Goal: Transaction & Acquisition: Purchase product/service

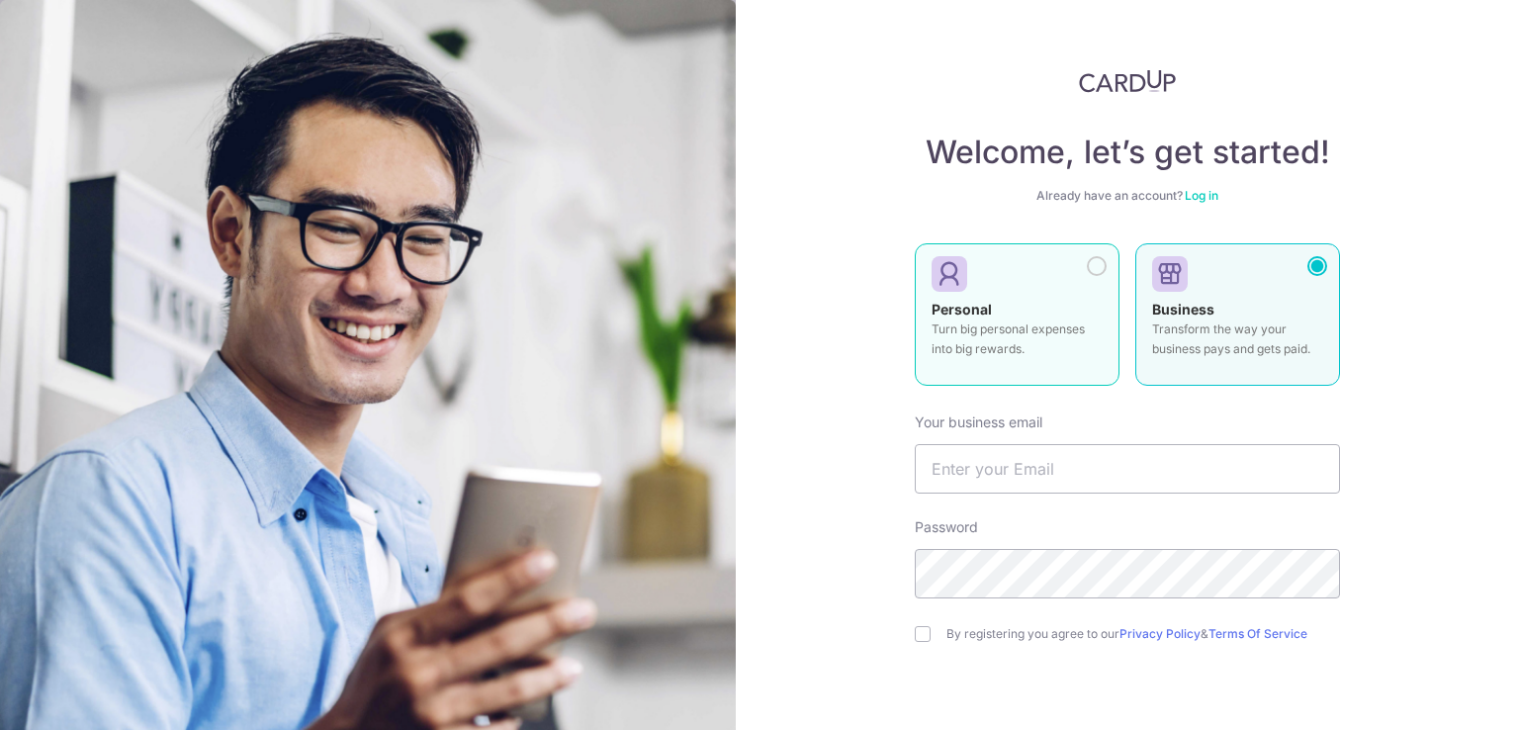
click at [1017, 306] on div "Personal Turn big personal expenses into big rewards." at bounding box center [1017, 334] width 171 height 69
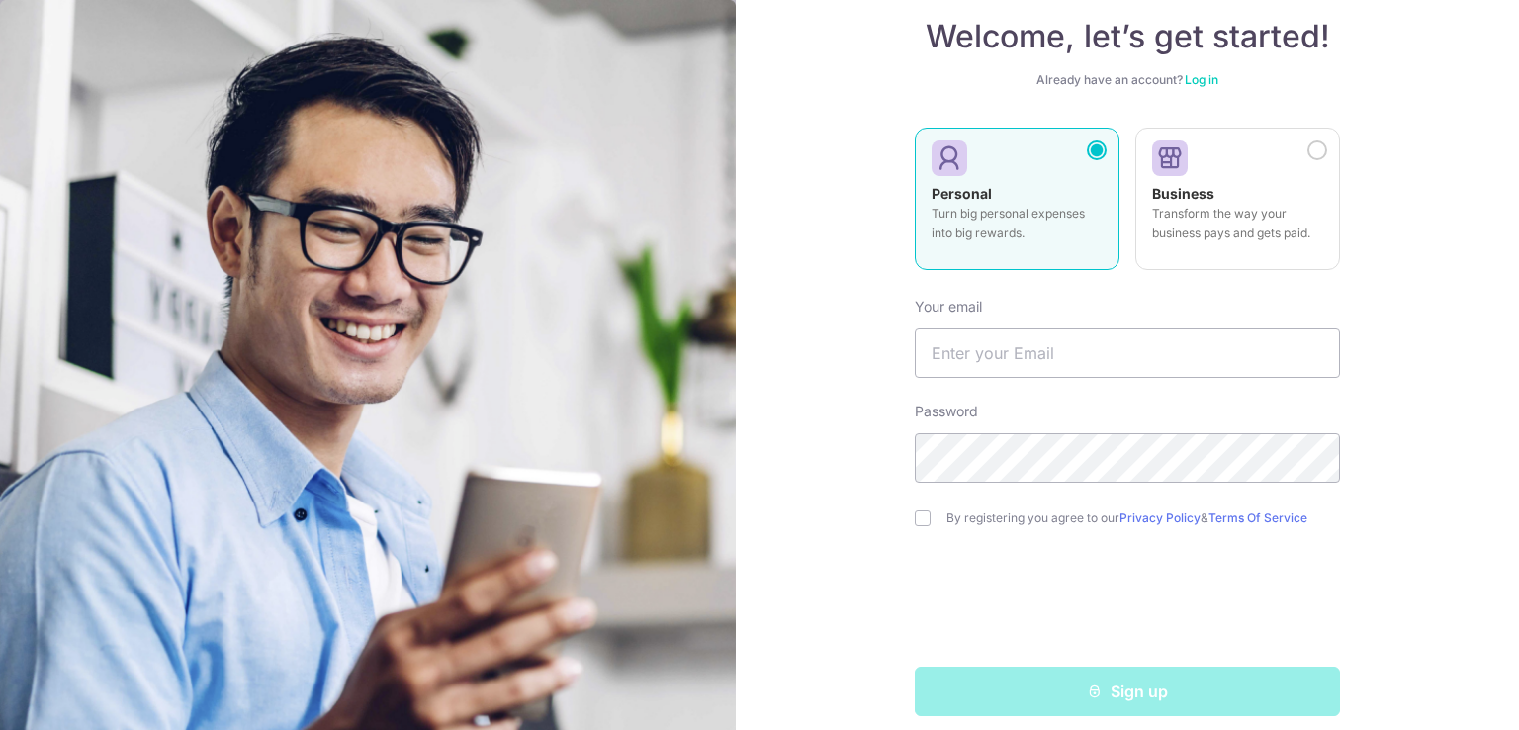
scroll to position [134, 0]
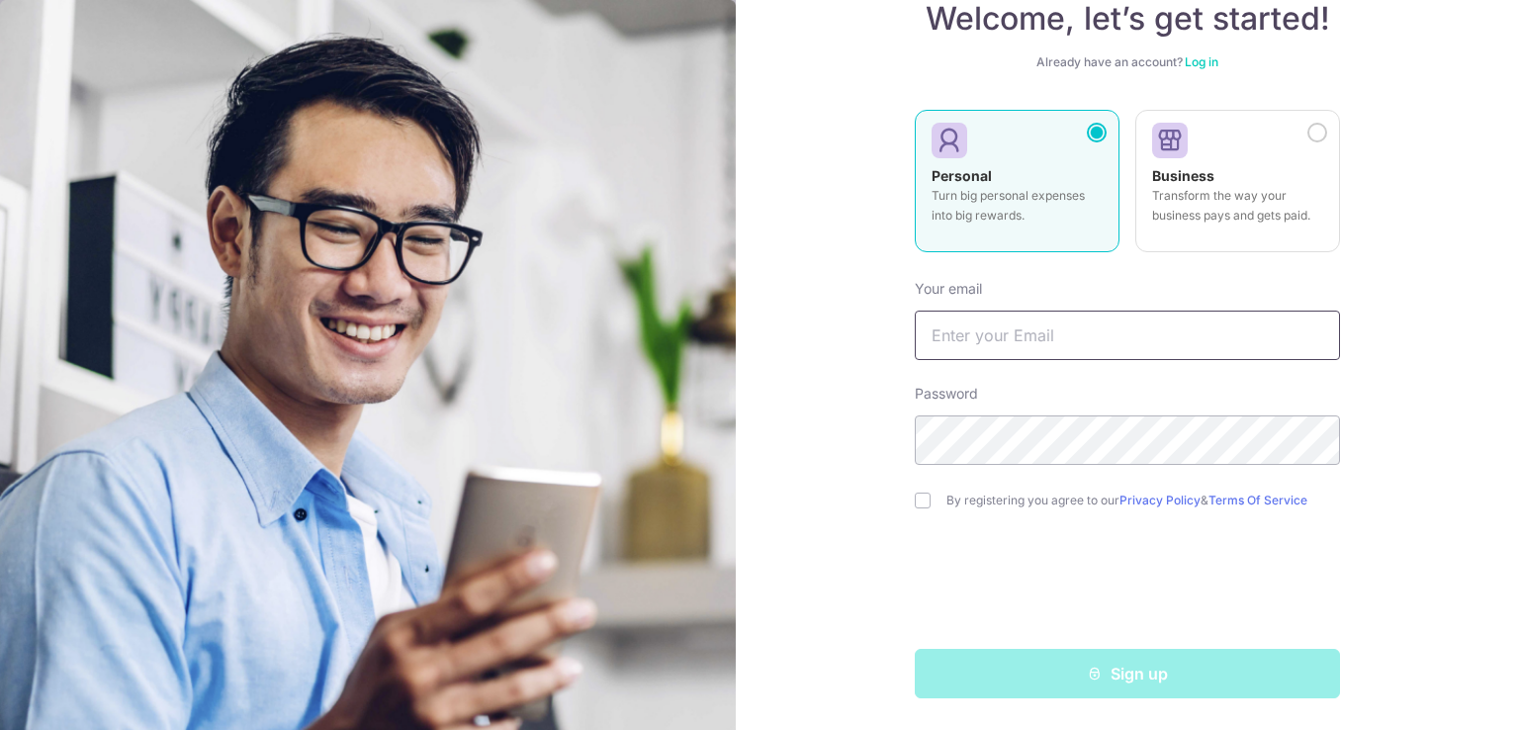
click at [1033, 347] on input "text" at bounding box center [1127, 335] width 425 height 49
type input "bryan.dewaal@ymail.com"
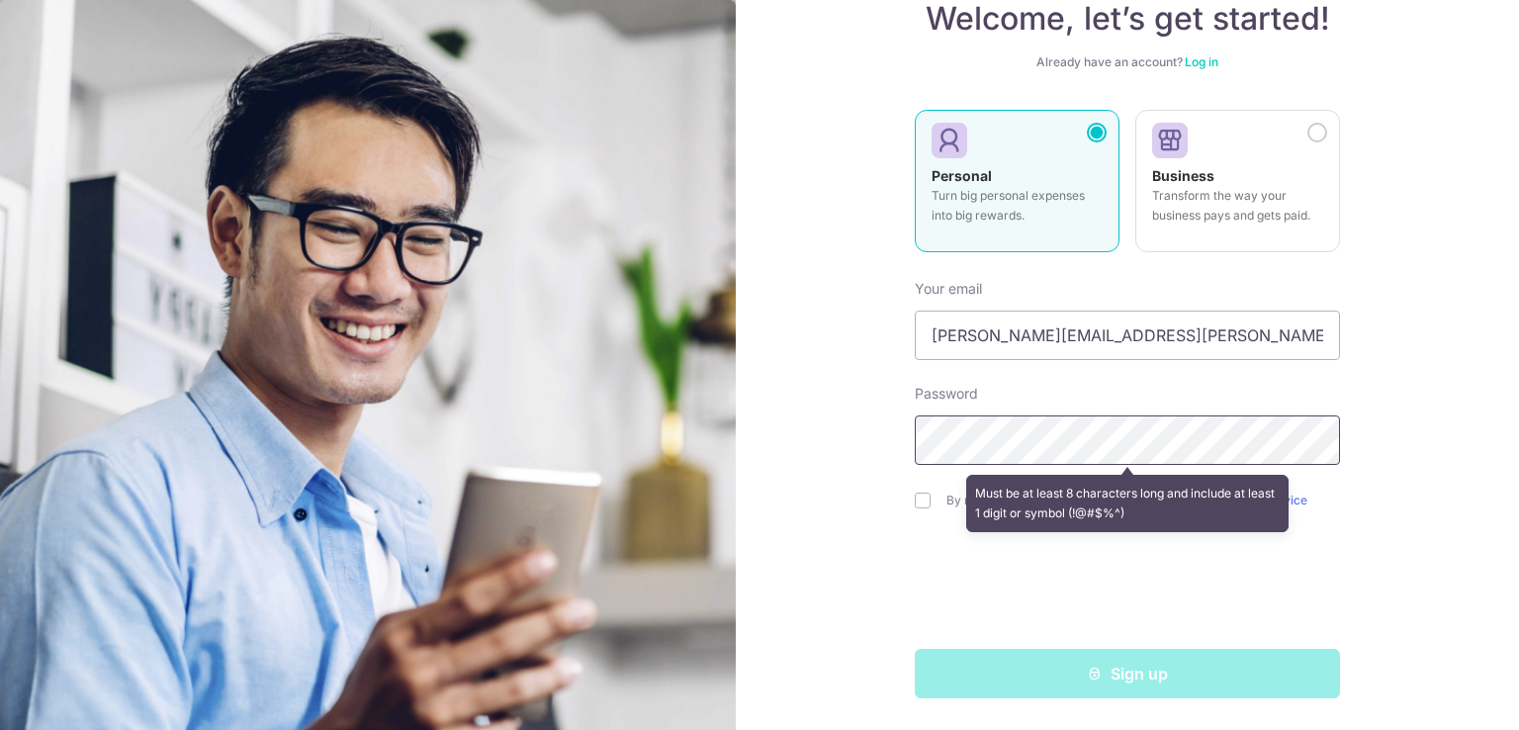
click at [1043, 402] on div "Password Must be at least 8 characters long and include at least 1 digit or sym…" at bounding box center [1127, 424] width 425 height 81
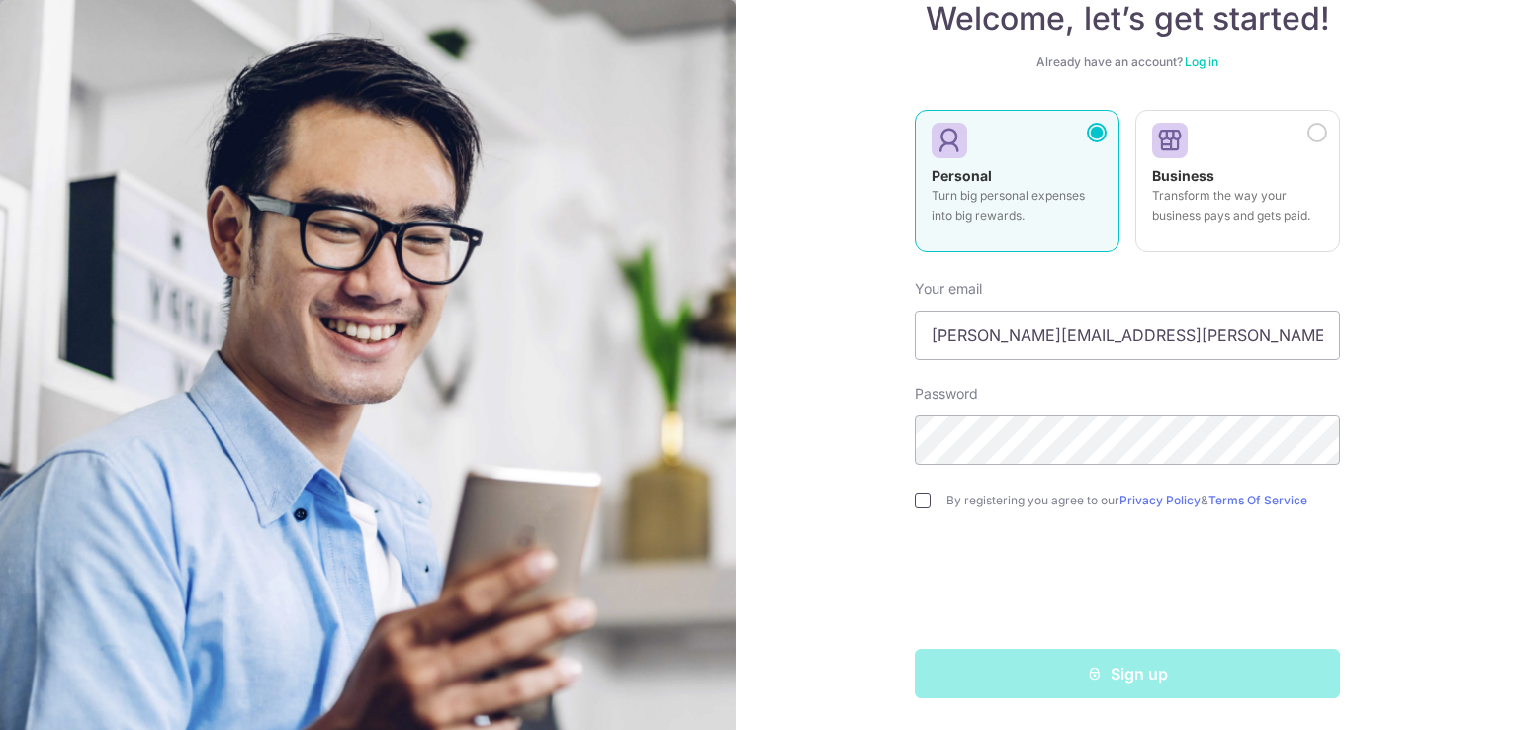
click at [921, 497] on input "checkbox" at bounding box center [923, 501] width 16 height 16
checkbox input "true"
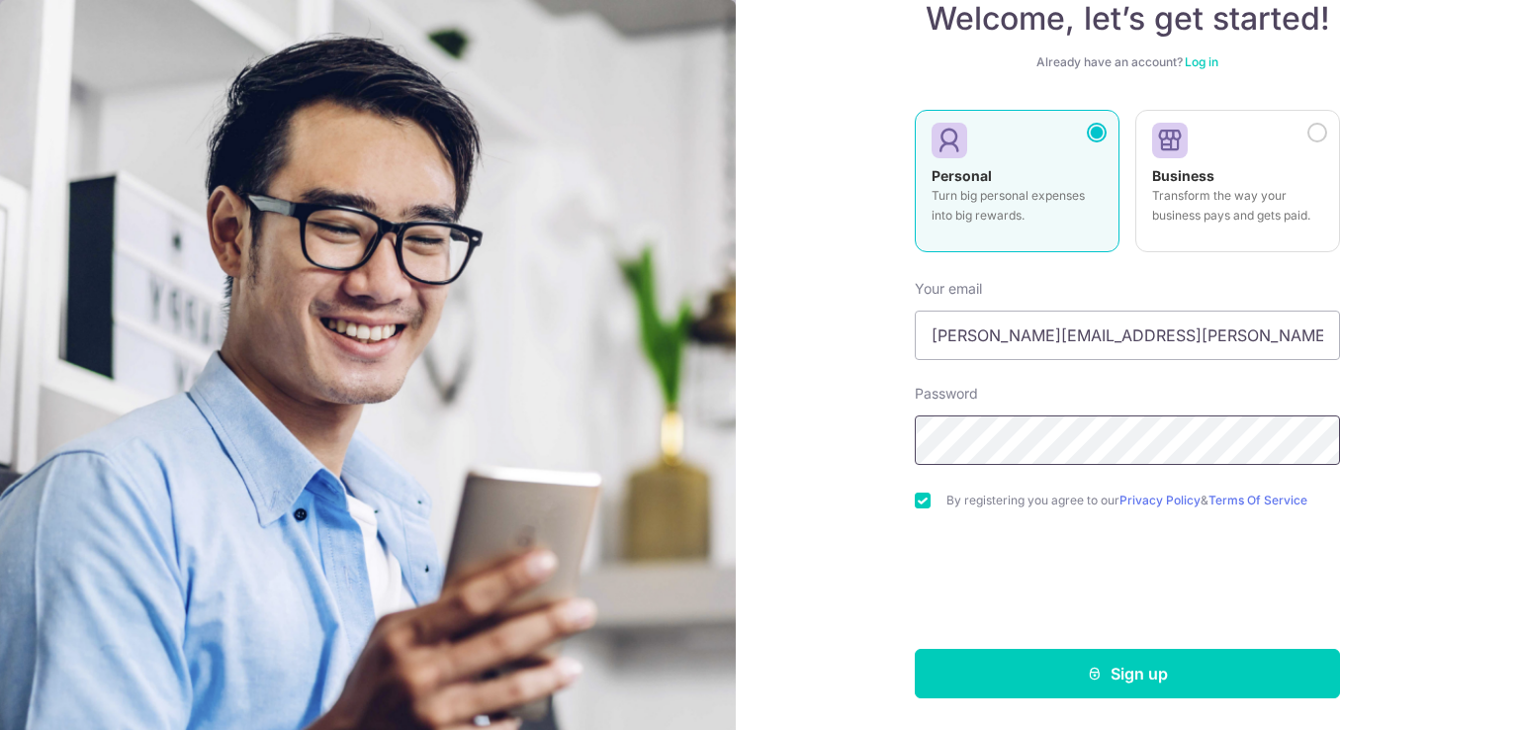
click at [846, 426] on div "Welcome, let’s get started! Already have an account? Log in Personal Turn big p…" at bounding box center [1127, 365] width 783 height 730
click at [741, 457] on div "Welcome, let’s get started! Already have an account? Log in Personal Turn big p…" at bounding box center [1127, 365] width 783 height 730
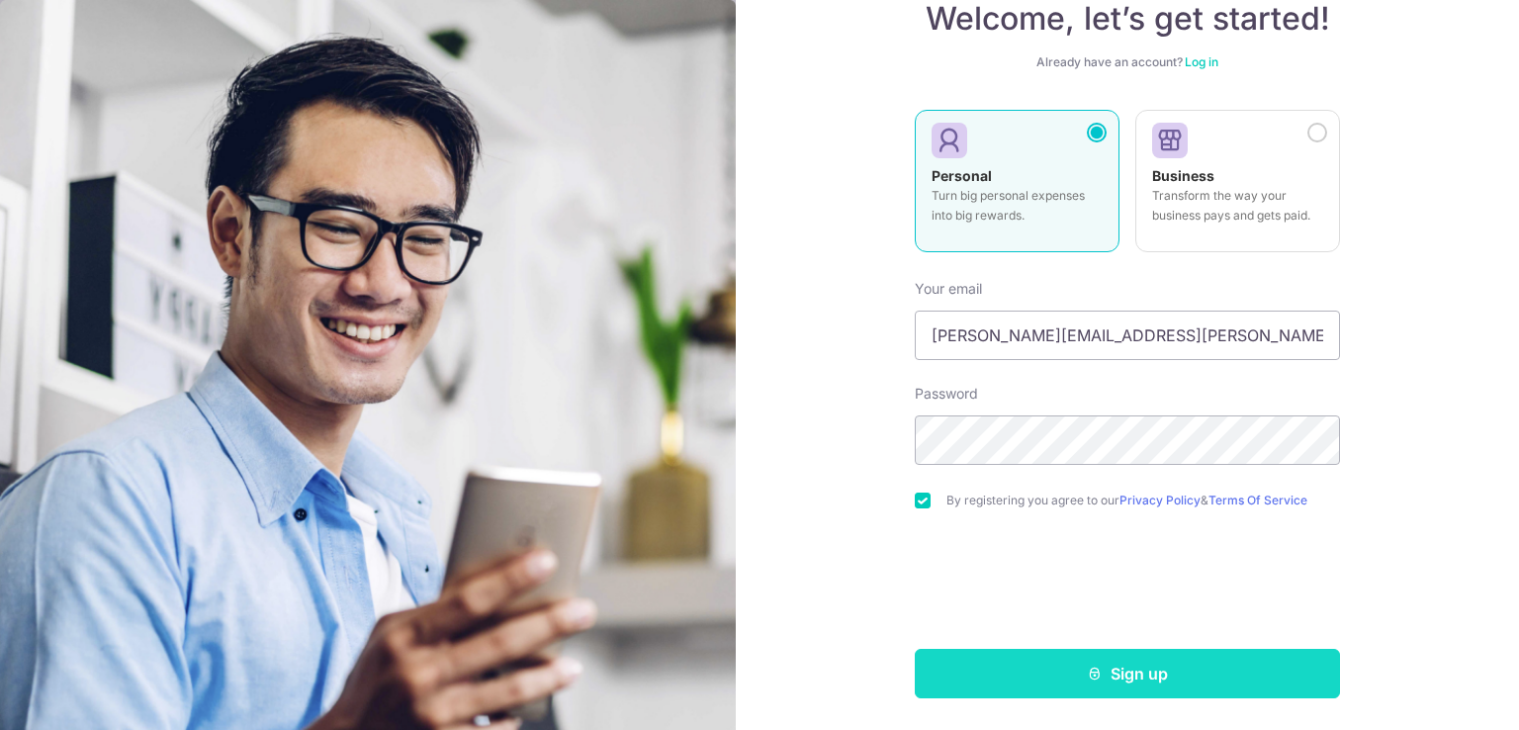
click at [1084, 687] on button "Sign up" at bounding box center [1127, 673] width 425 height 49
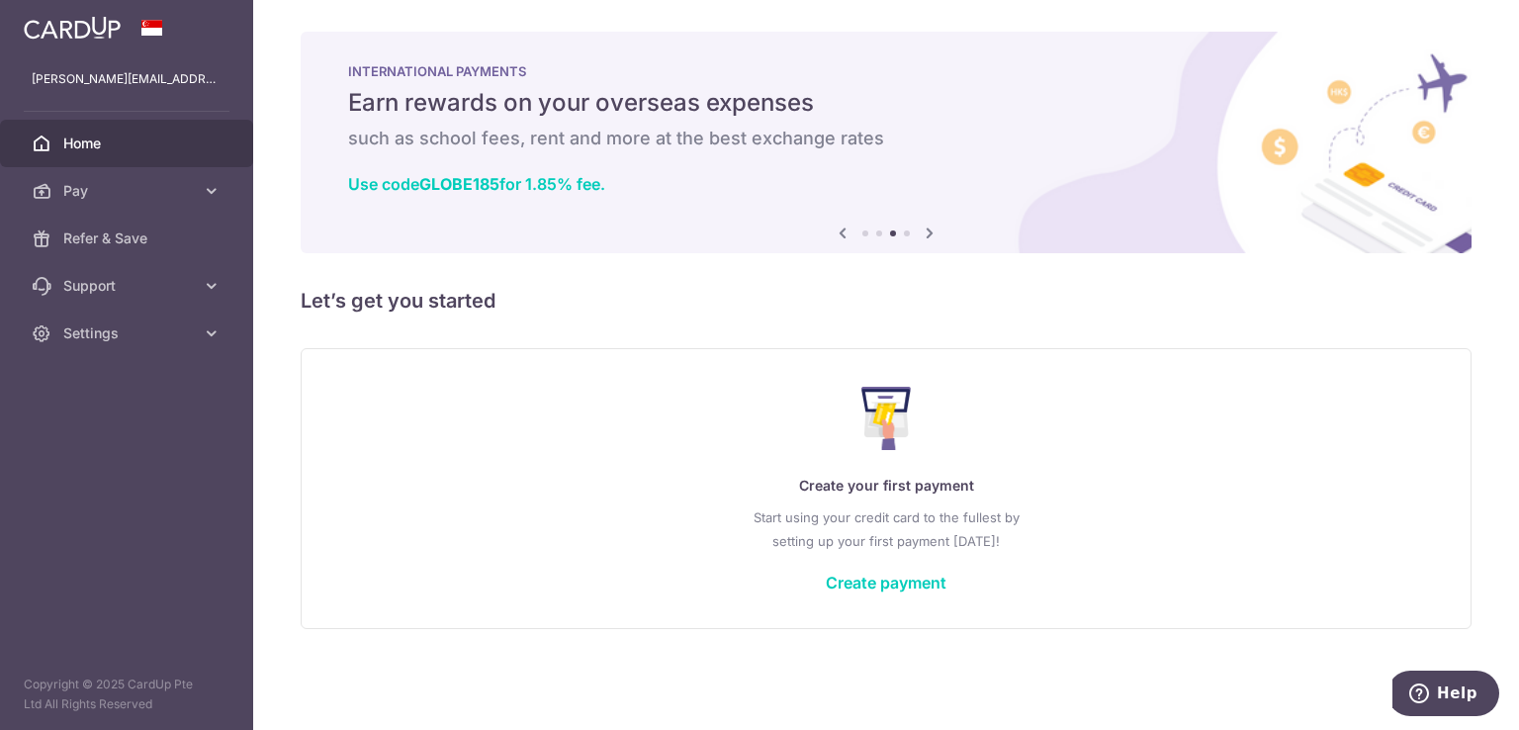
click at [934, 229] on icon at bounding box center [930, 233] width 24 height 25
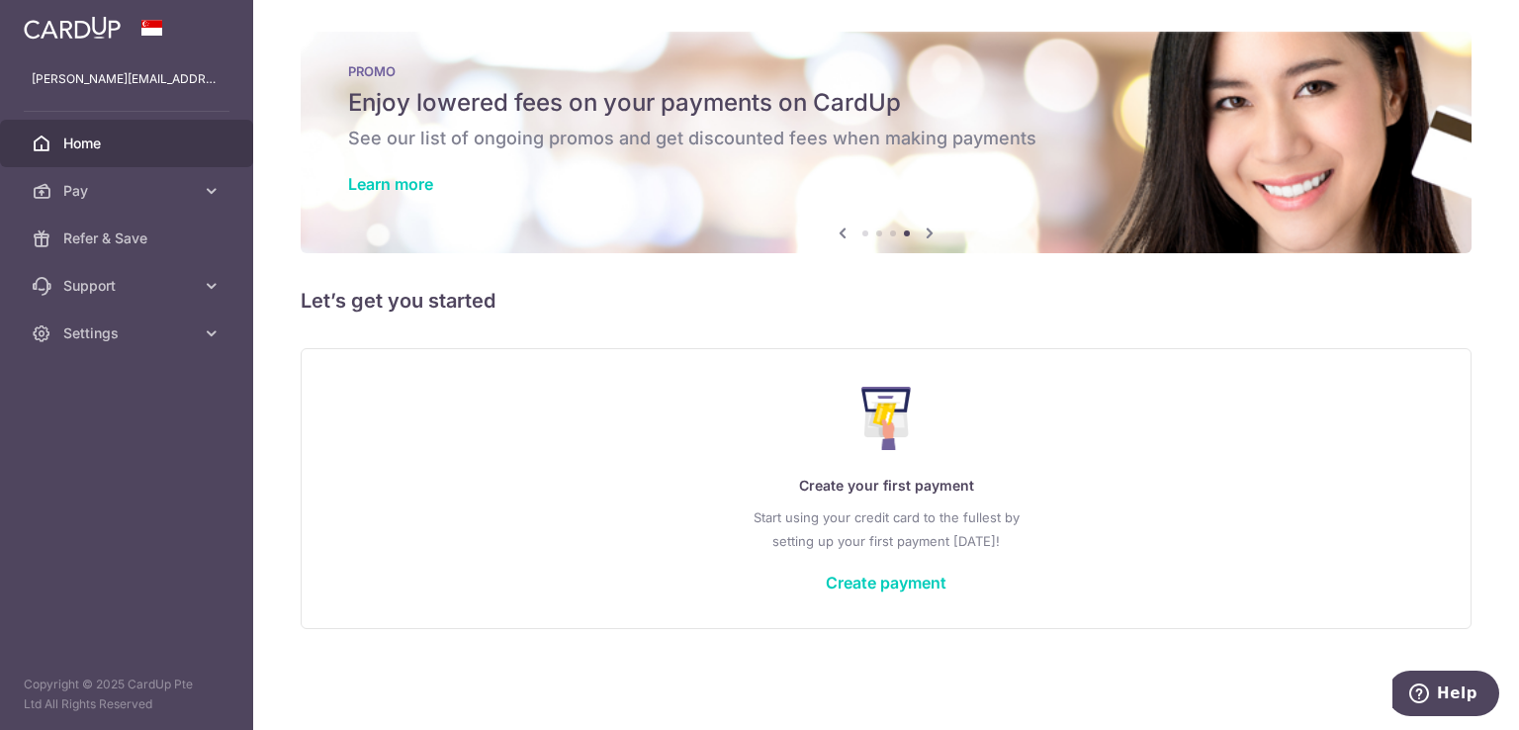
click at [931, 234] on icon at bounding box center [930, 233] width 24 height 25
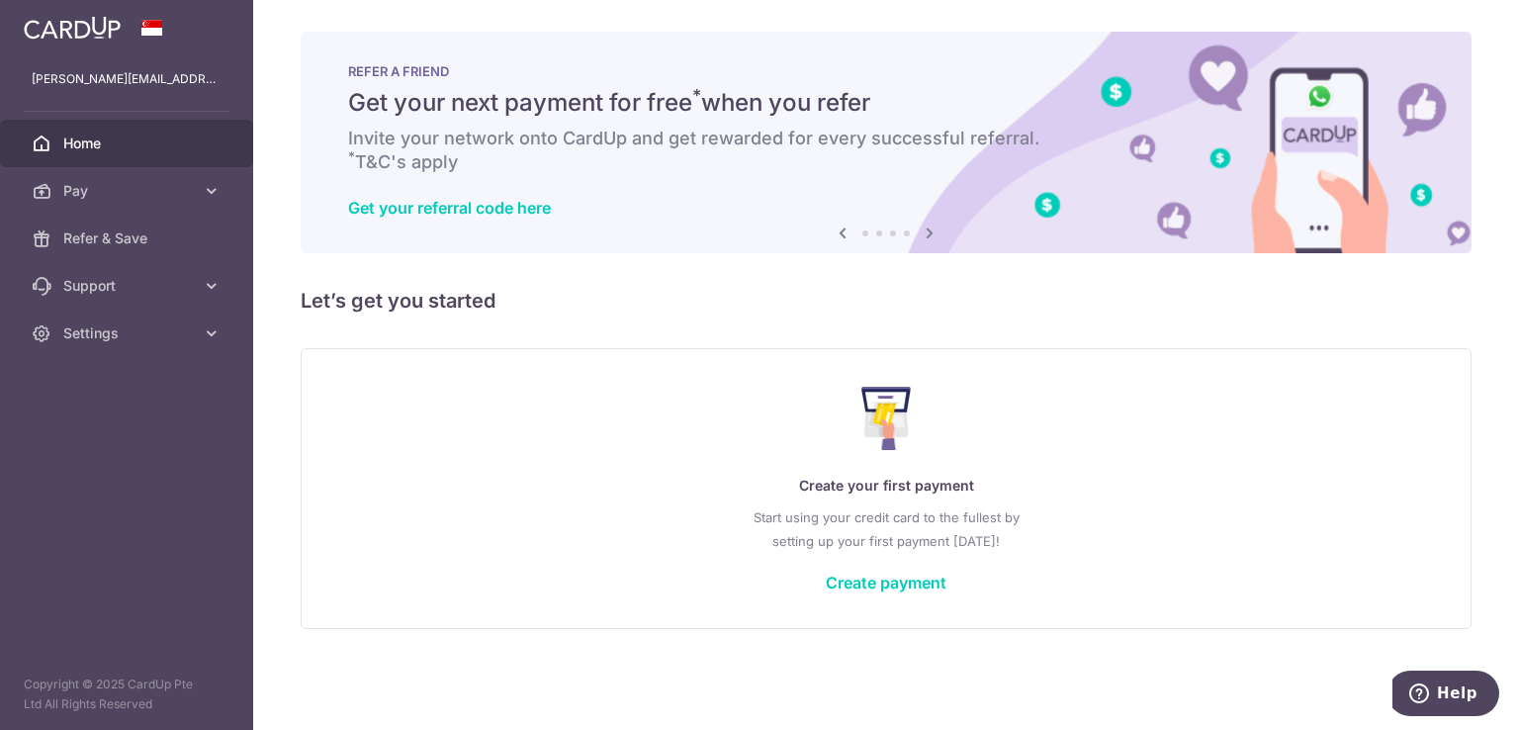
click at [932, 234] on icon at bounding box center [930, 233] width 24 height 25
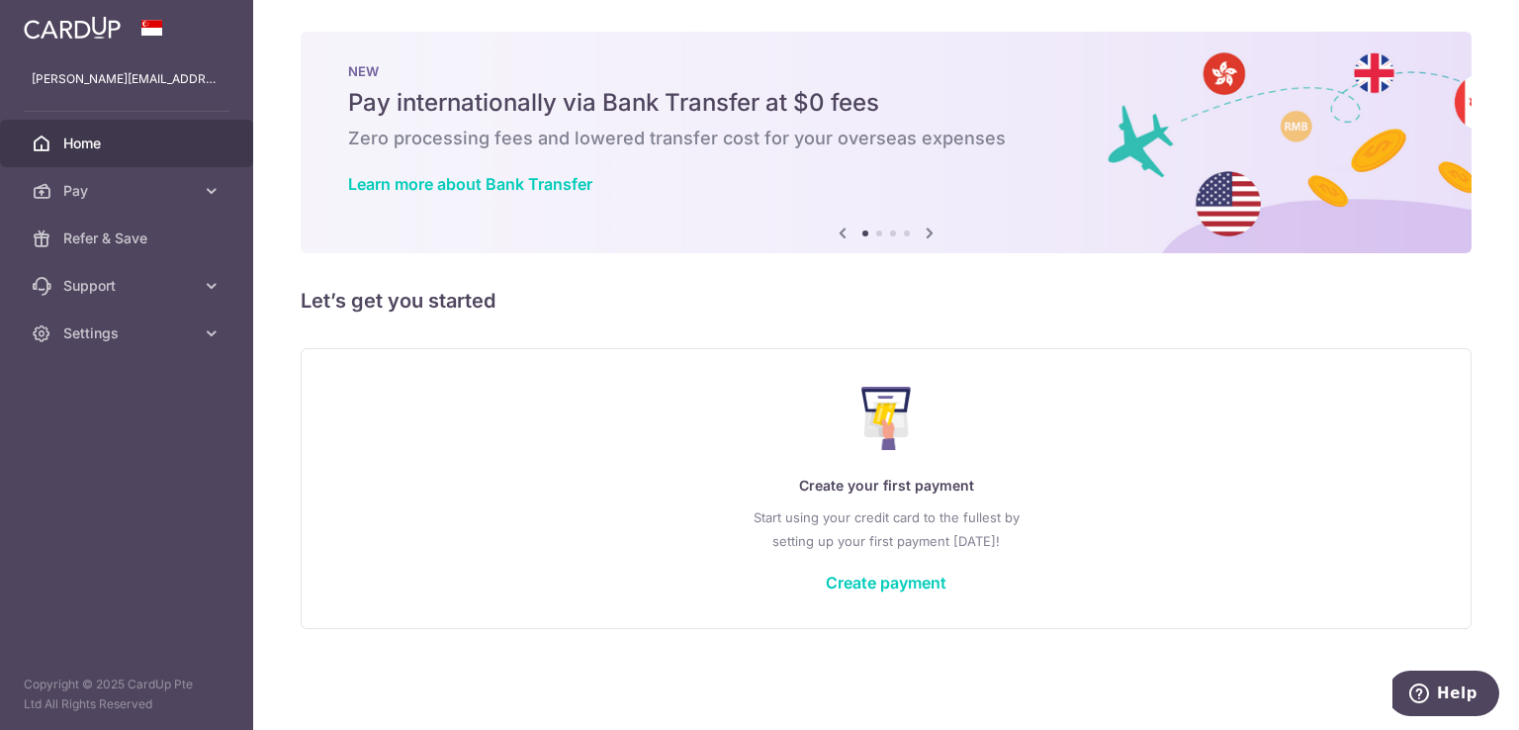
click at [933, 231] on icon at bounding box center [930, 233] width 24 height 25
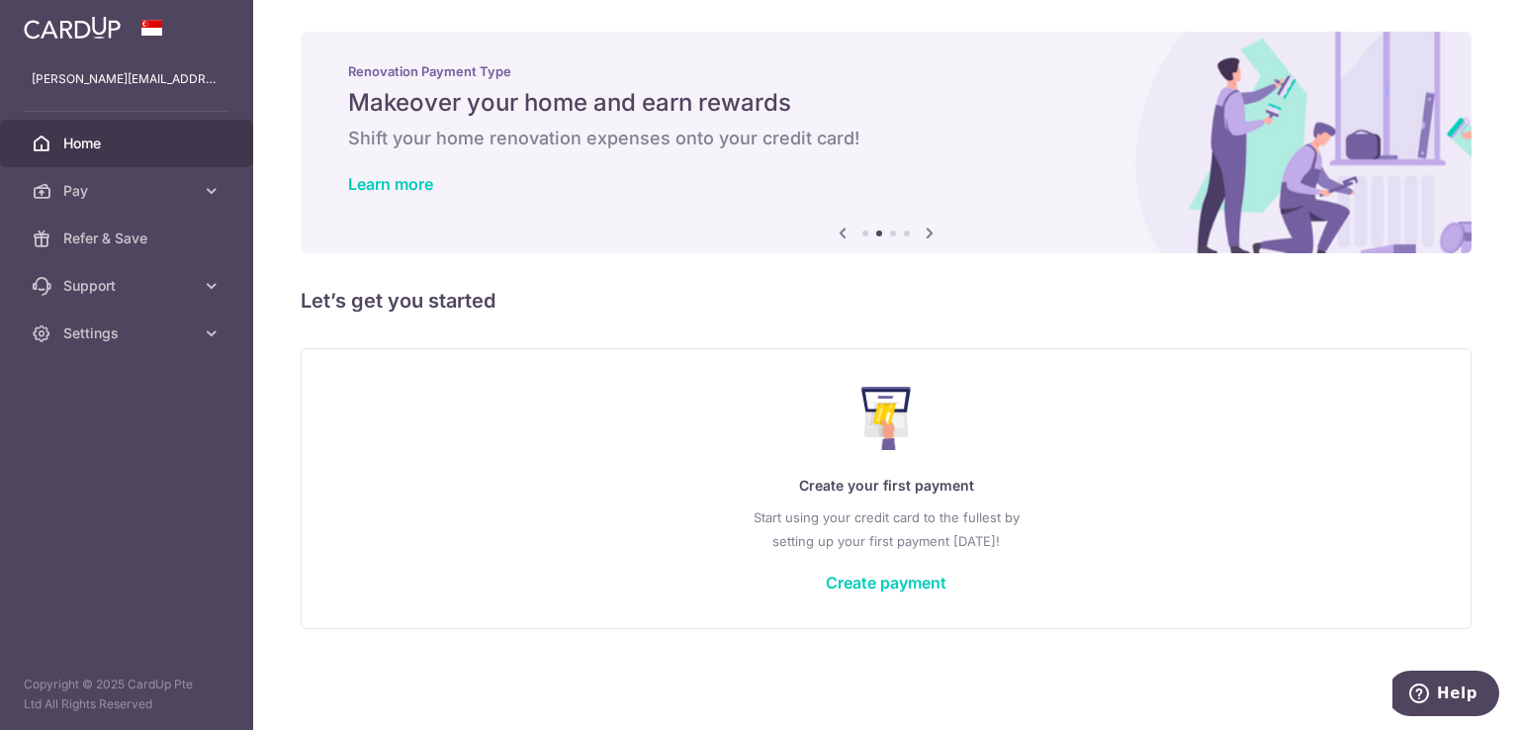
click at [843, 240] on icon at bounding box center [843, 233] width 24 height 25
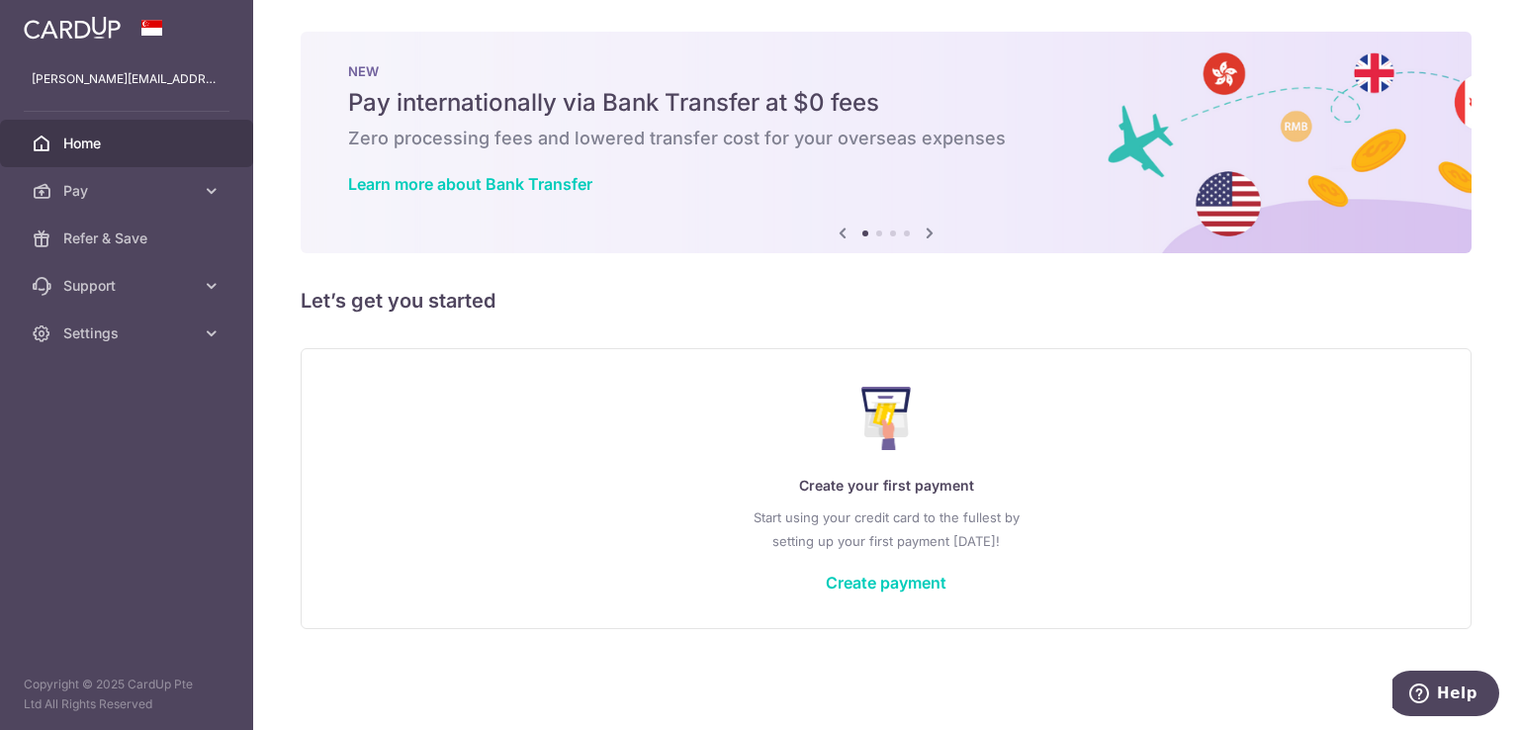
click at [846, 238] on icon at bounding box center [843, 233] width 24 height 25
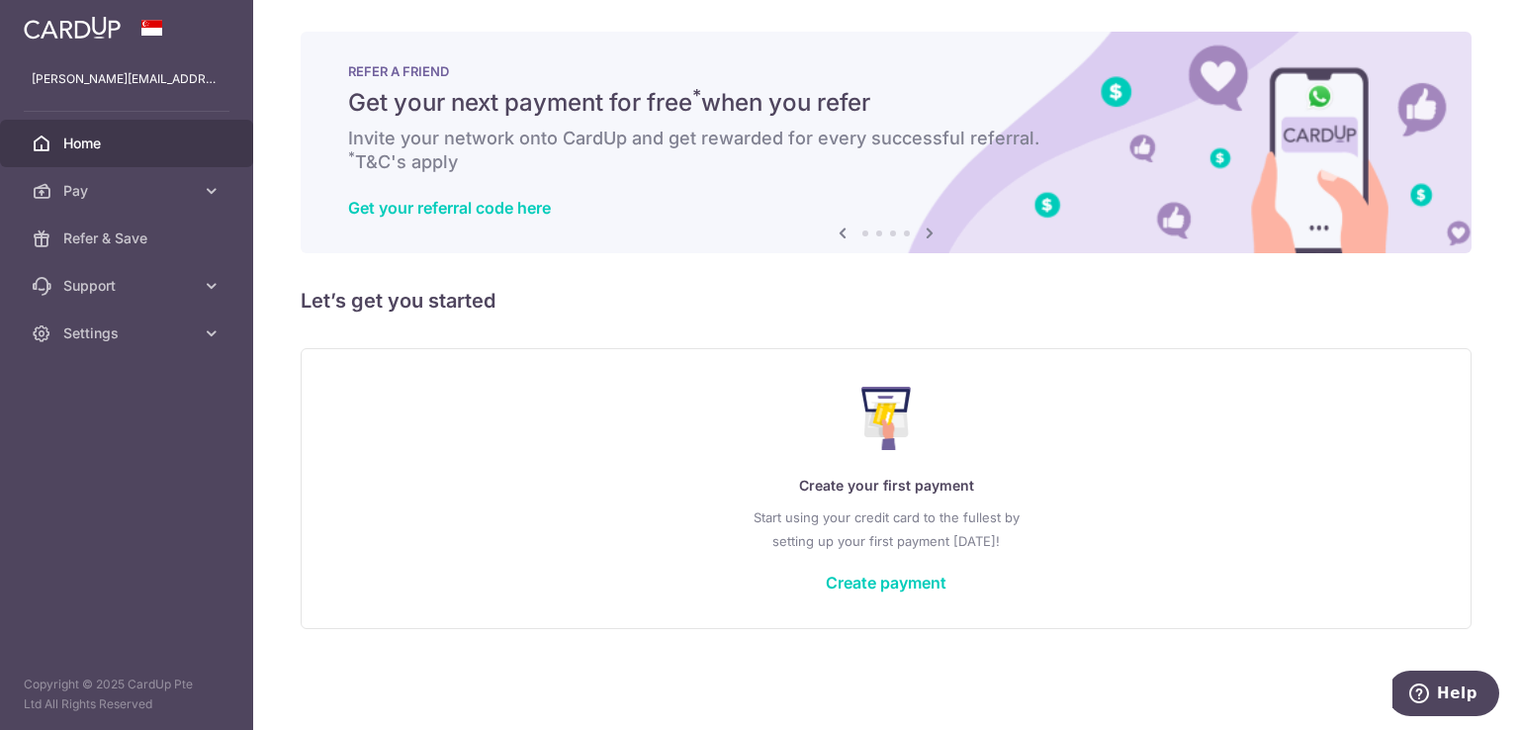
click at [847, 239] on icon at bounding box center [843, 233] width 24 height 25
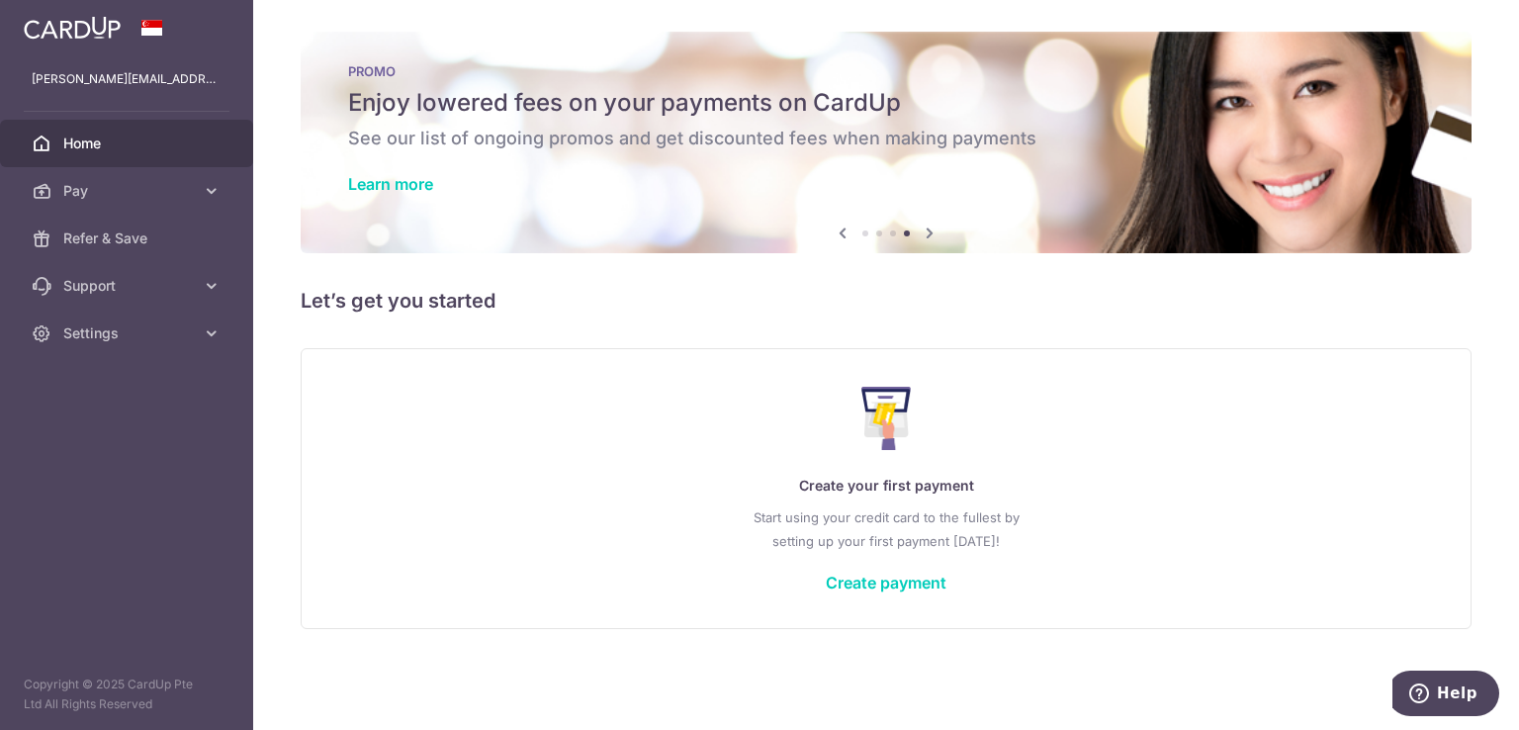
click at [843, 239] on icon at bounding box center [843, 233] width 24 height 25
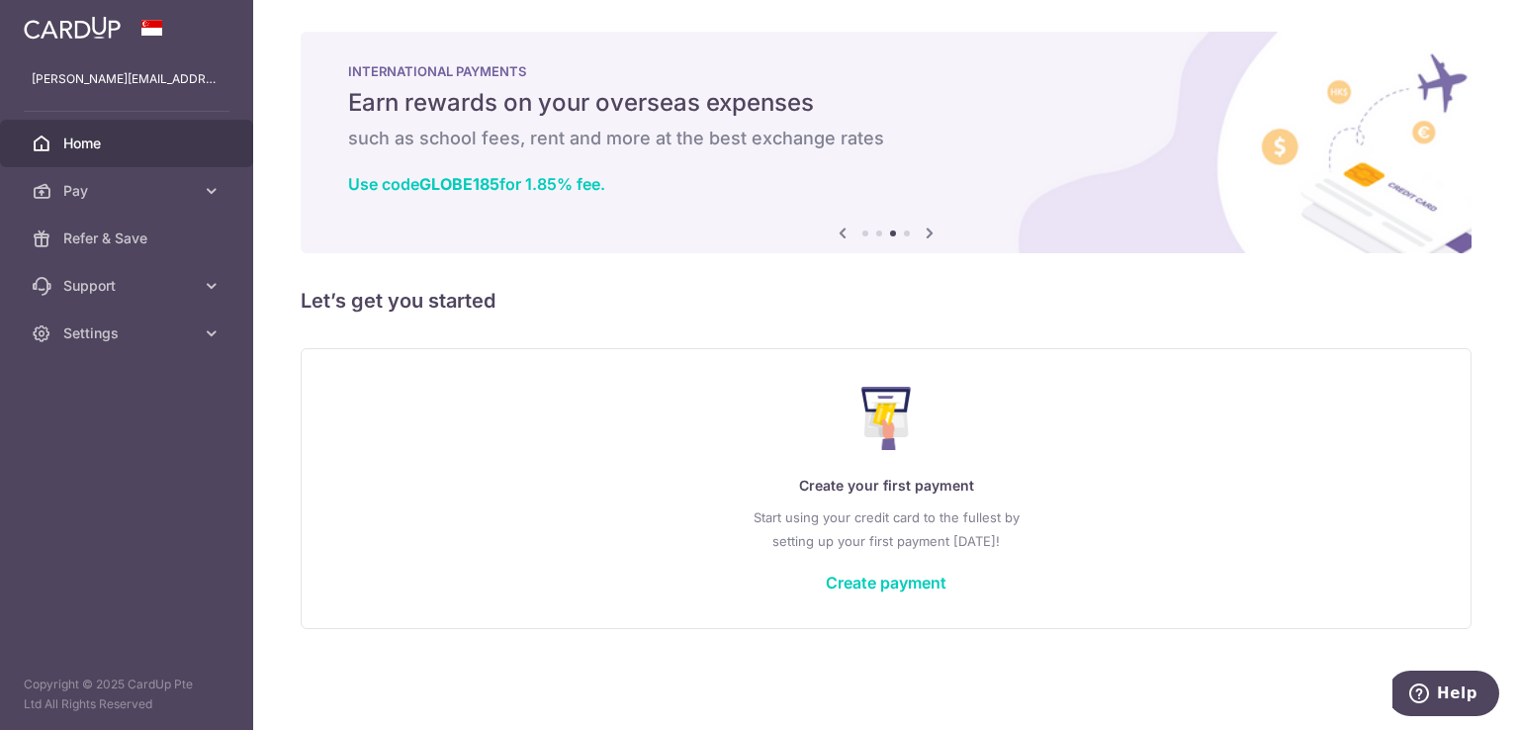
click at [844, 228] on icon at bounding box center [843, 233] width 24 height 25
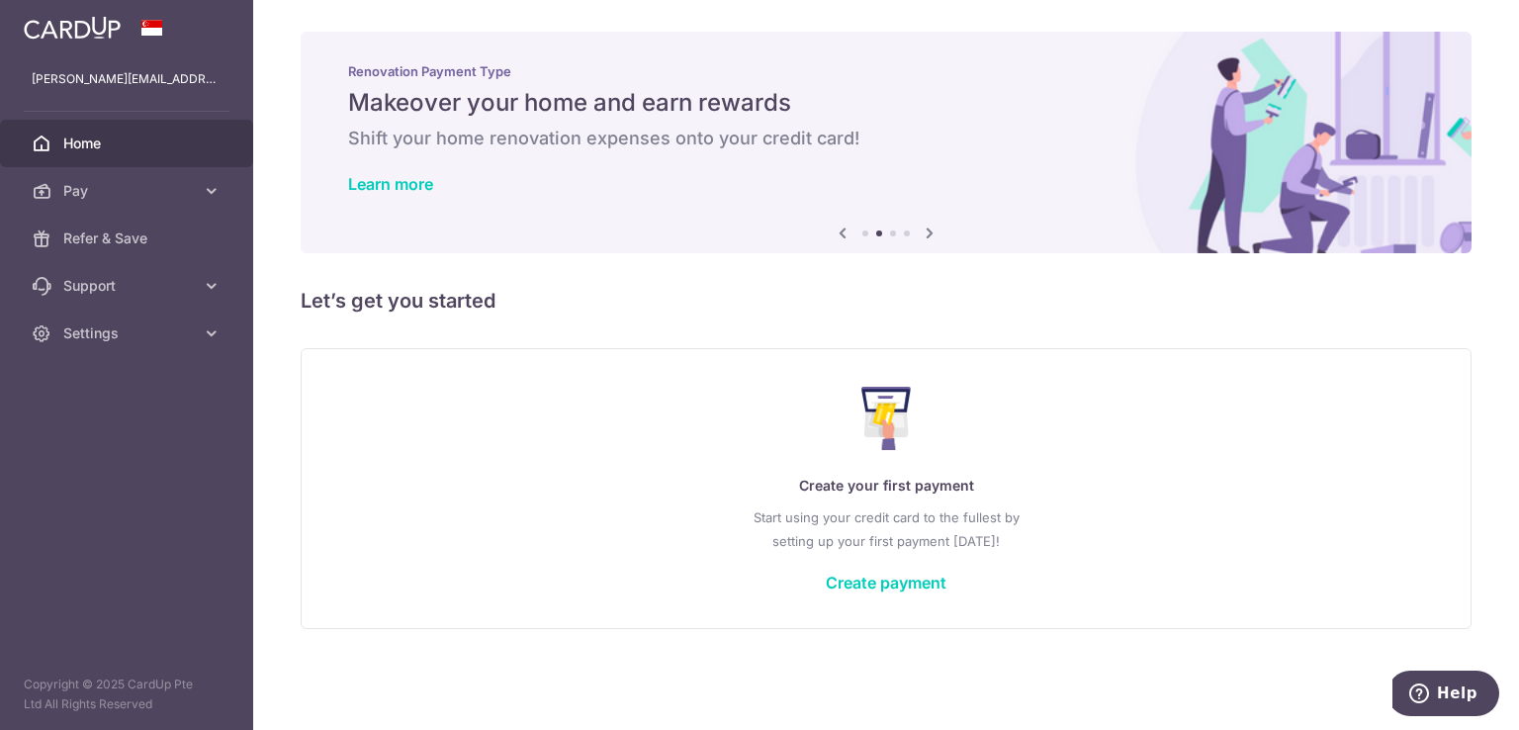
click at [840, 236] on icon at bounding box center [843, 233] width 24 height 25
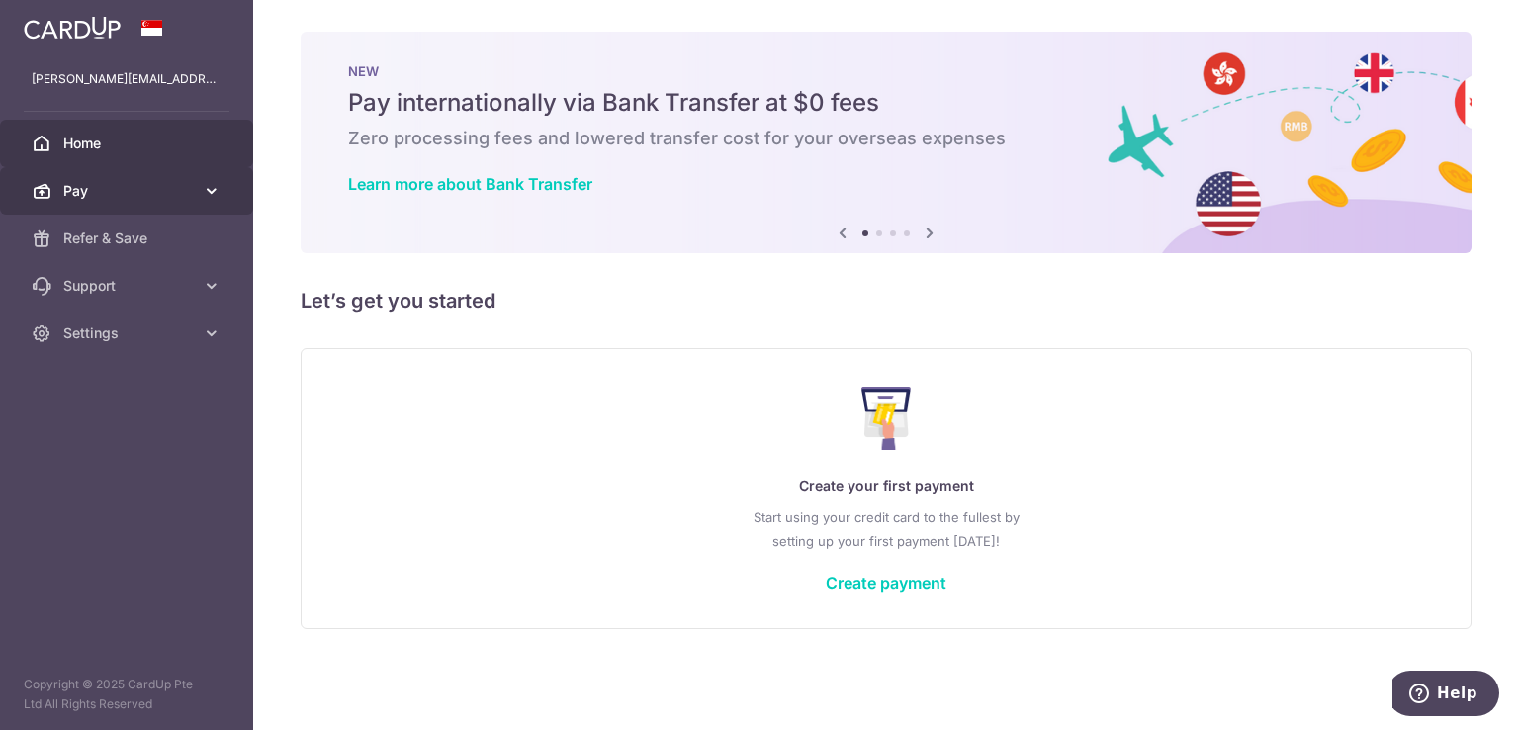
click at [220, 186] on icon at bounding box center [212, 191] width 20 height 20
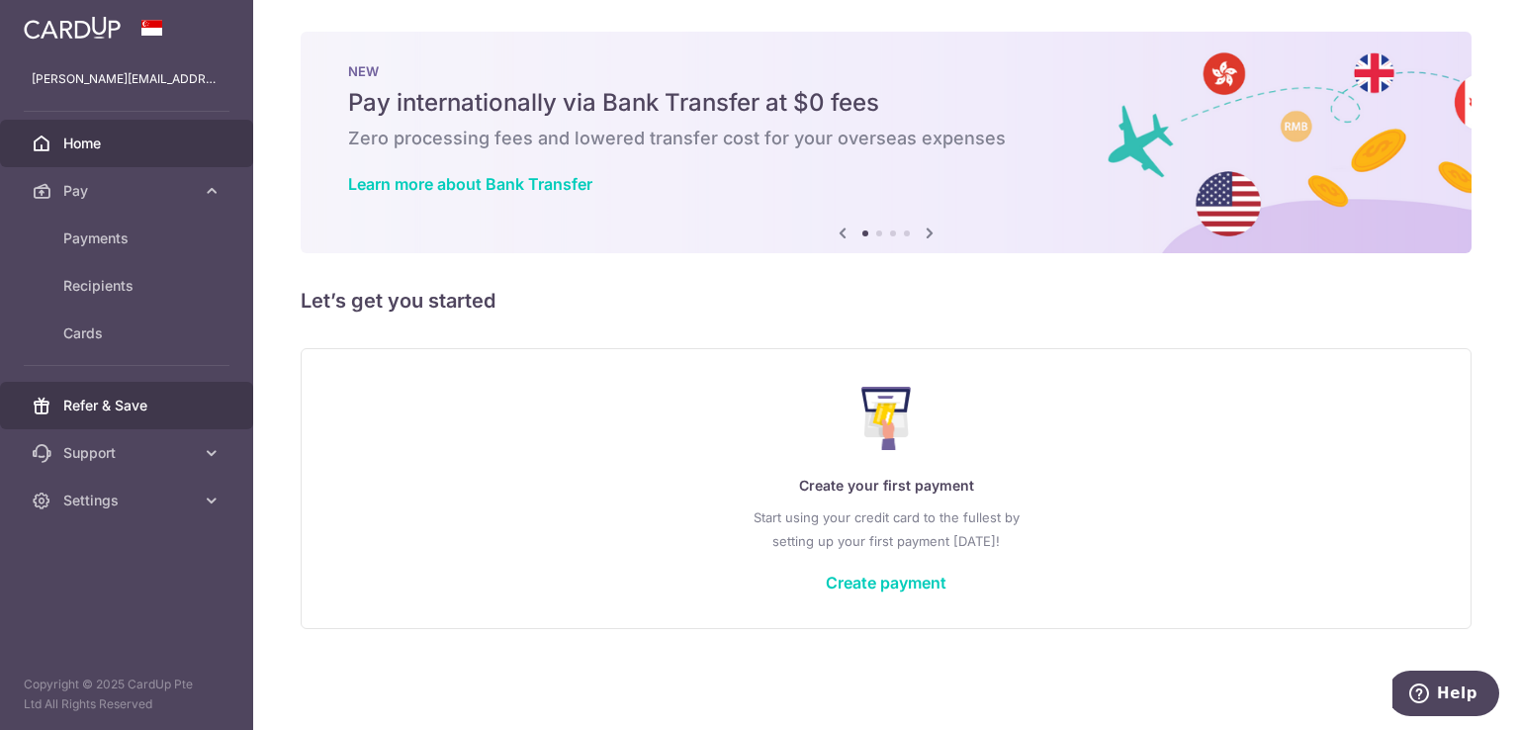
click at [126, 393] on link "Refer & Save" at bounding box center [126, 405] width 253 height 47
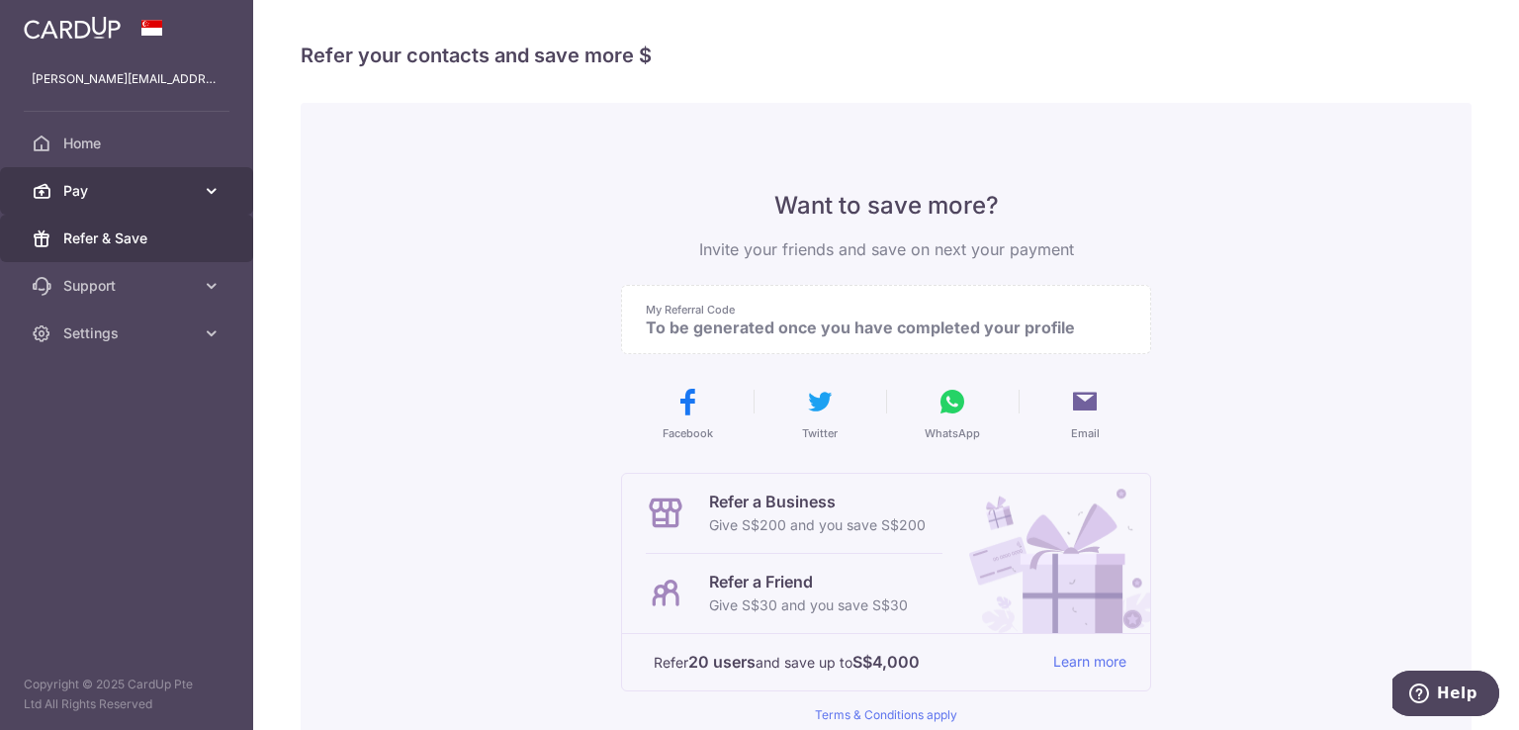
click at [158, 210] on link "Pay" at bounding box center [126, 190] width 253 height 47
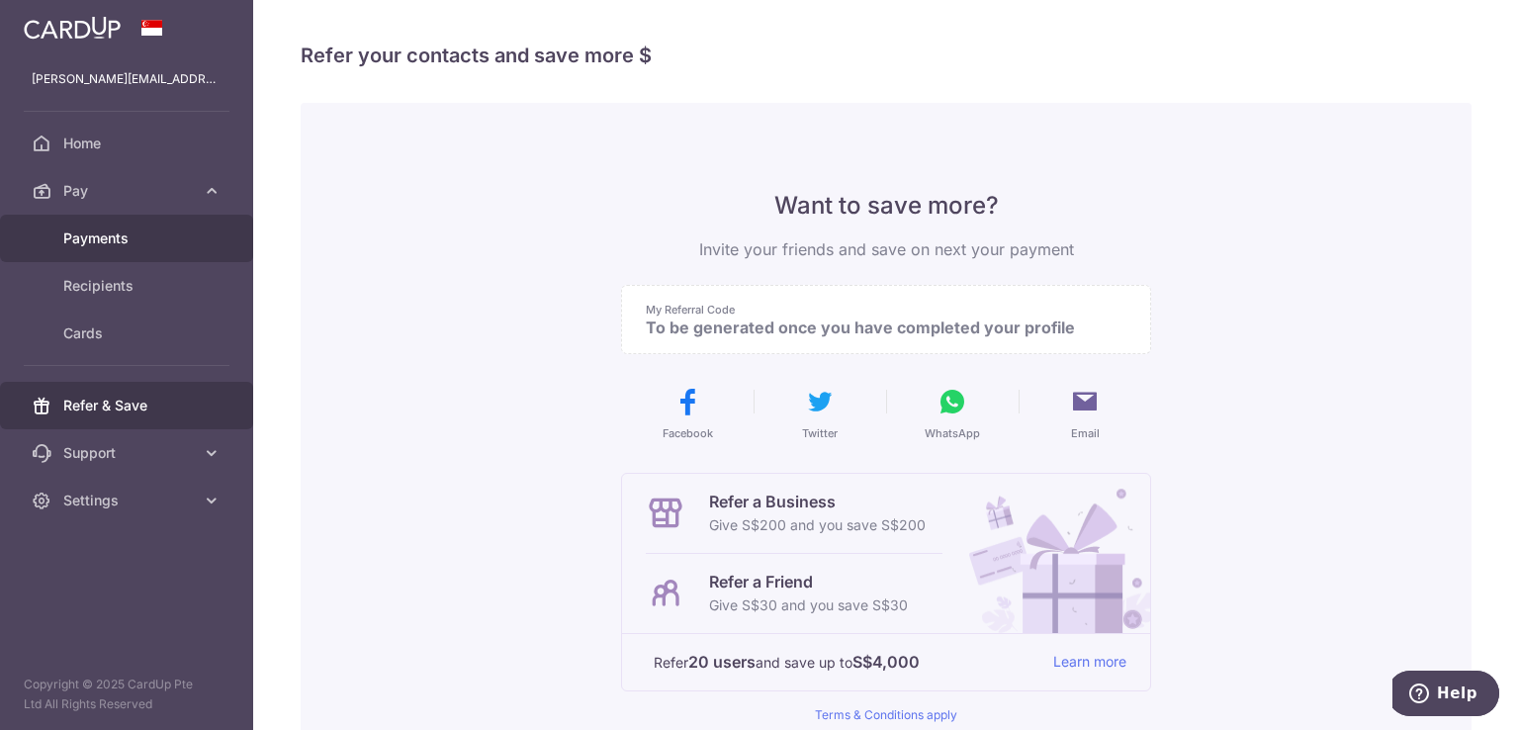
click at [147, 230] on span "Payments" at bounding box center [128, 238] width 131 height 20
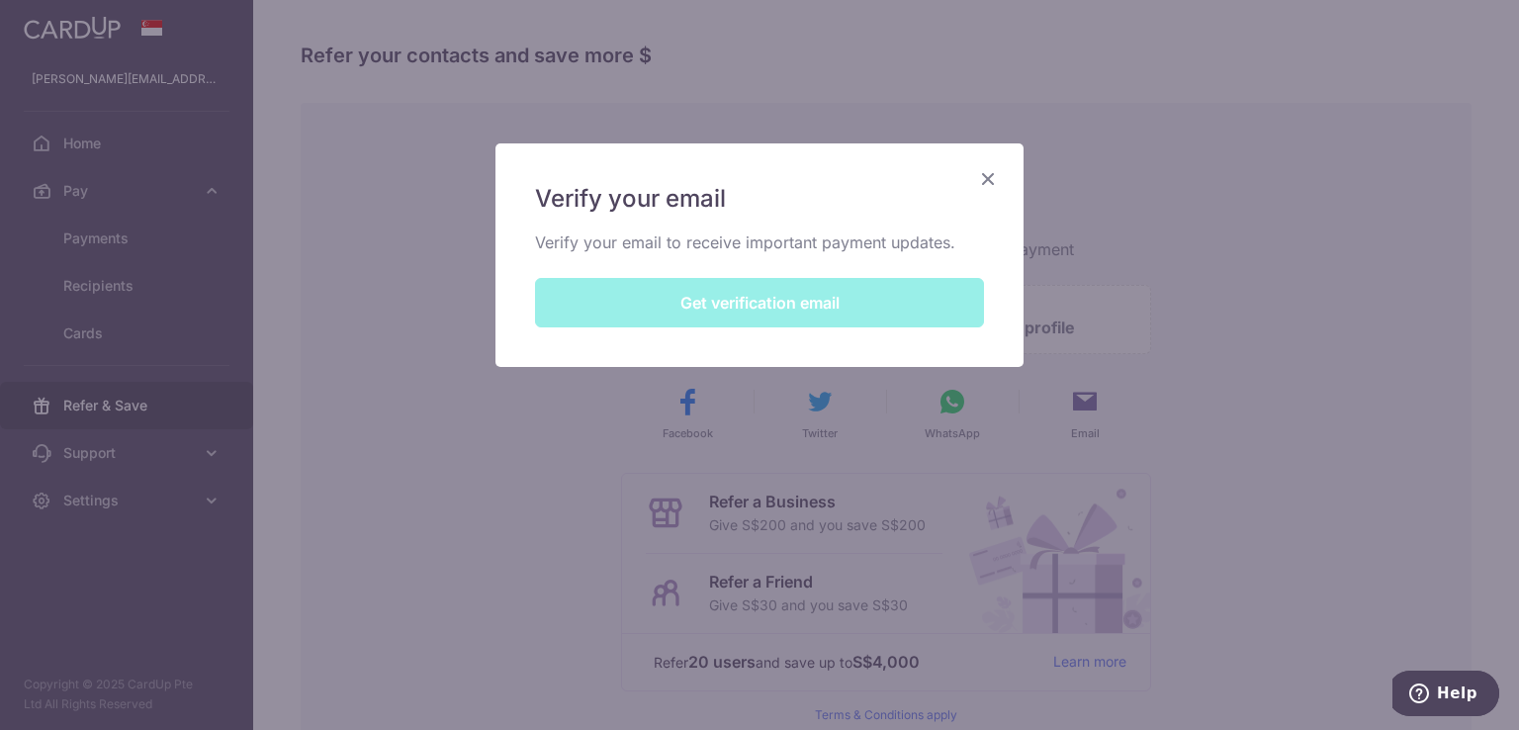
click at [852, 303] on div "Verify your email Verify your email to receive important payment updates. Get v…" at bounding box center [759, 255] width 528 height 224
click at [728, 306] on div "Verify your email Verify your email to receive important payment updates. Get v…" at bounding box center [759, 255] width 528 height 224
click at [771, 310] on div "Verify your email Verify your email to receive important payment updates. Get v…" at bounding box center [759, 255] width 528 height 224
click at [775, 225] on div "Verify your email Verify your email to receive important payment updates. Get v…" at bounding box center [759, 255] width 528 height 224
click at [748, 303] on div "Verify your email Verify your email to receive important payment updates. Get v…" at bounding box center [759, 255] width 528 height 224
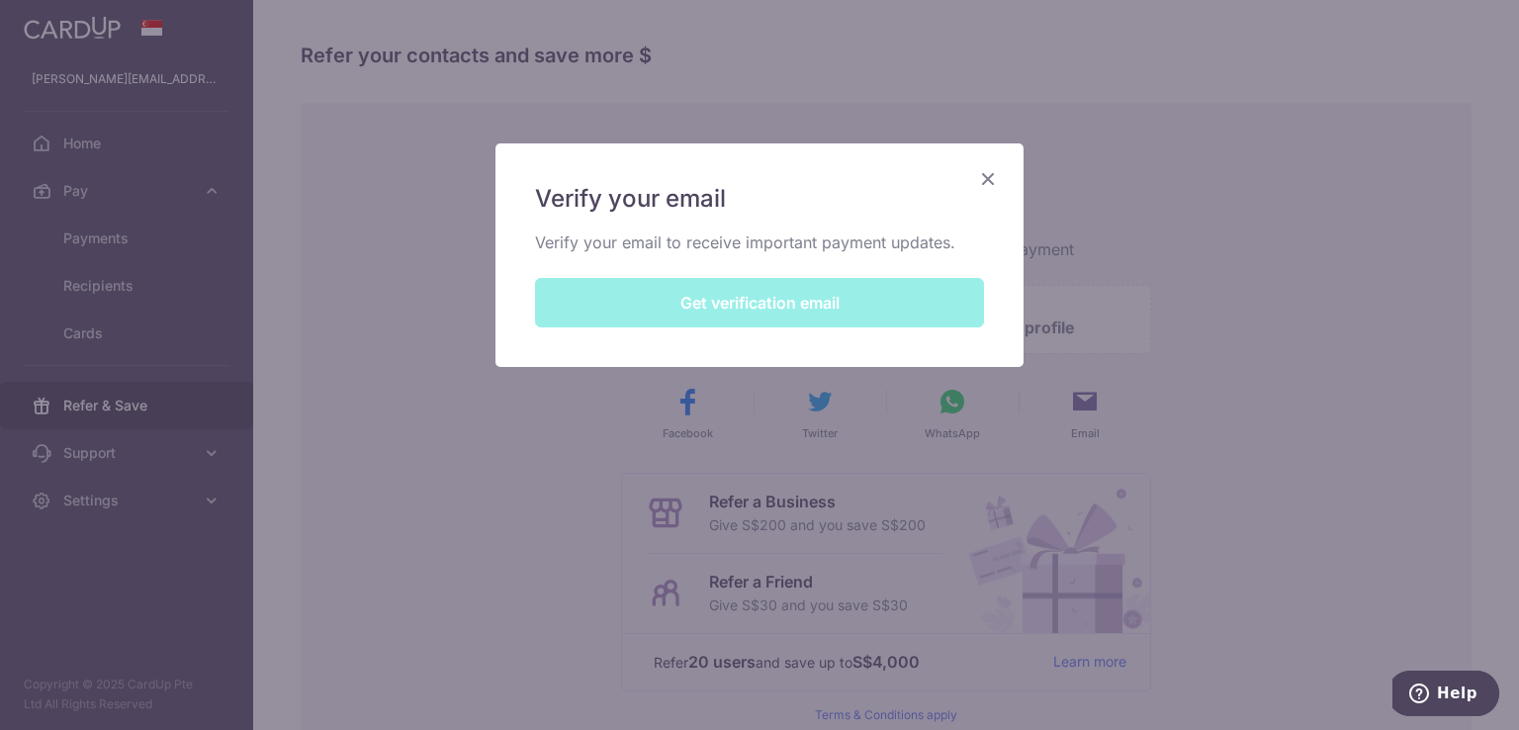
click at [748, 303] on div "Verify your email Verify your email to receive important payment updates. Get v…" at bounding box center [759, 255] width 528 height 224
click at [405, 315] on div "Verify your email Verify your email to receive important payment updates. Get v…" at bounding box center [759, 365] width 1519 height 730
click at [743, 302] on div "Verify your email Verify your email to receive important payment updates. Get v…" at bounding box center [759, 255] width 528 height 224
click at [744, 300] on div "Verify your email Verify your email to receive important payment updates. Get v…" at bounding box center [759, 255] width 528 height 224
click at [764, 306] on div "Verify your email Verify your email to receive important payment updates. Get v…" at bounding box center [759, 255] width 528 height 224
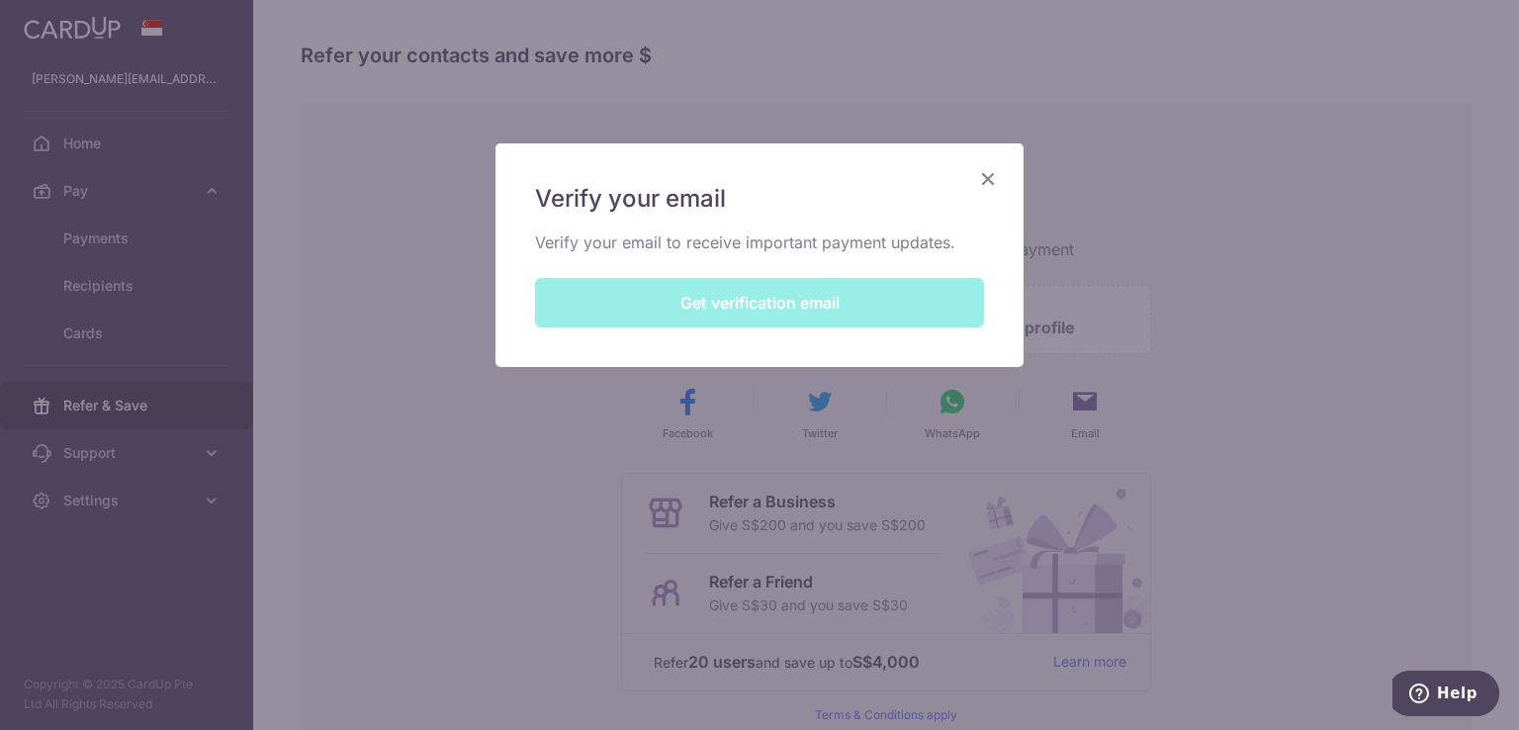
click at [855, 304] on div "Verify your email Verify your email to receive important payment updates. Get v…" at bounding box center [759, 255] width 528 height 224
click at [993, 59] on div "Verify your email Verify your email to receive important payment updates. Get v…" at bounding box center [759, 365] width 1519 height 730
click at [972, 54] on div "Verify your email Verify your email to receive important payment updates. Get v…" at bounding box center [759, 365] width 1519 height 730
click at [1101, 143] on div "Verify your email Verify your email to receive important payment updates. Get v…" at bounding box center [759, 365] width 1519 height 730
click at [818, 311] on div "Verify your email Verify your email to receive important payment updates. Get v…" at bounding box center [759, 255] width 528 height 224
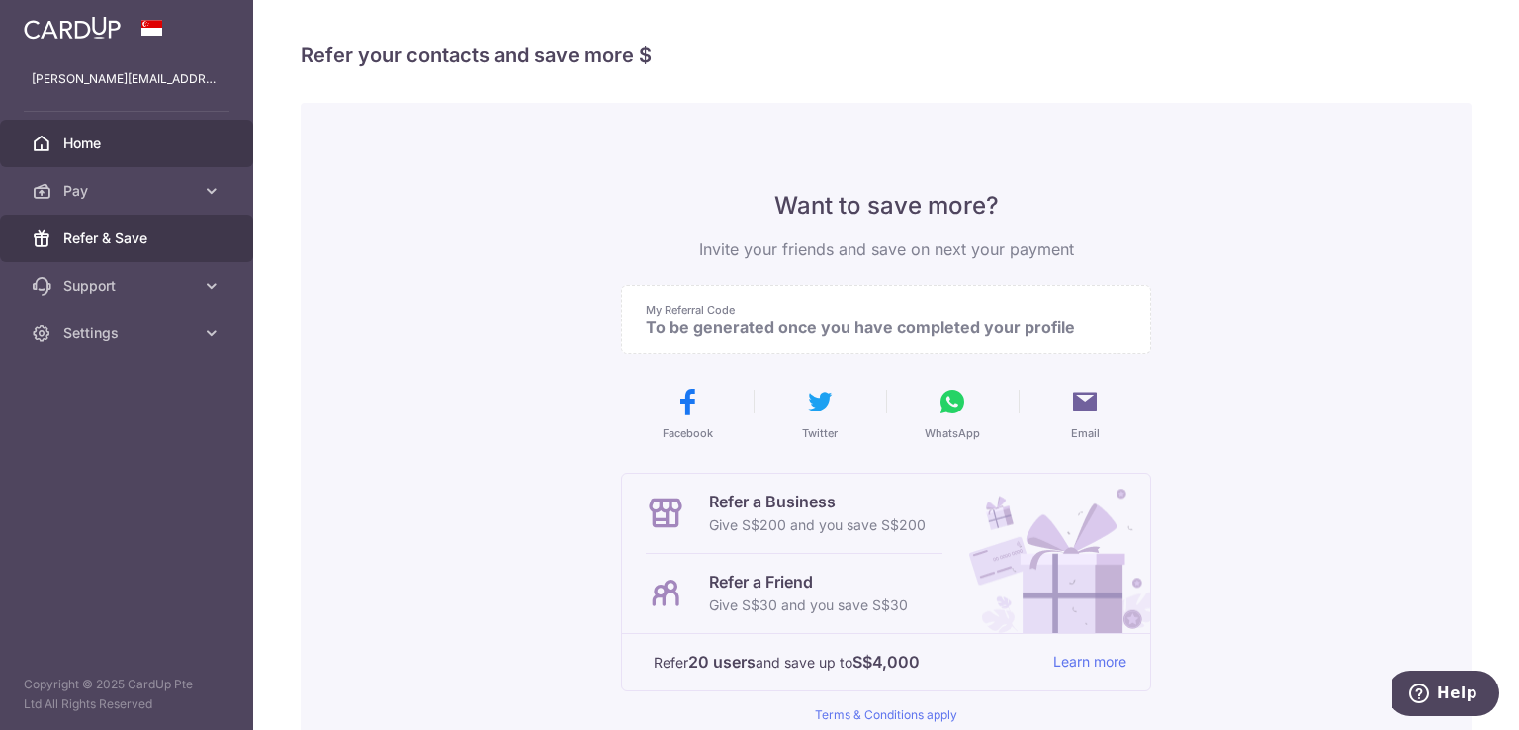
click at [79, 134] on span "Home" at bounding box center [128, 144] width 131 height 20
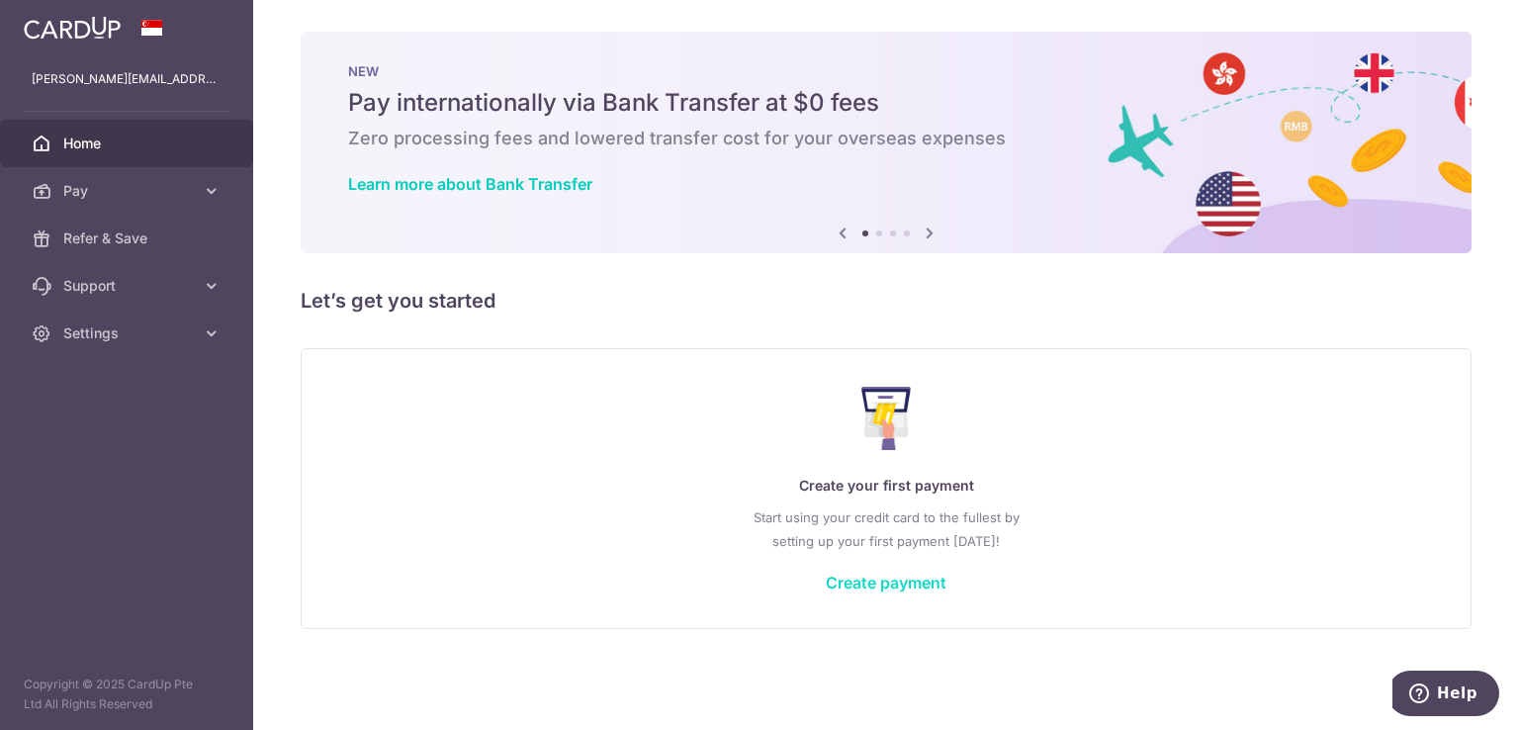
click at [909, 580] on link "Create payment" at bounding box center [886, 583] width 121 height 20
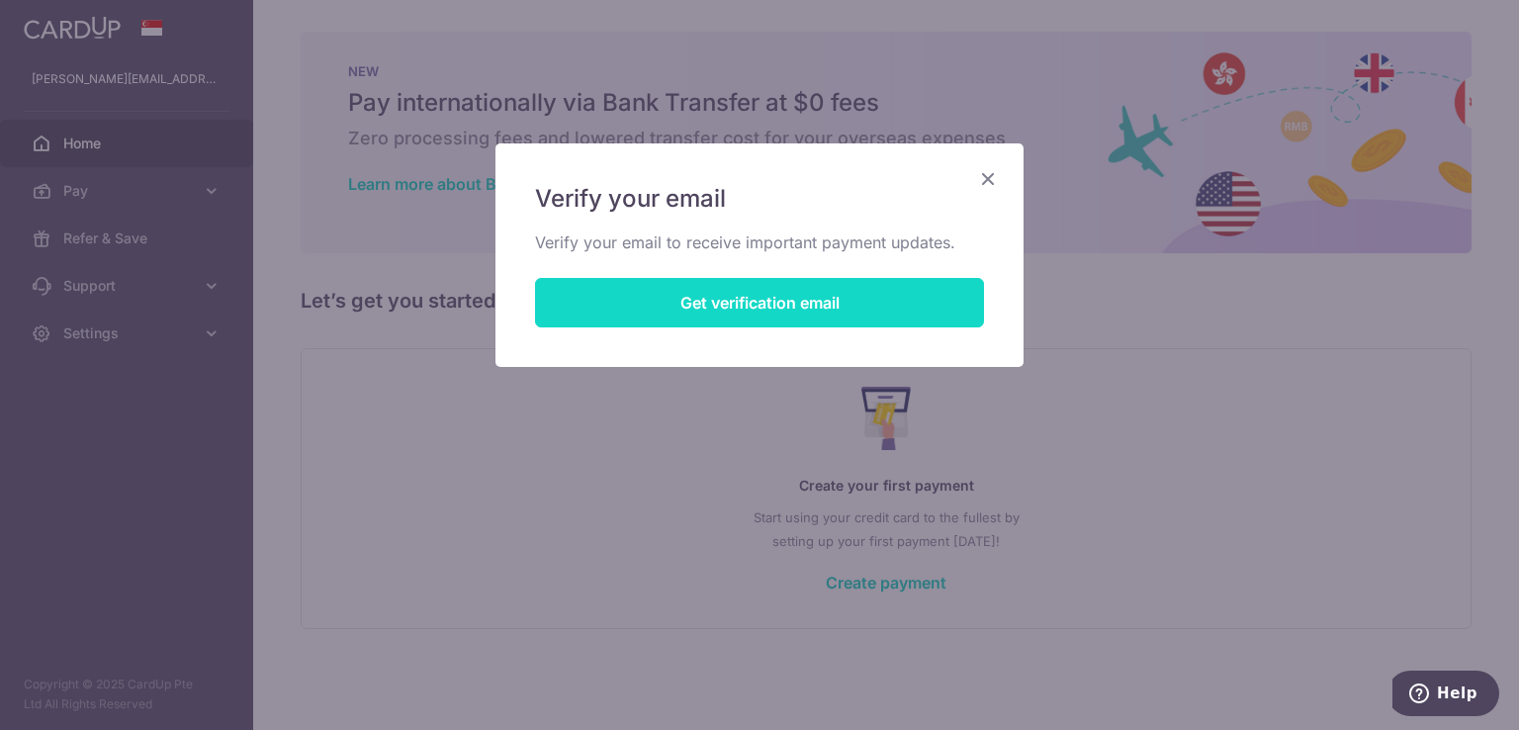
click at [786, 304] on button "Get verification email" at bounding box center [759, 302] width 449 height 49
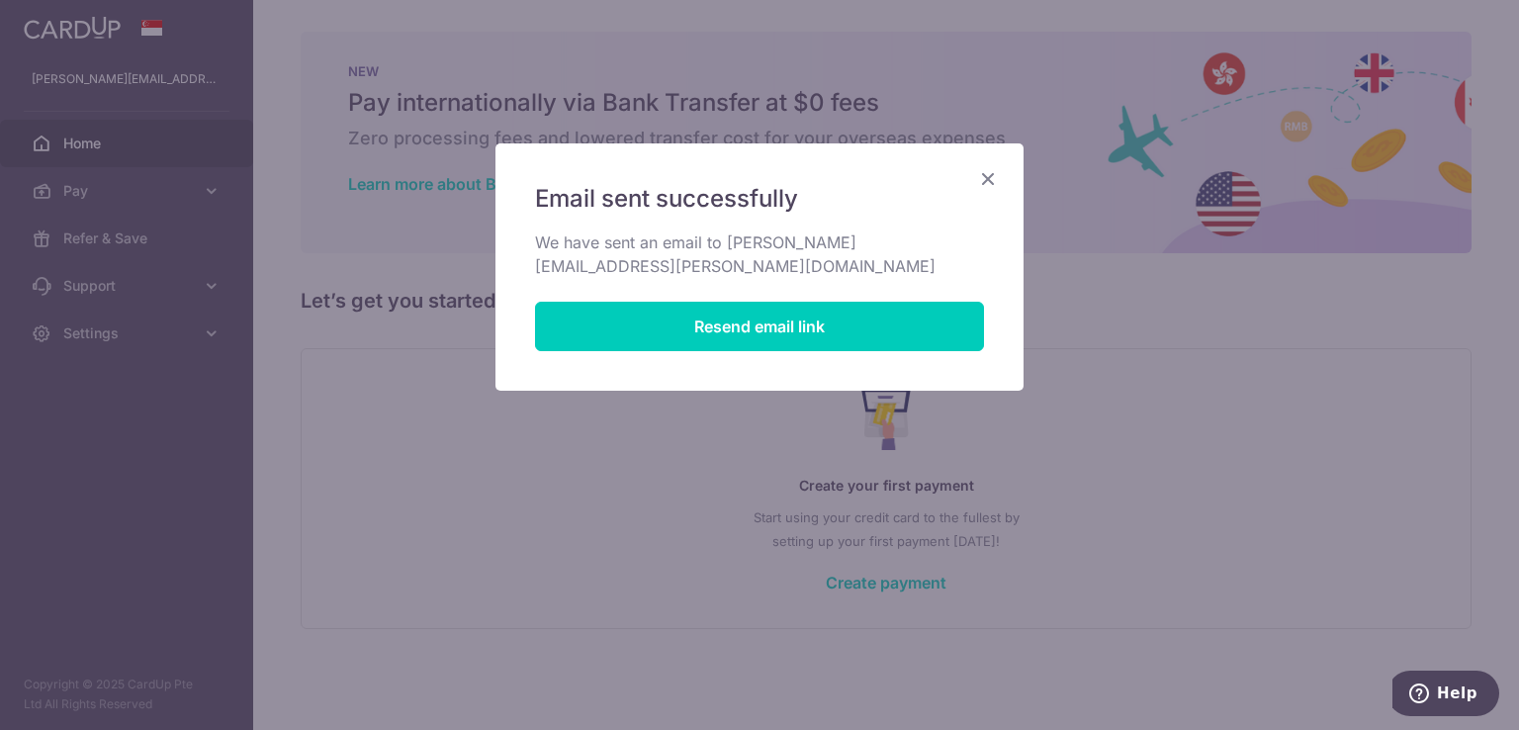
click at [988, 179] on icon "Close" at bounding box center [988, 178] width 24 height 25
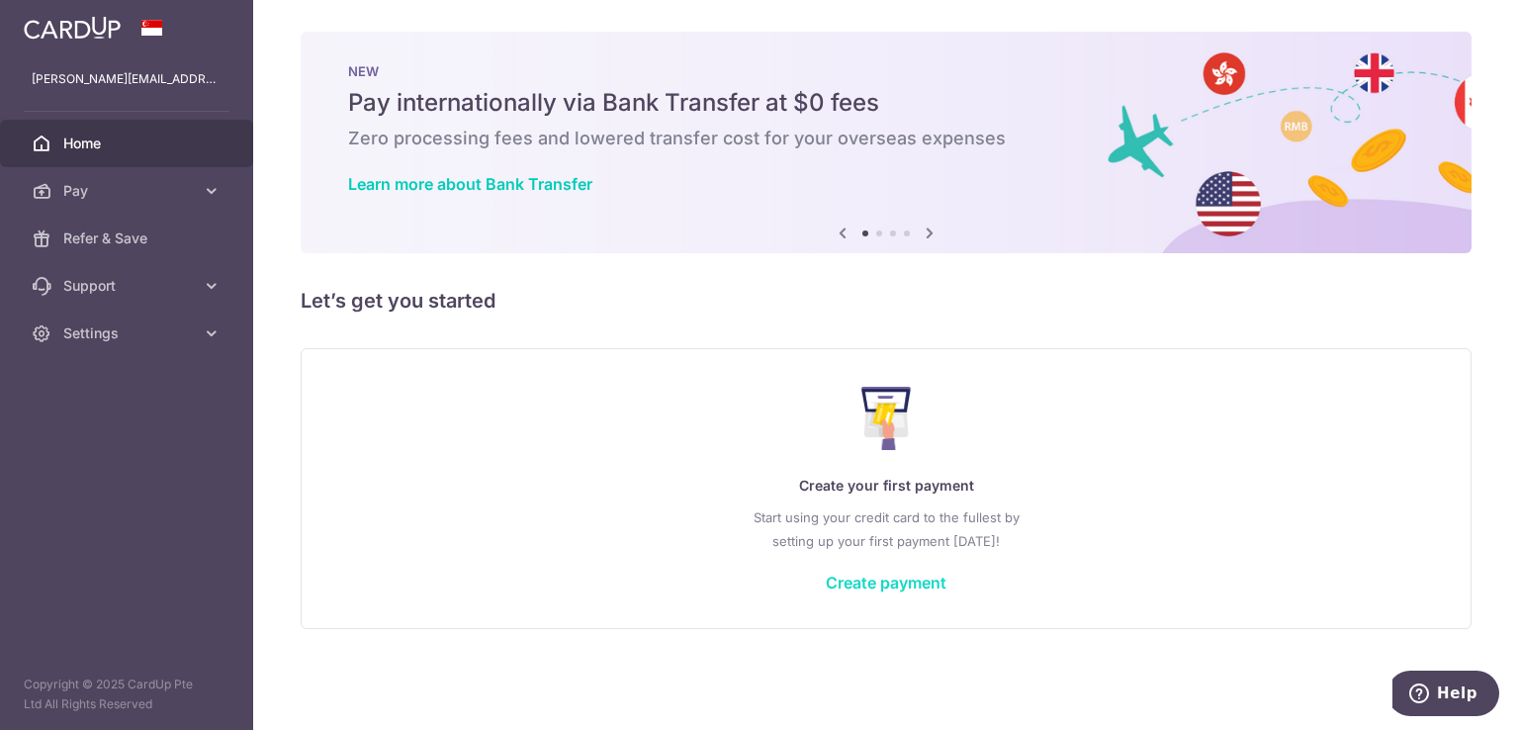
click at [870, 580] on link "Create payment" at bounding box center [886, 583] width 121 height 20
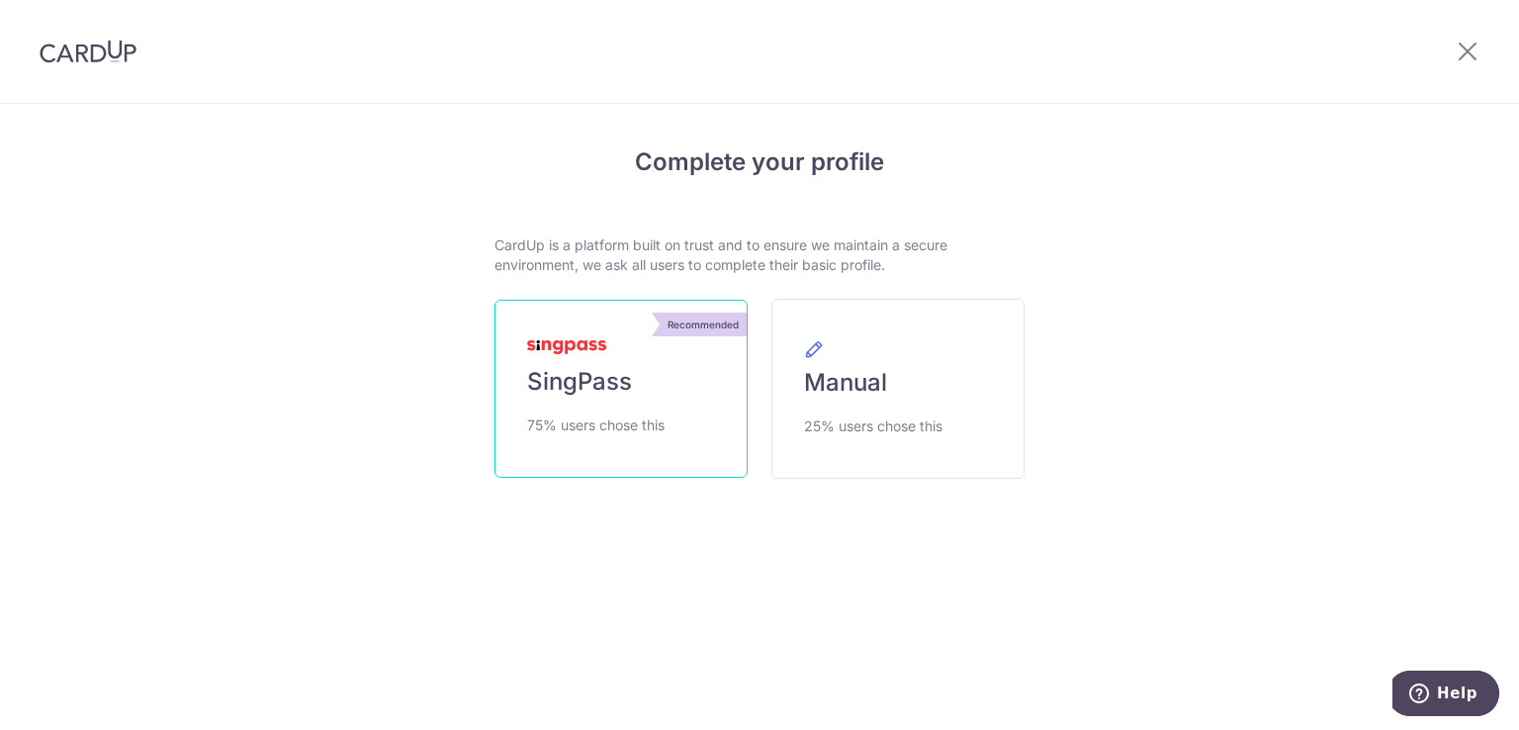
click at [688, 360] on link "Recommended SingPass 75% users chose this" at bounding box center [621, 389] width 253 height 178
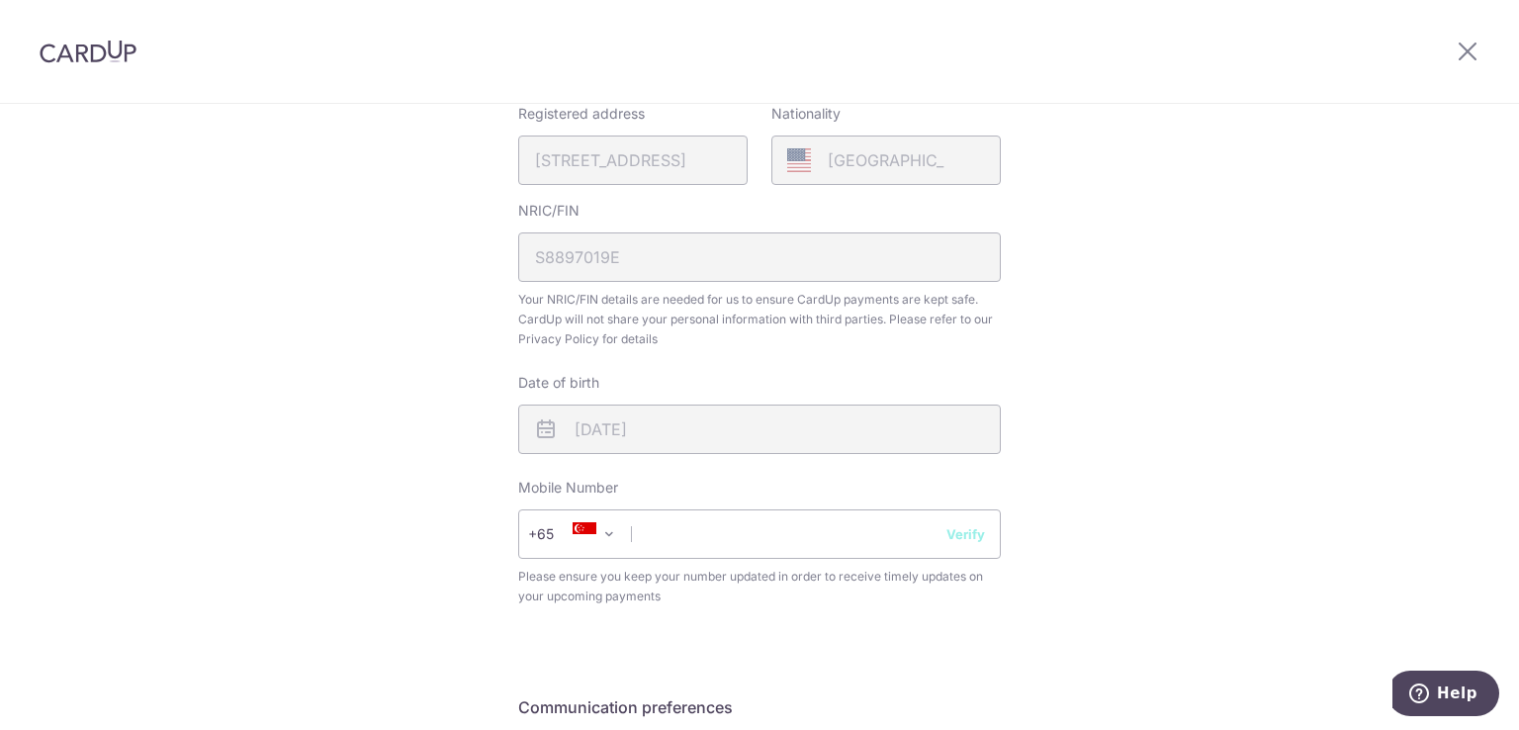
scroll to position [692, 0]
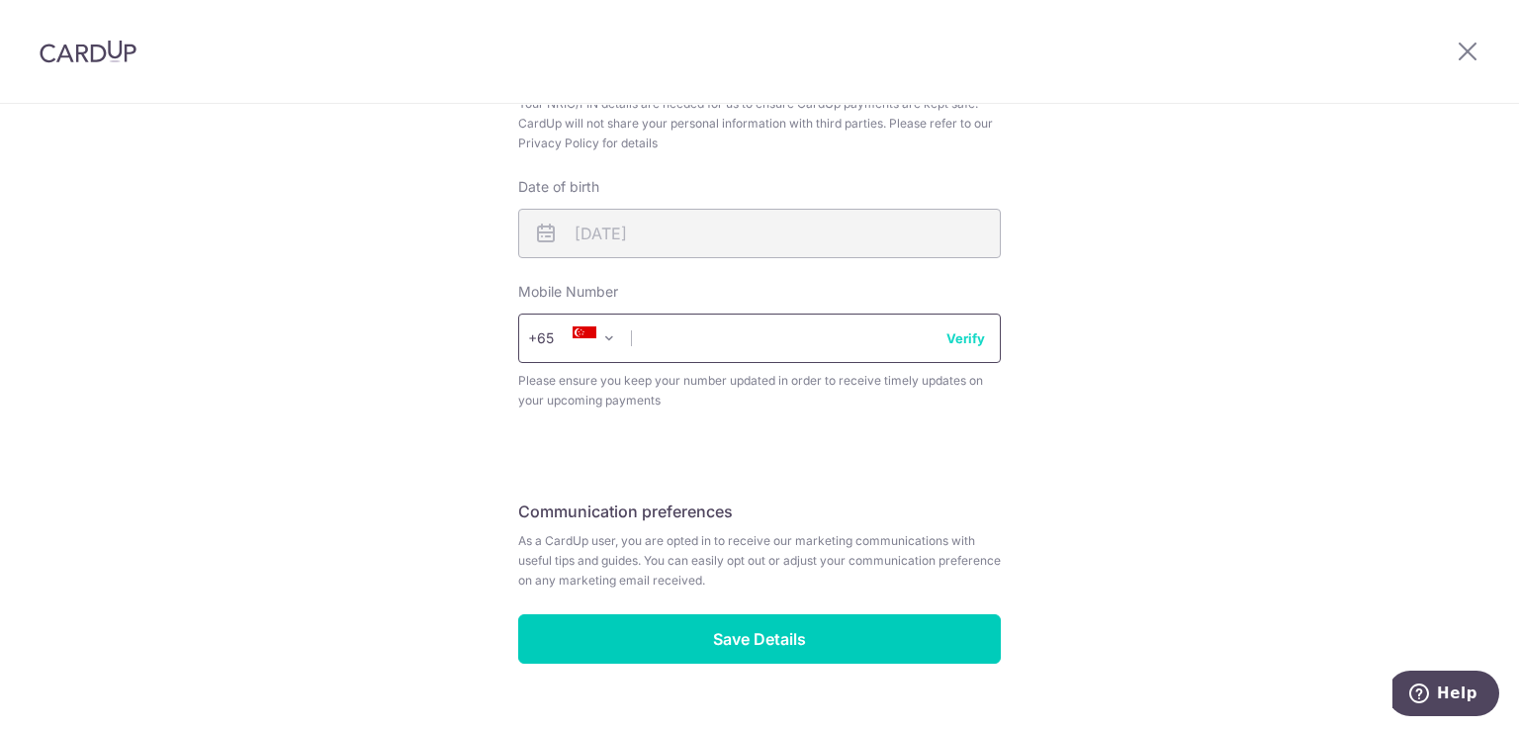
click at [733, 341] on input "text" at bounding box center [759, 338] width 483 height 49
type input "86833228"
click at [963, 337] on button "Verify" at bounding box center [965, 338] width 39 height 20
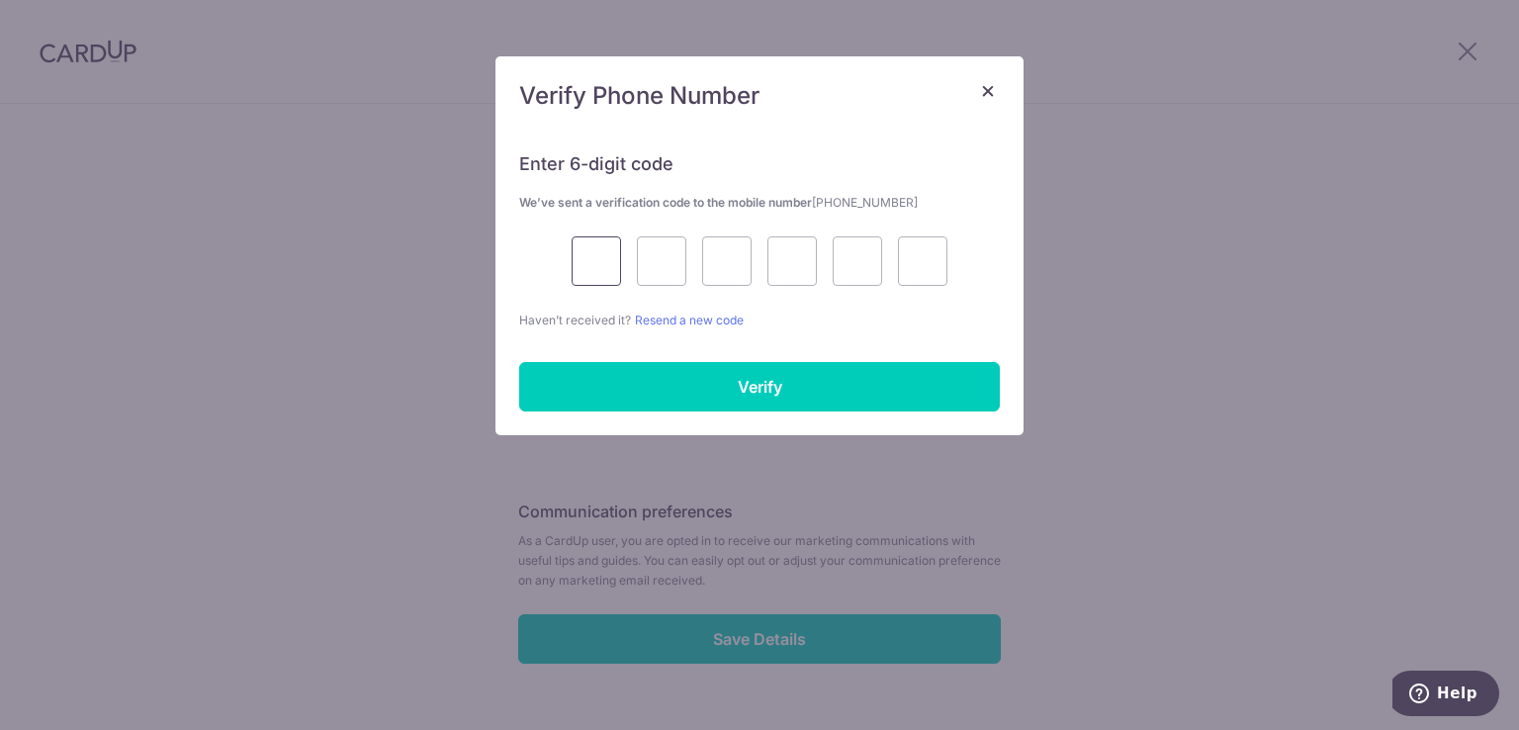
click at [605, 265] on input "text" at bounding box center [596, 260] width 49 height 49
type input "9"
type input "8"
type input "4"
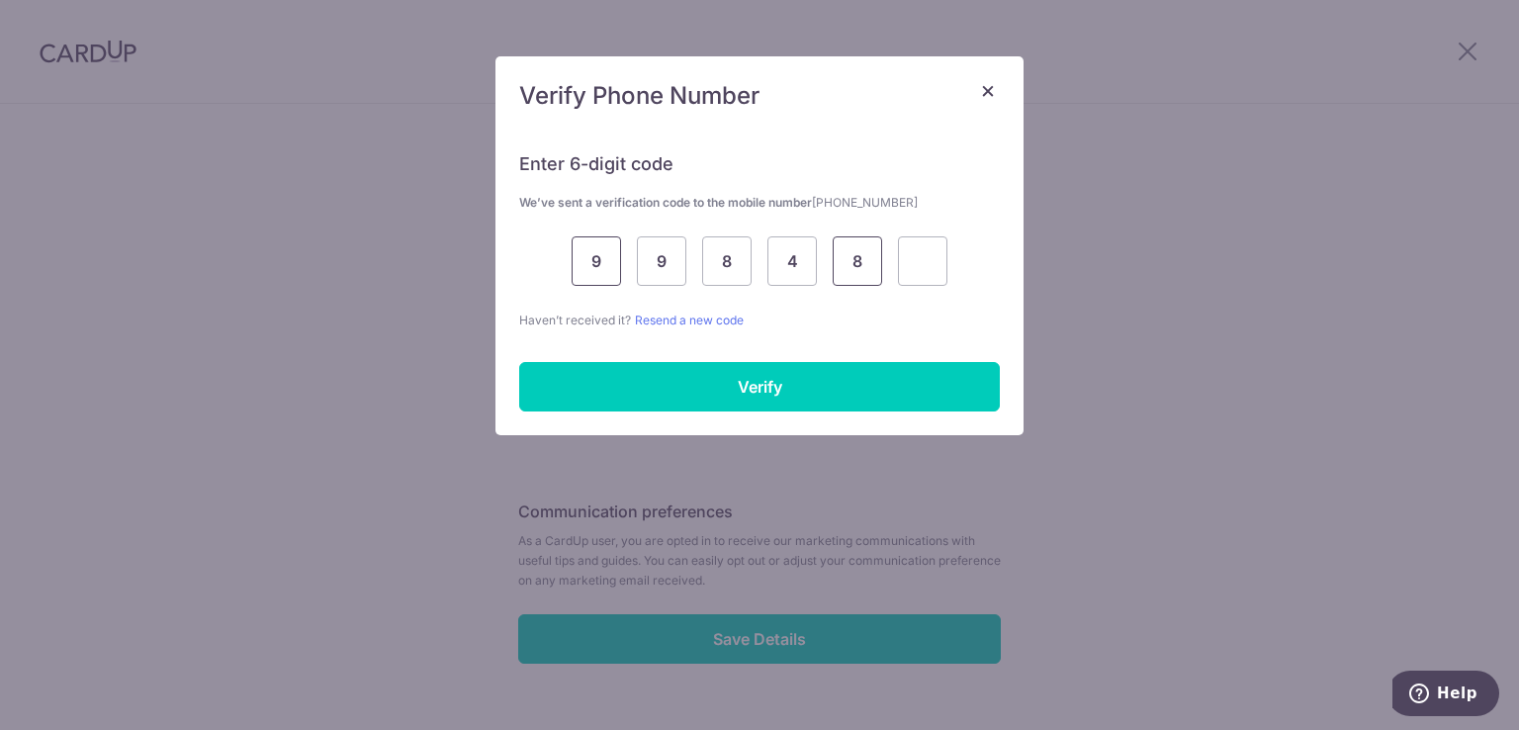
type input "8"
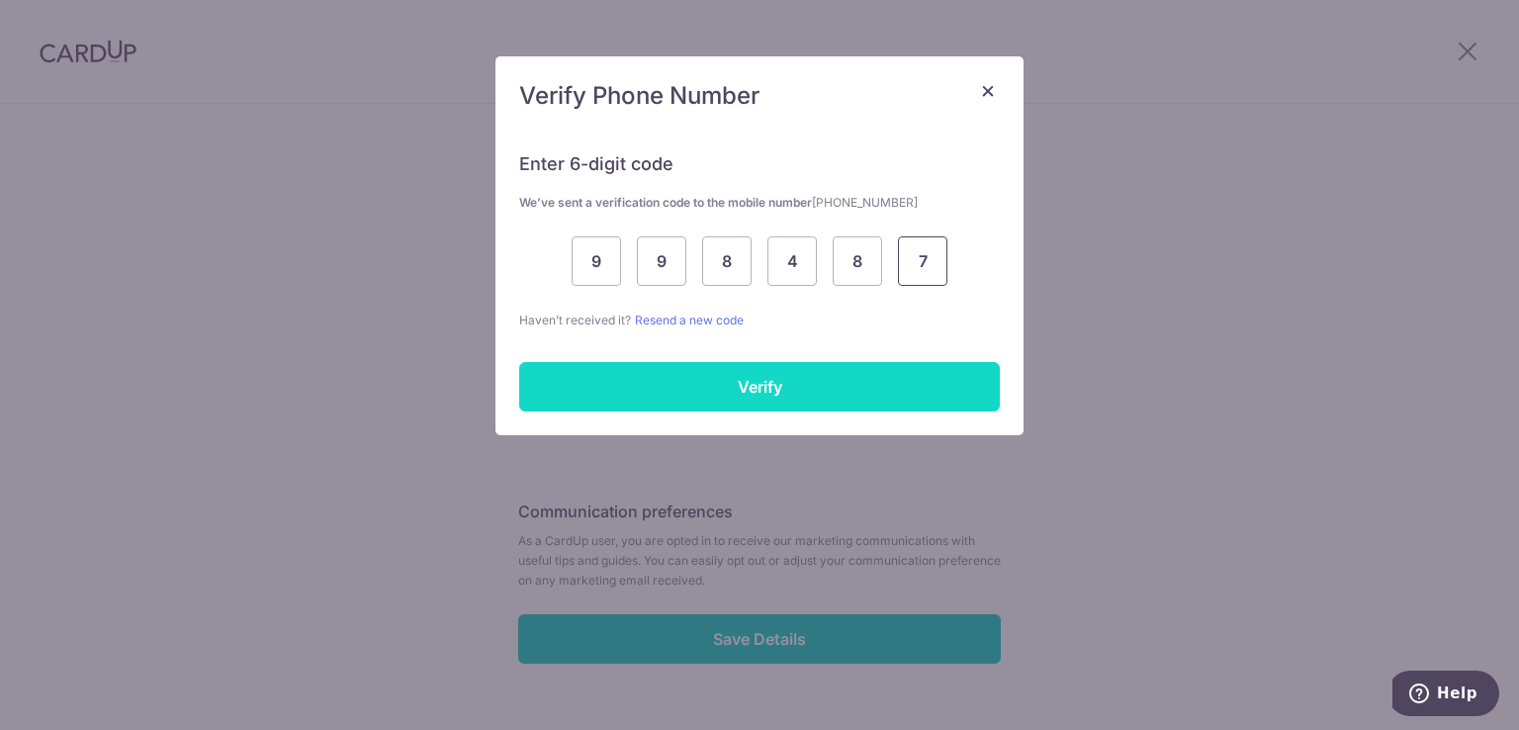
type input "7"
click at [725, 381] on input "Verify" at bounding box center [759, 386] width 481 height 49
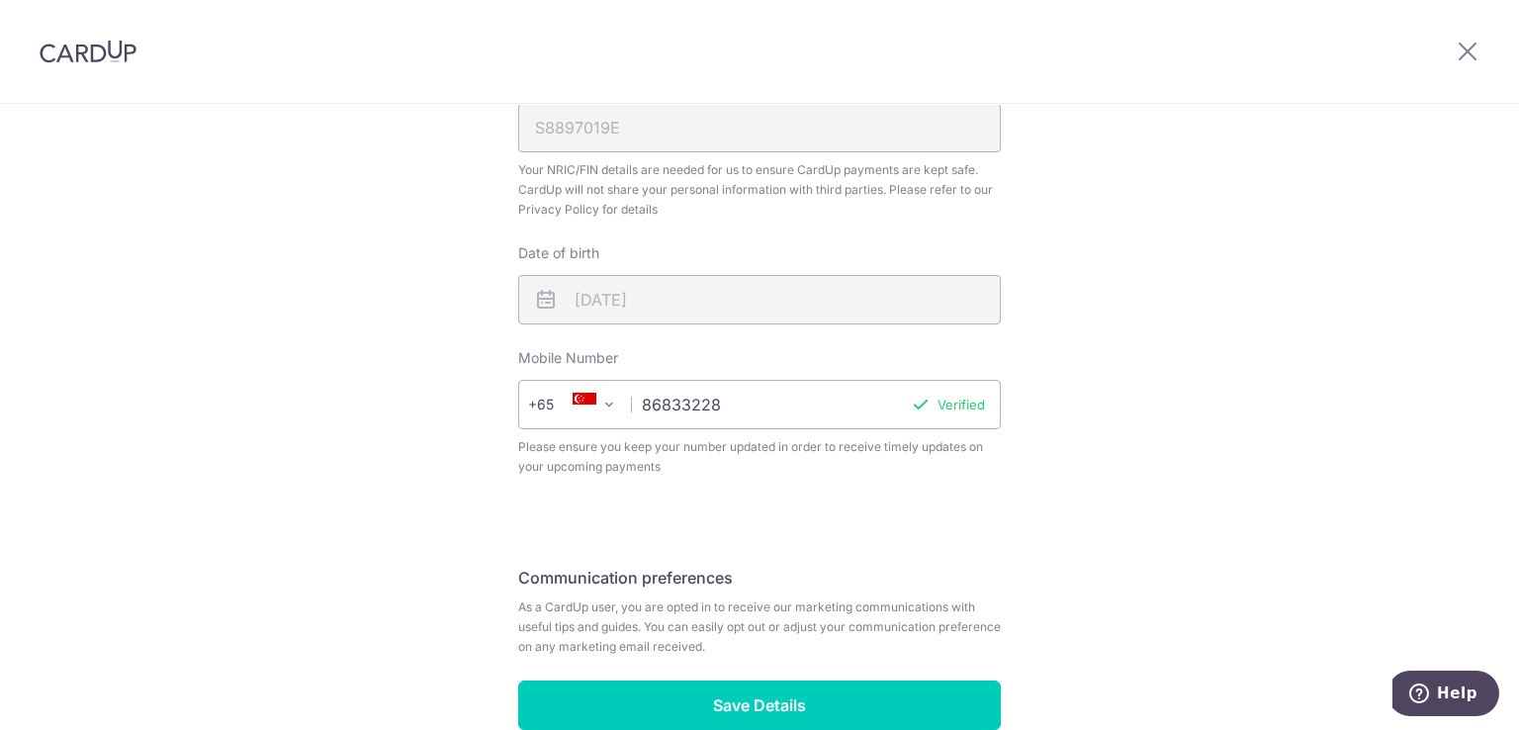
scroll to position [734, 0]
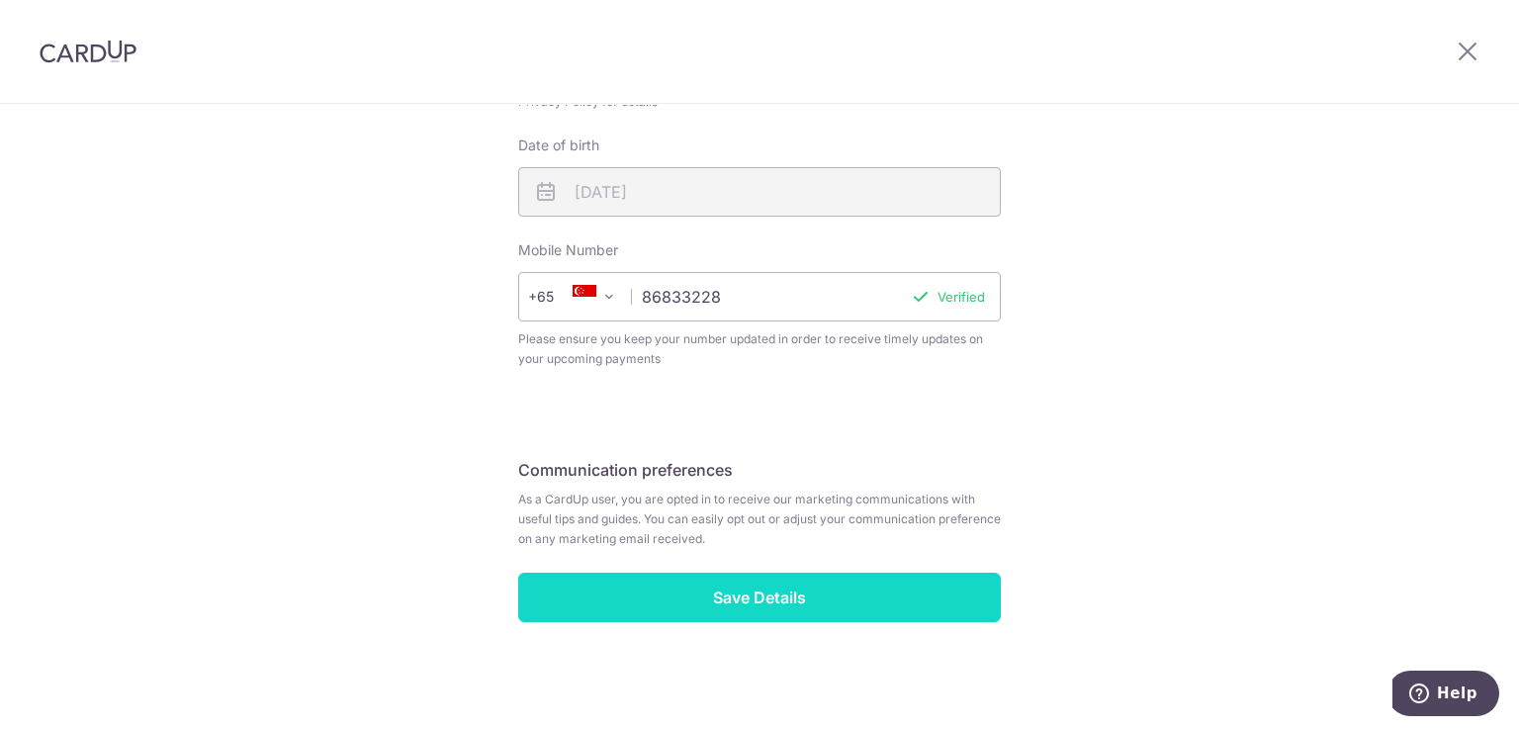
click at [779, 585] on input "Save Details" at bounding box center [759, 597] width 483 height 49
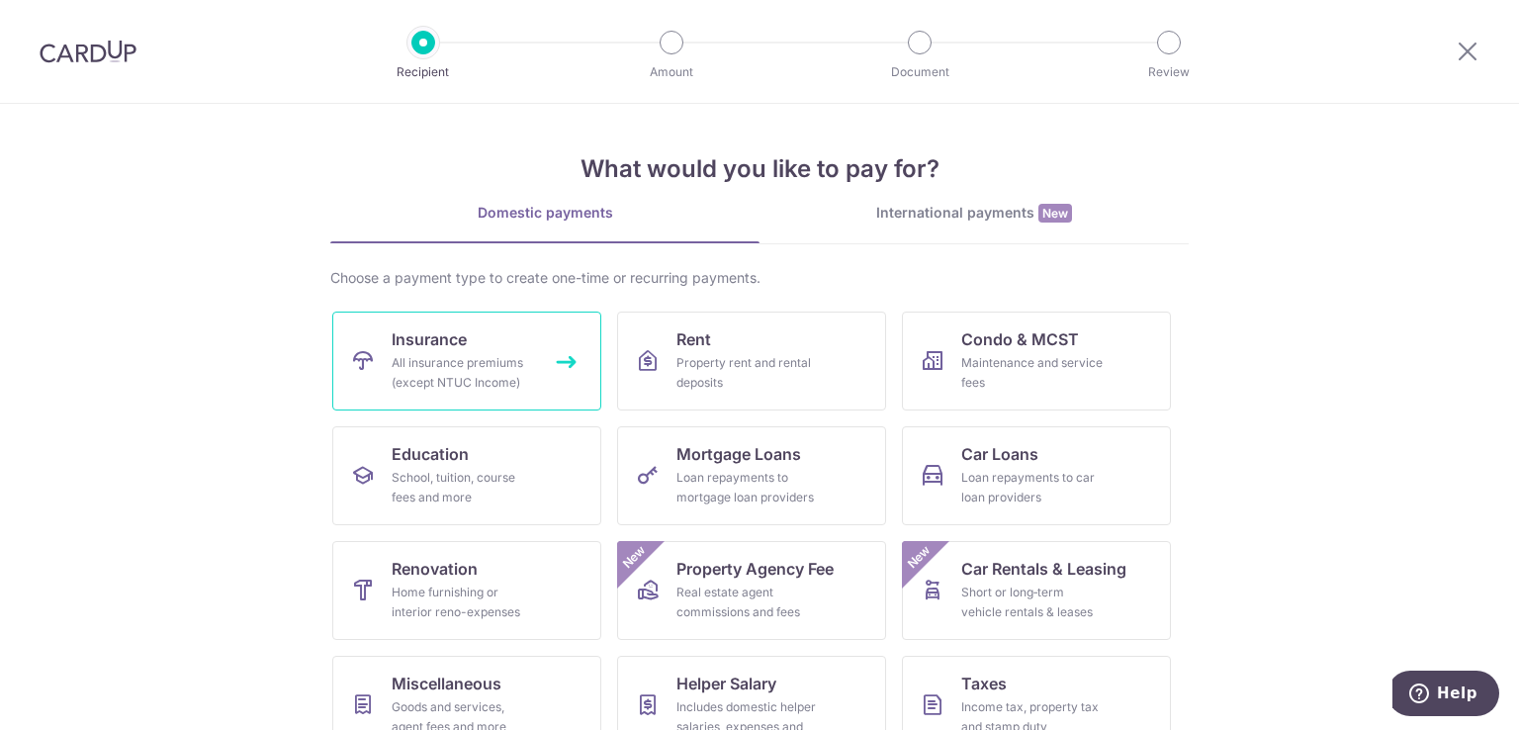
scroll to position [154, 0]
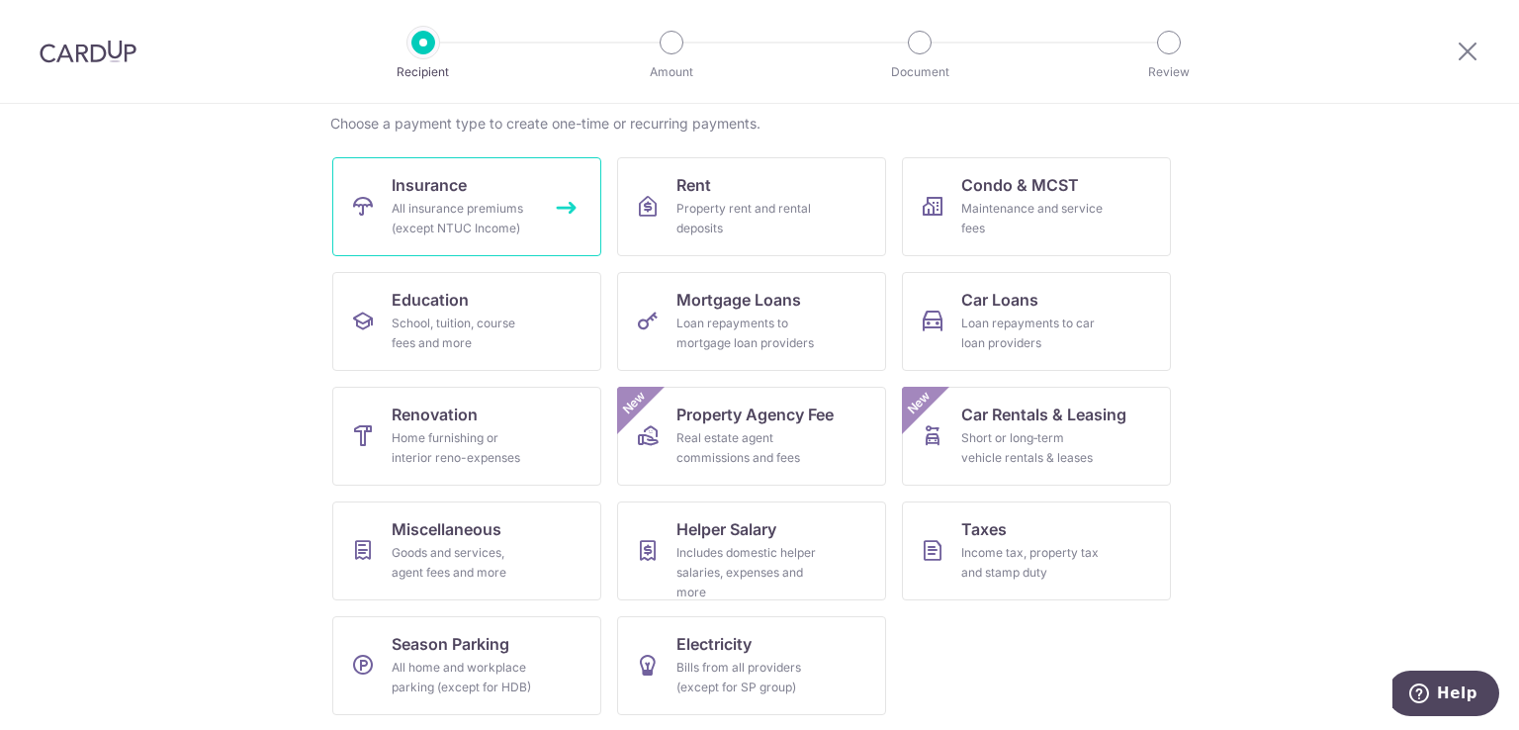
click at [506, 192] on link "Insurance All insurance premiums (except NTUC Income)" at bounding box center [466, 206] width 269 height 99
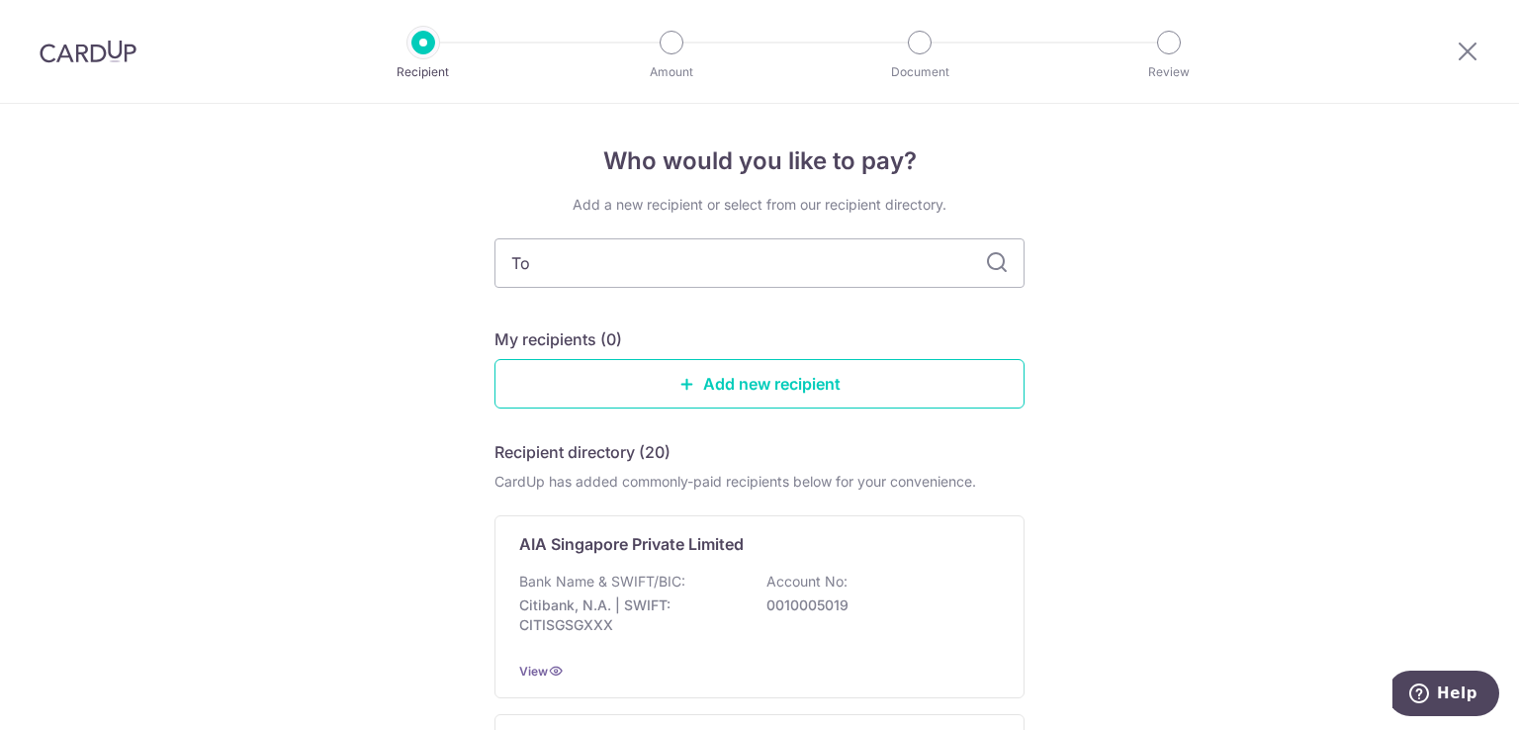
type input "Tok"
type input "[GEOGRAPHIC_DATA]"
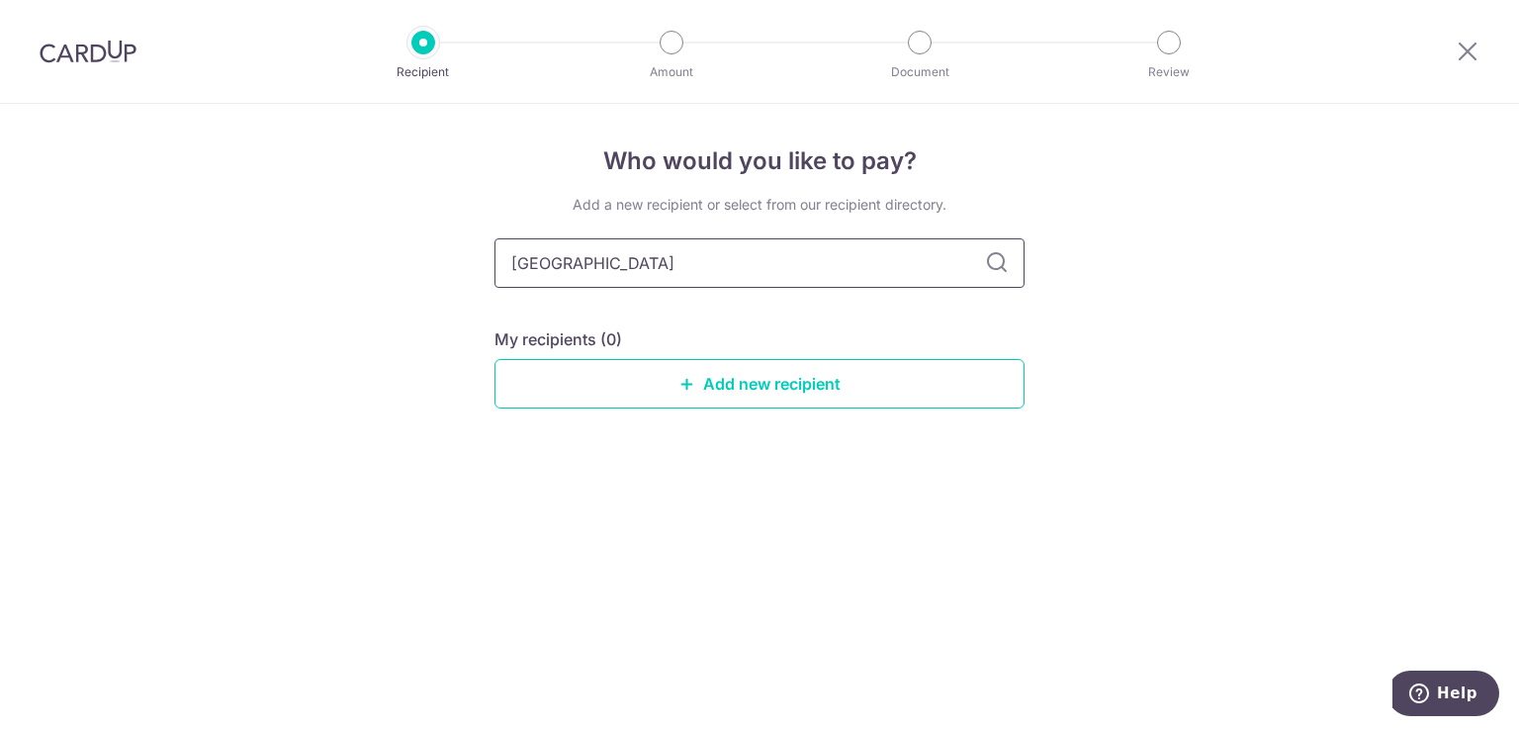
click at [637, 251] on input "[GEOGRAPHIC_DATA]" at bounding box center [760, 262] width 530 height 49
type input "Tokyo marina"
click at [993, 260] on icon at bounding box center [997, 263] width 24 height 24
drag, startPoint x: 658, startPoint y: 263, endPoint x: 668, endPoint y: 266, distance: 10.3
click at [660, 266] on input "Tokyo marina" at bounding box center [760, 262] width 530 height 49
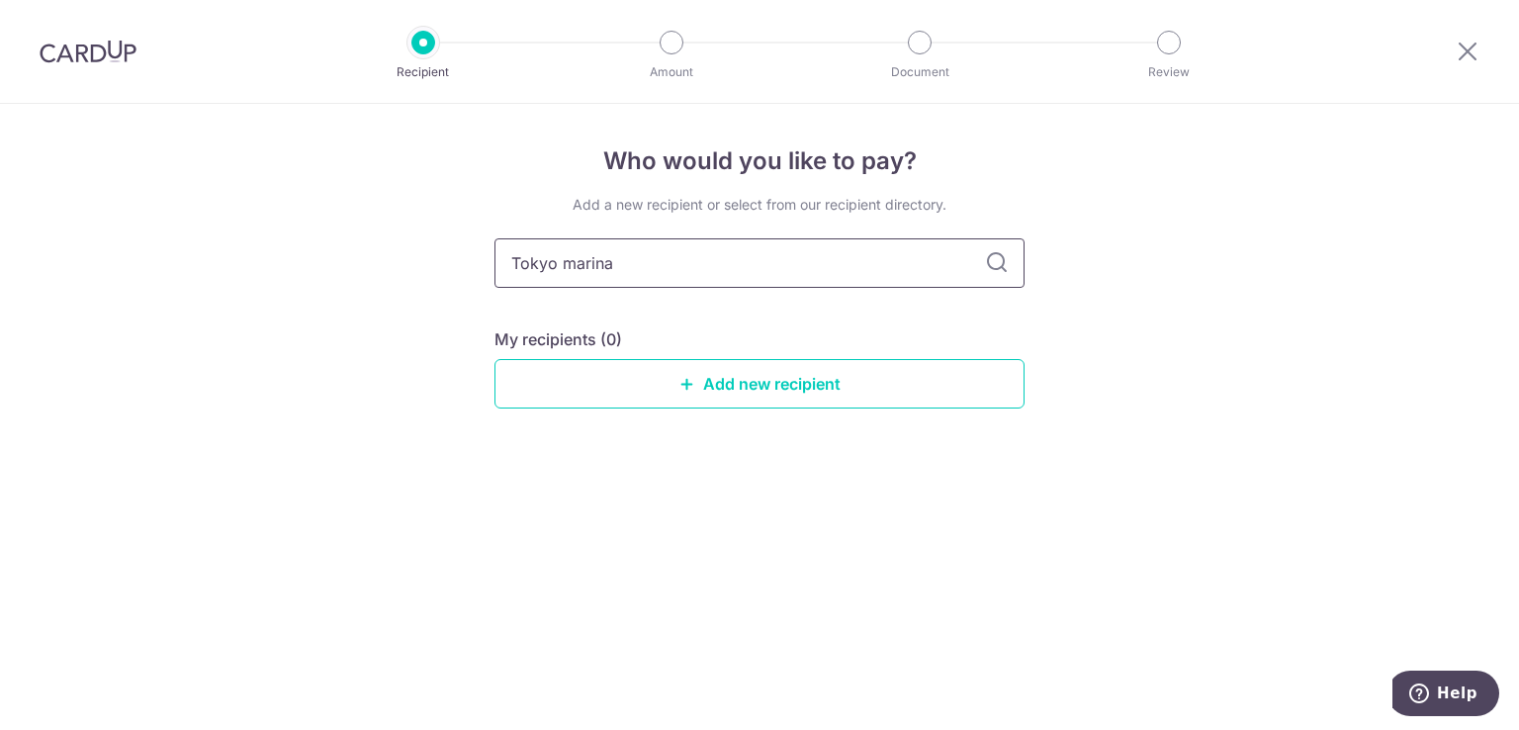
type input "Tokyo marin"
type input "Tokyo mar"
type input "Tok"
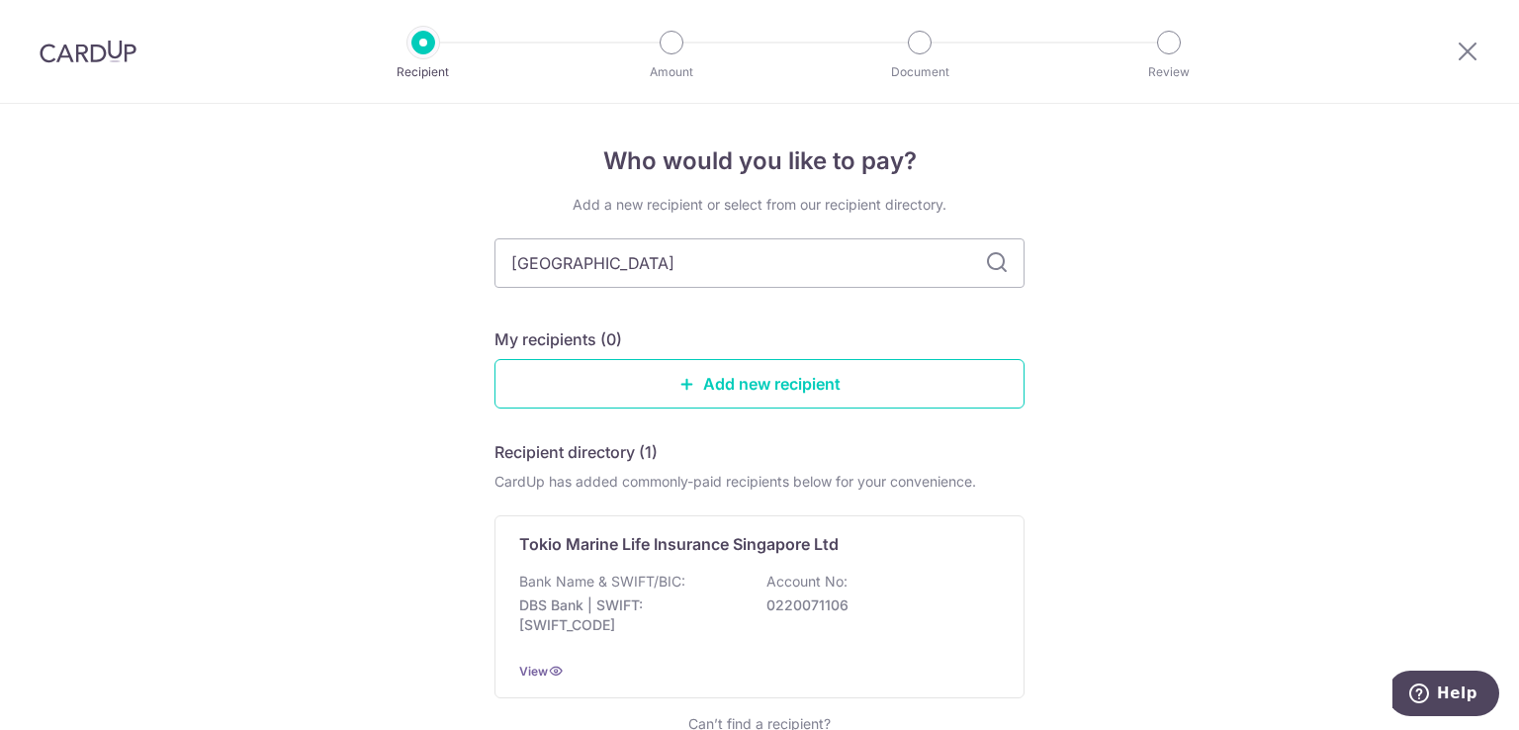
type input "Tokio m"
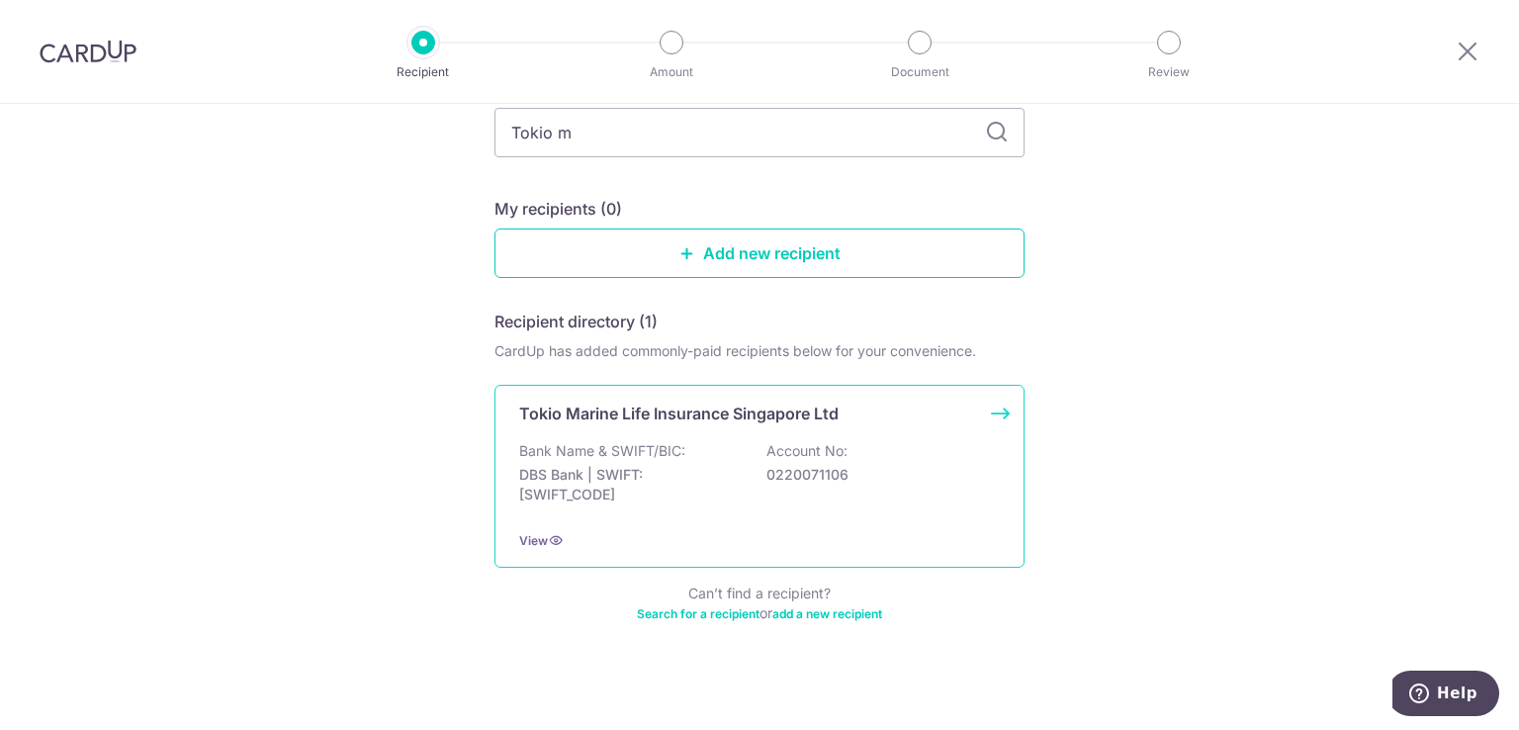
scroll to position [139, 0]
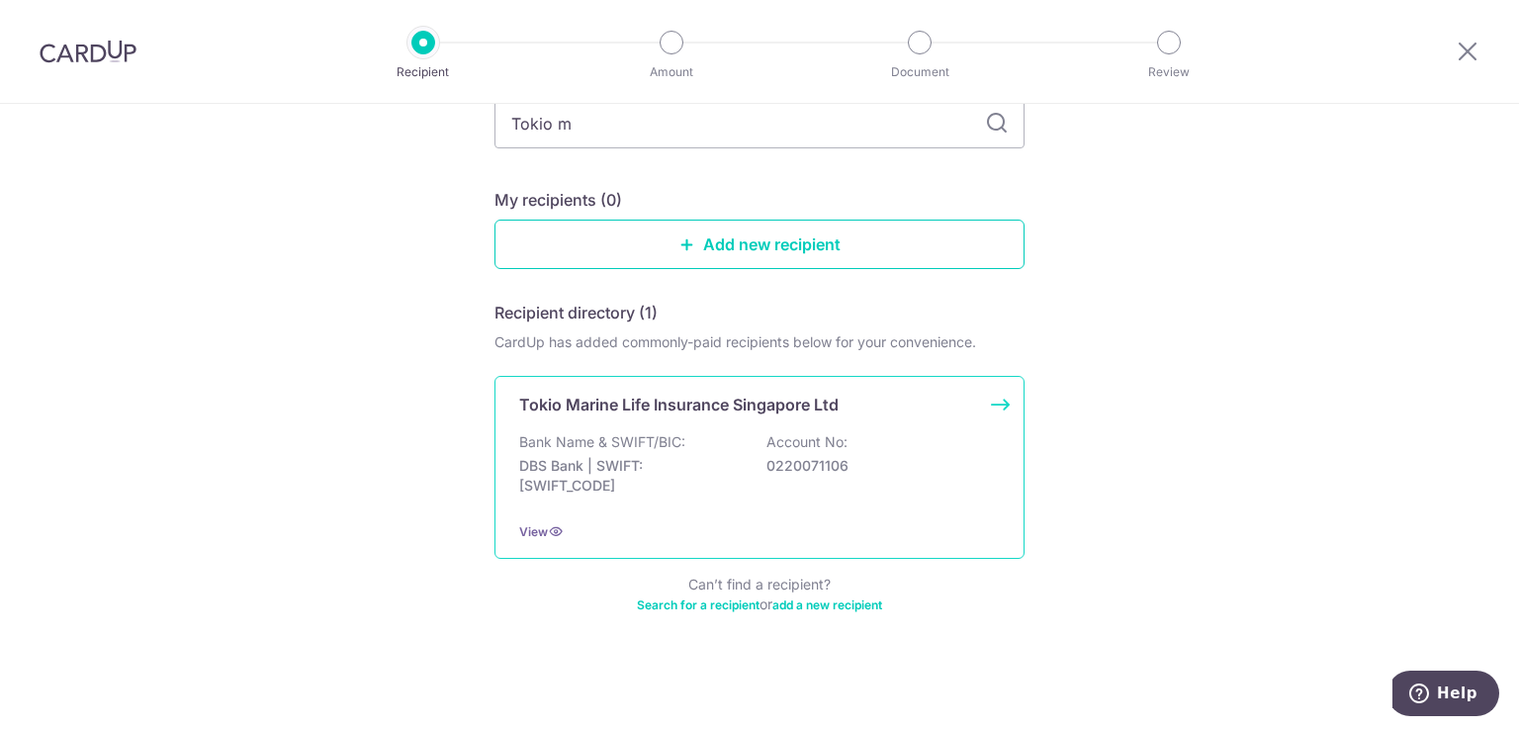
click at [704, 432] on div "Bank Name & SWIFT/BIC: DBS Bank | SWIFT: [SWIFT_CODE] Account No: 0220071106" at bounding box center [759, 468] width 481 height 73
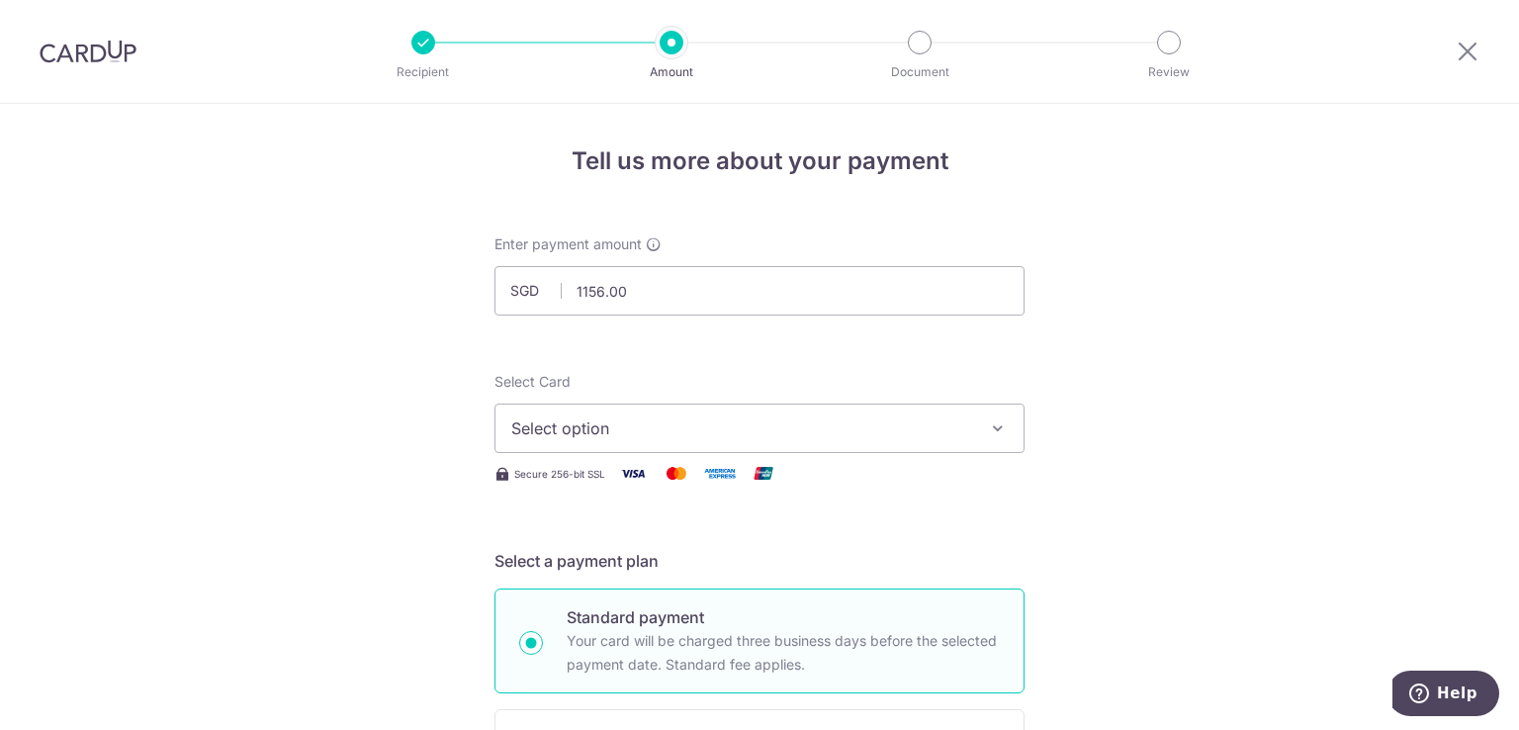
type input "1,156.00"
click at [994, 436] on icon "button" at bounding box center [998, 428] width 20 height 20
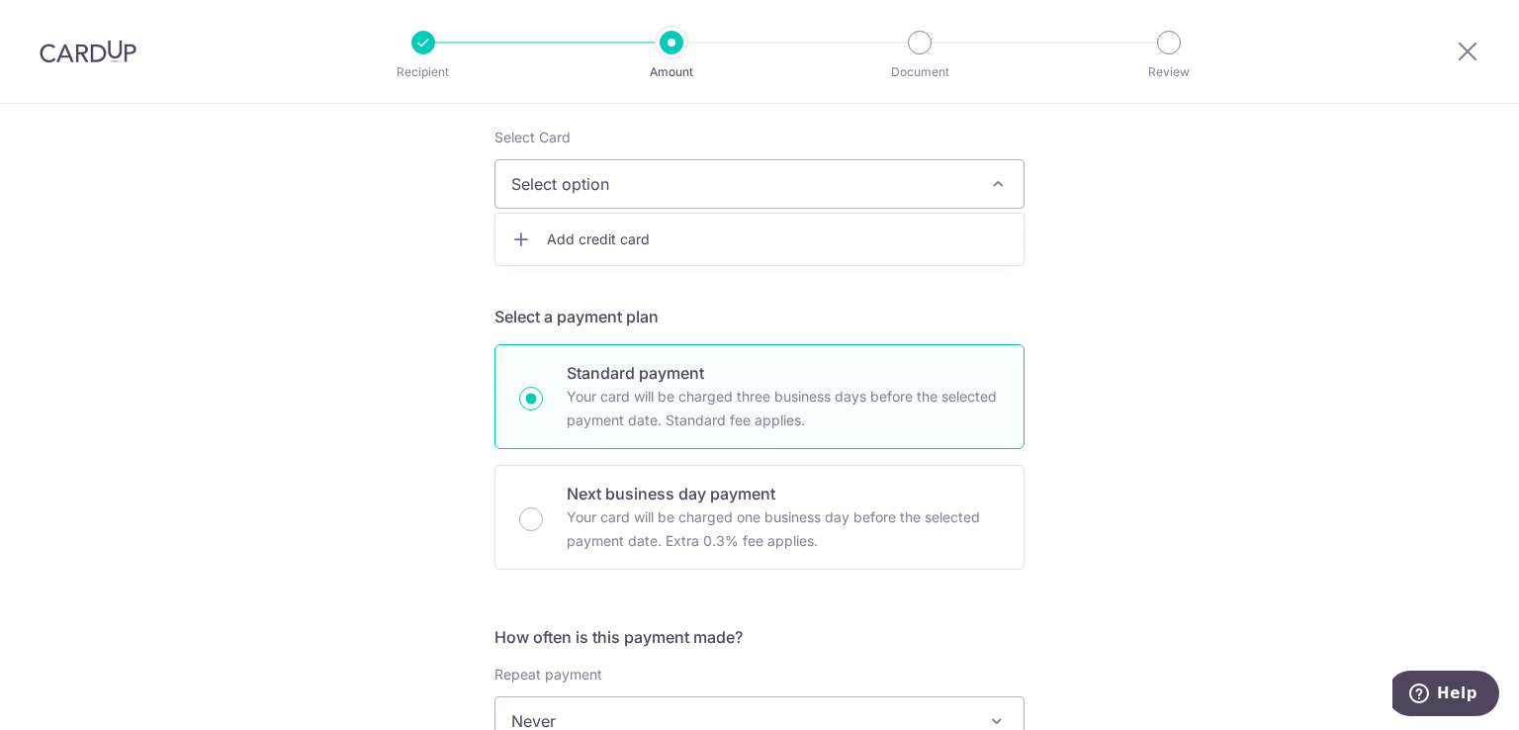
scroll to position [198, 0]
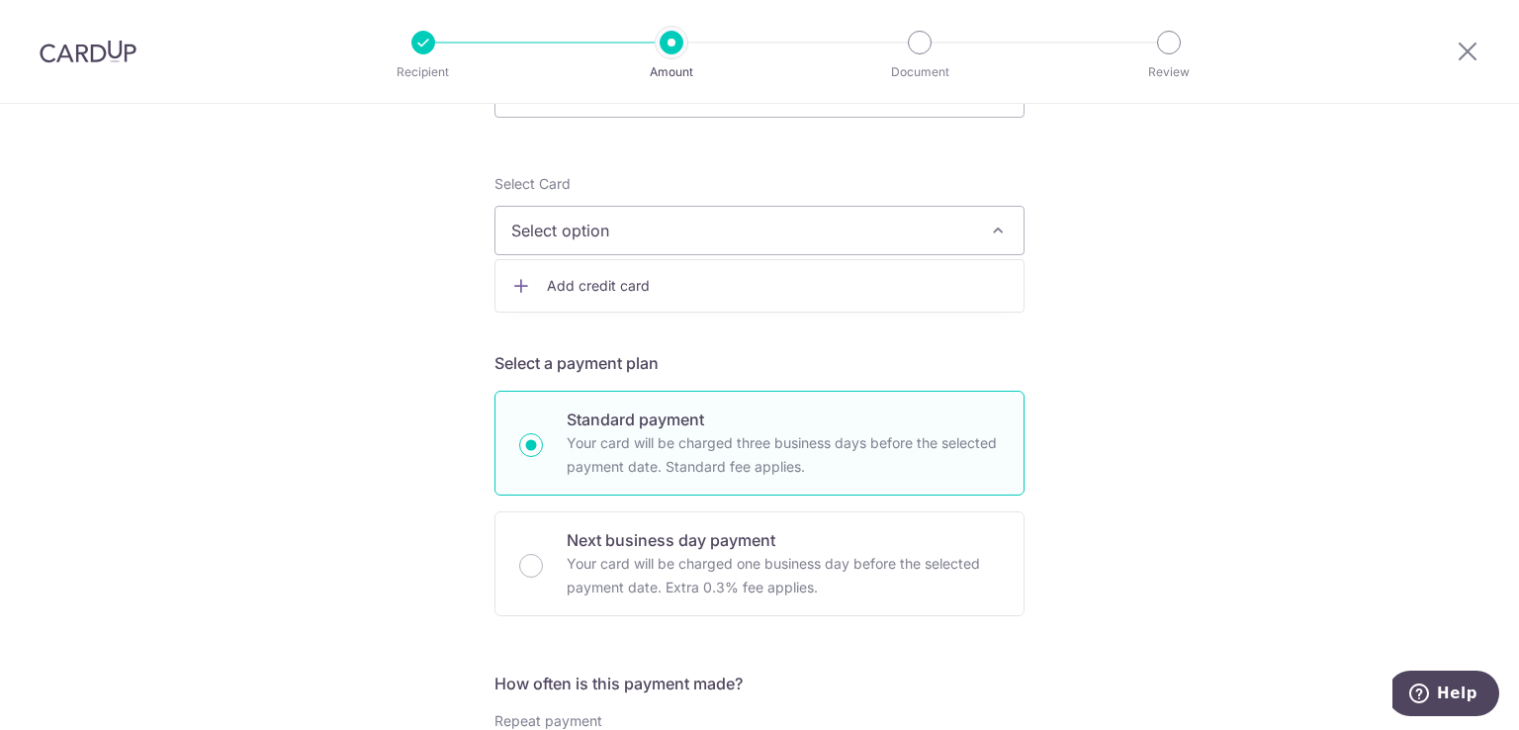
click at [707, 287] on span "Add credit card" at bounding box center [777, 286] width 461 height 20
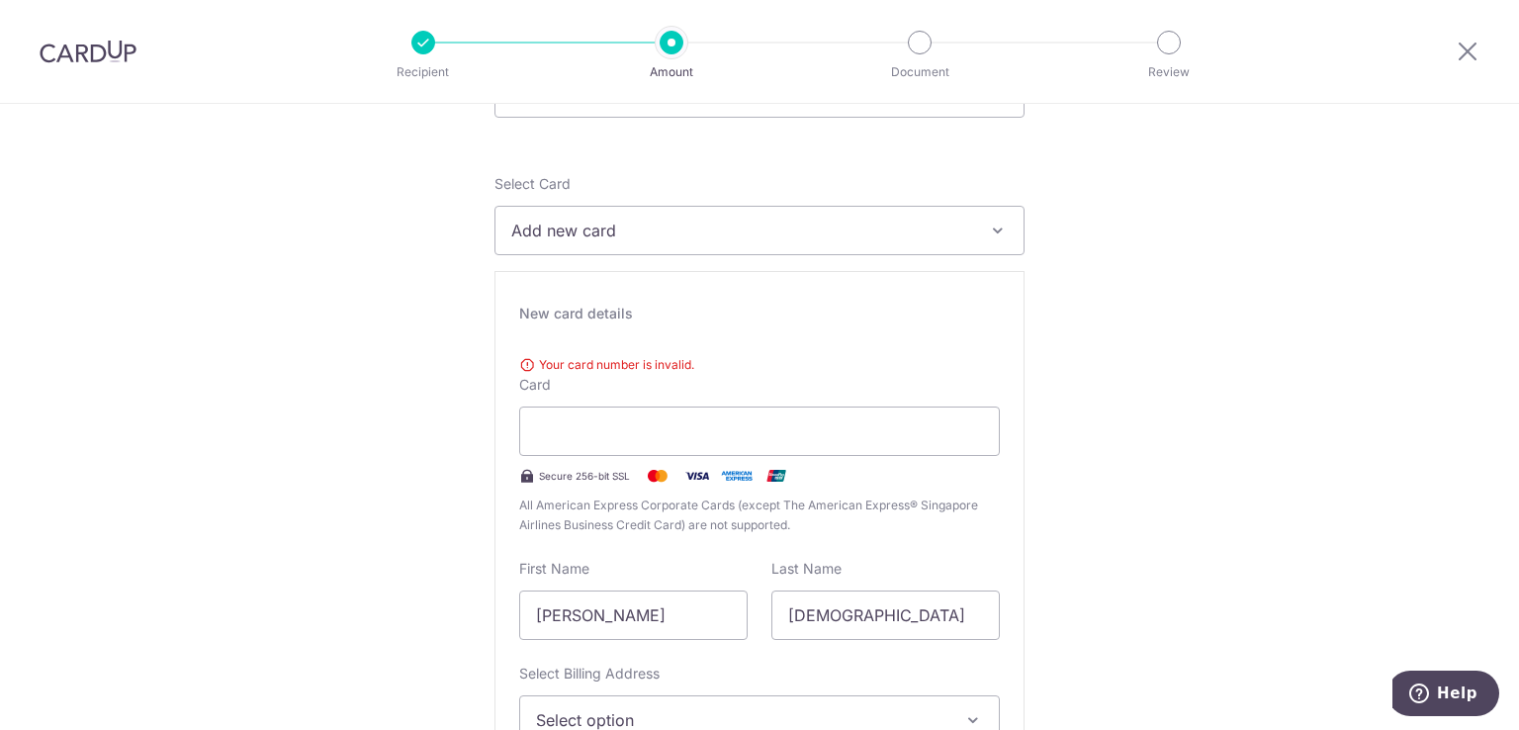
click at [866, 289] on div "New card details Your card number is invalid. Card Secure 256-bit SSL All Ameri…" at bounding box center [760, 568] width 530 height 595
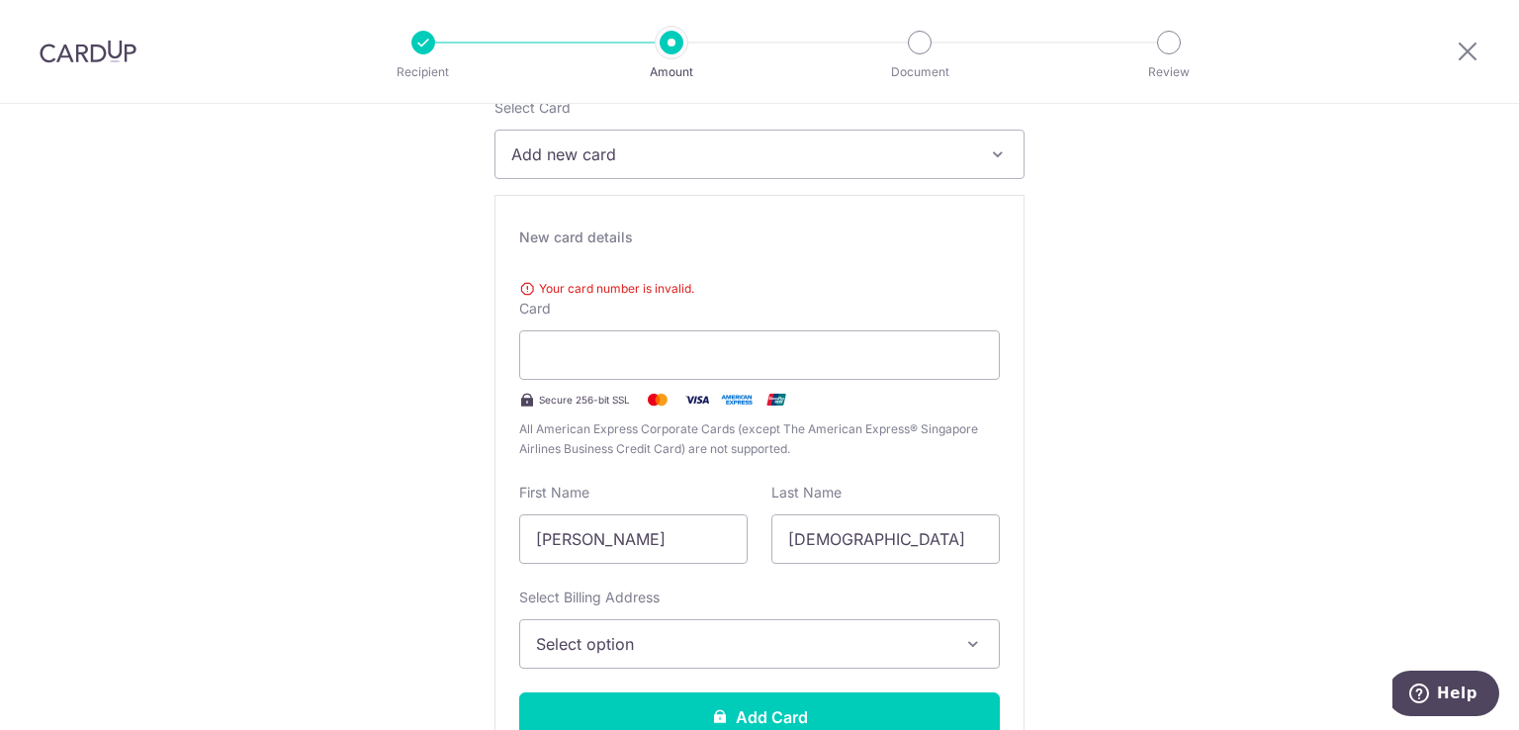
scroll to position [297, 0]
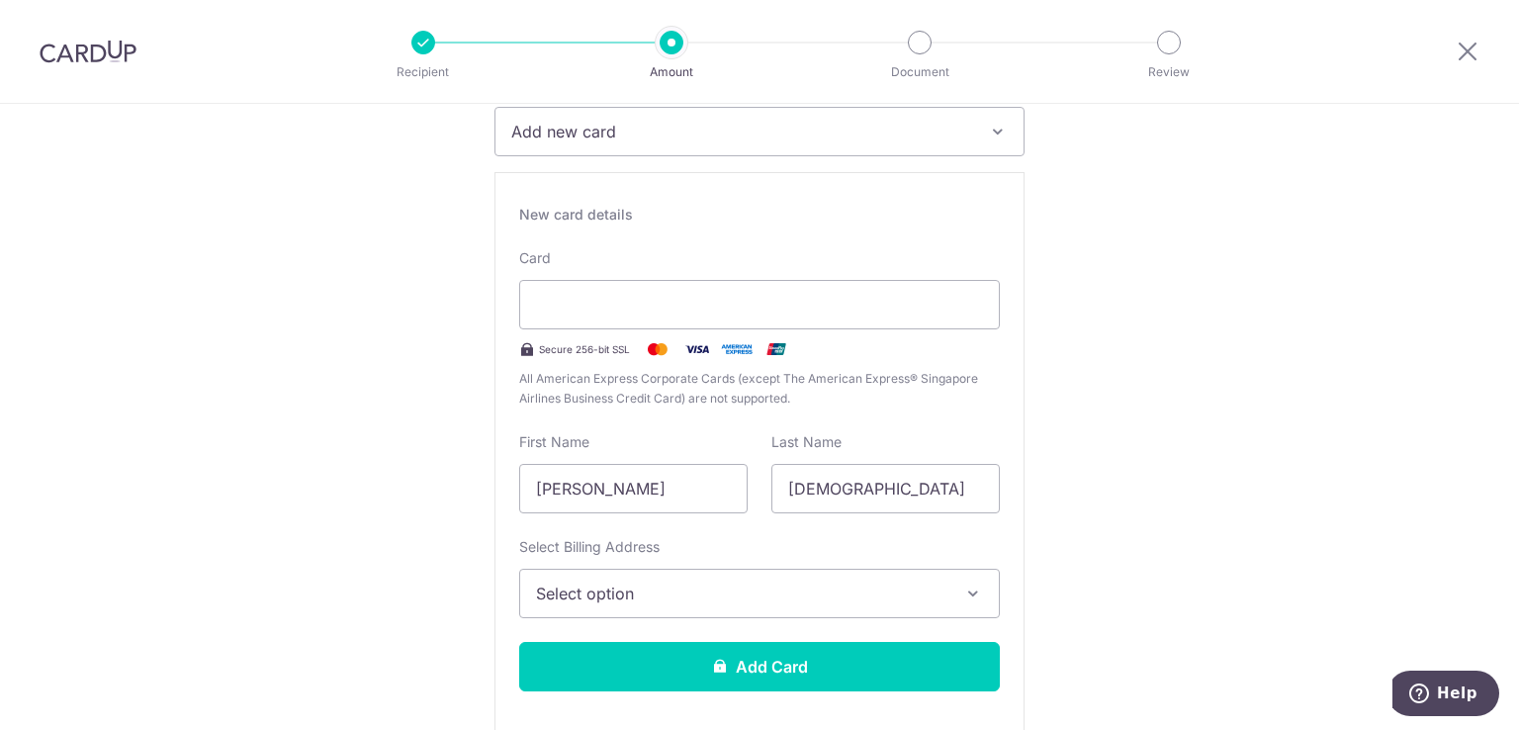
click at [755, 223] on div "New card details" at bounding box center [759, 215] width 481 height 20
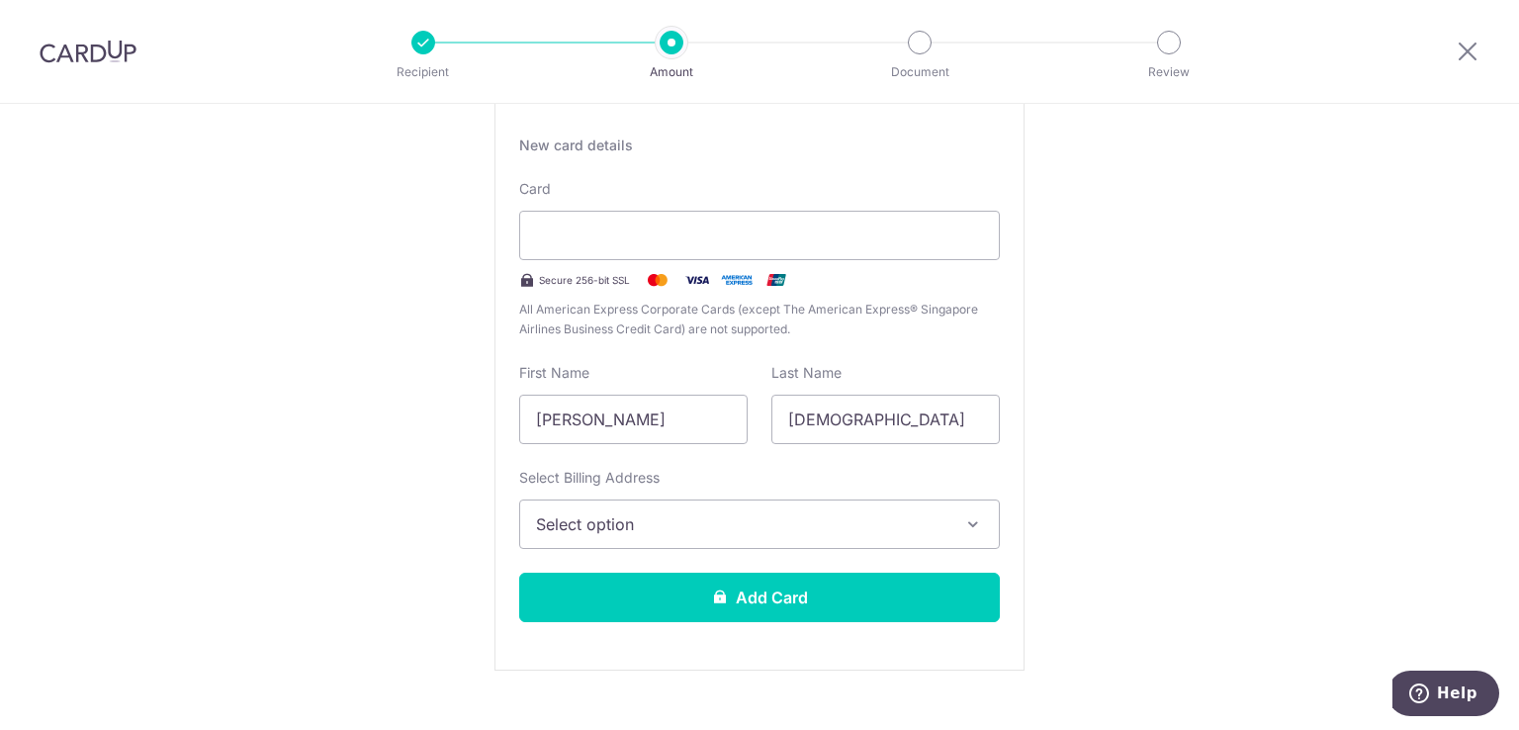
scroll to position [396, 0]
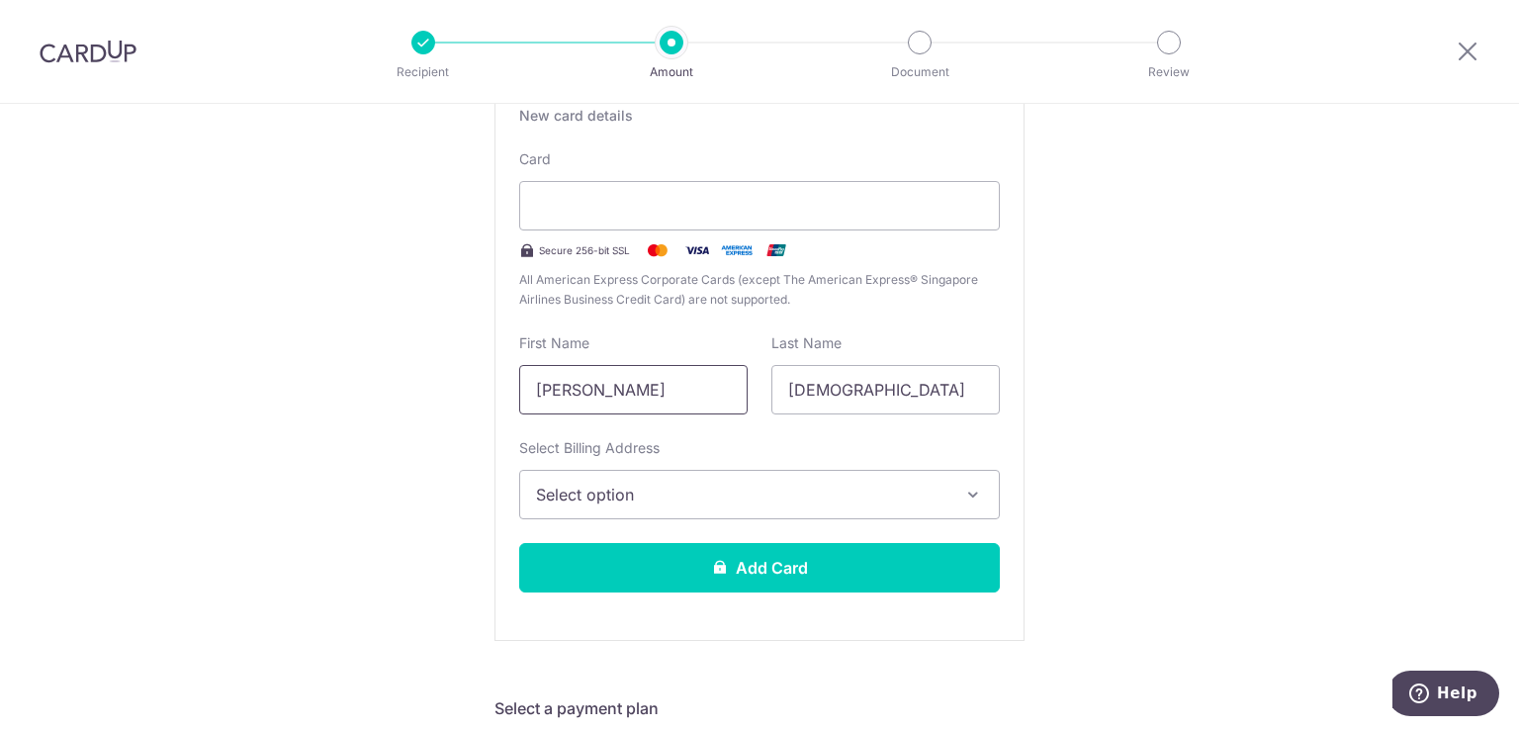
drag, startPoint x: 679, startPoint y: 392, endPoint x: 477, endPoint y: 373, distance: 203.6
type input "Eunice Minyu"
type input "Chiam"
click at [963, 485] on icon "button" at bounding box center [973, 495] width 20 height 20
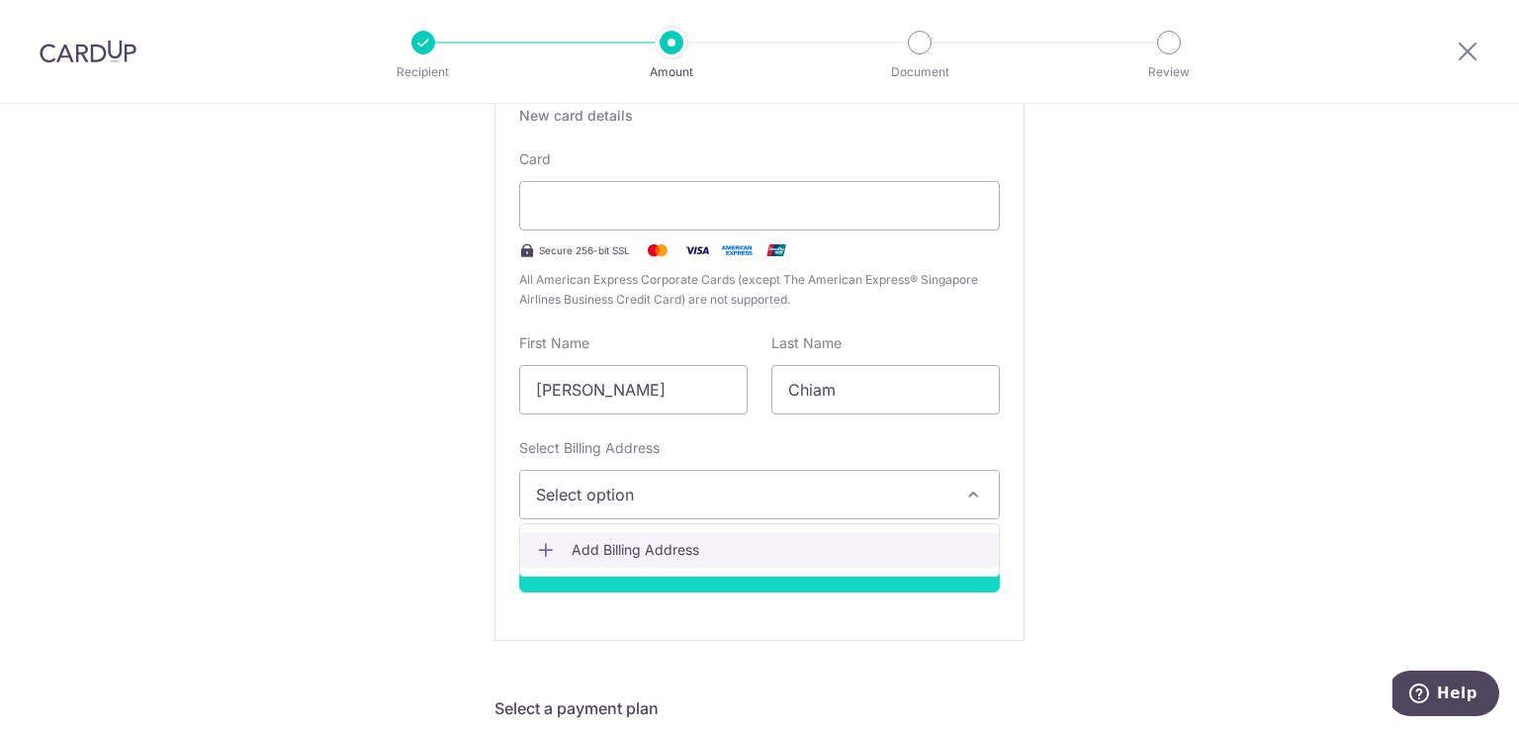
click at [708, 550] on span "Add Billing Address" at bounding box center [777, 550] width 411 height 20
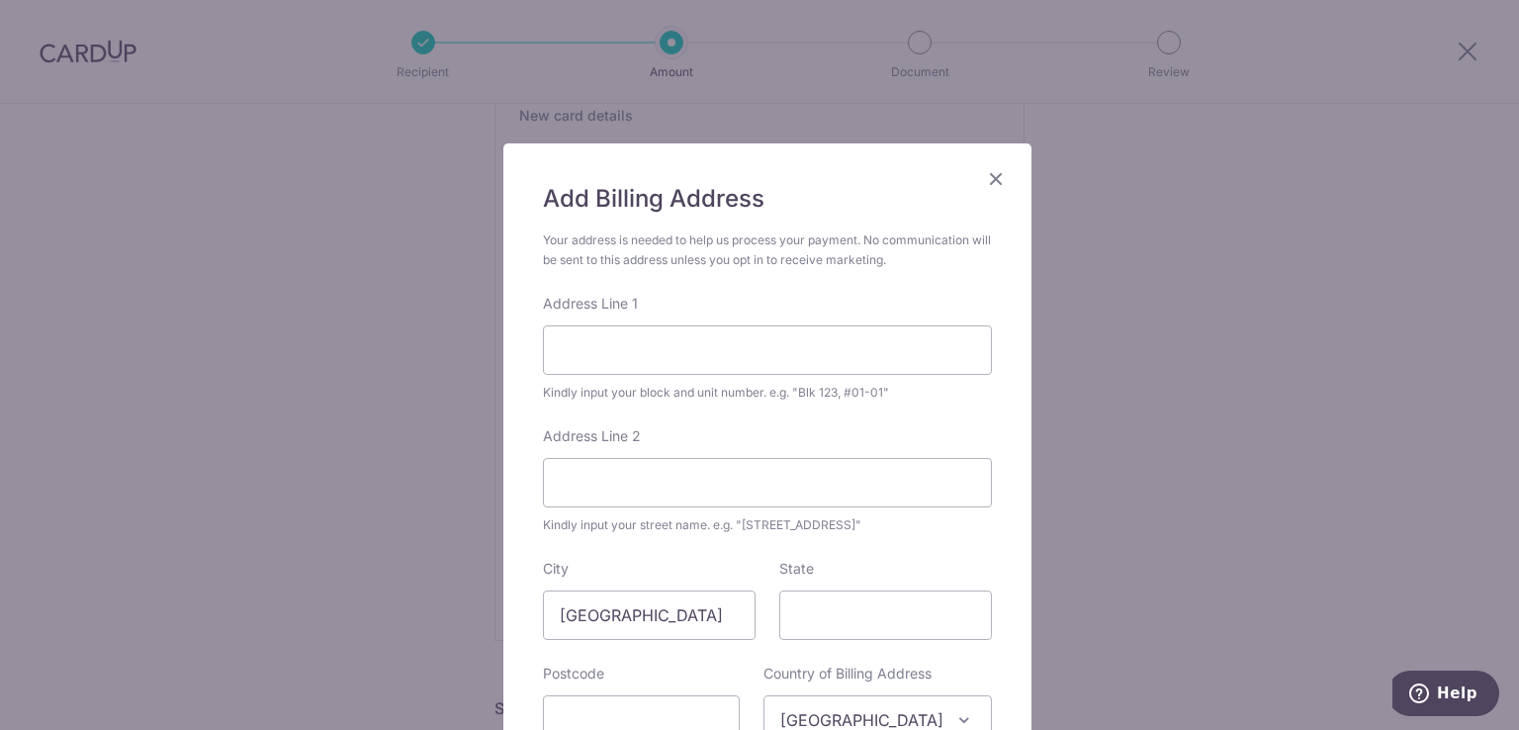
click at [656, 322] on div "Address Line 1 Kindly input your block and unit number. e.g. "Blk 123, #01-01"" at bounding box center [767, 348] width 449 height 109
click at [658, 345] on input "Address Line 1" at bounding box center [767, 349] width 449 height 49
type input "101 Rivervale Walk, Singapore 540101"
type input "540101"
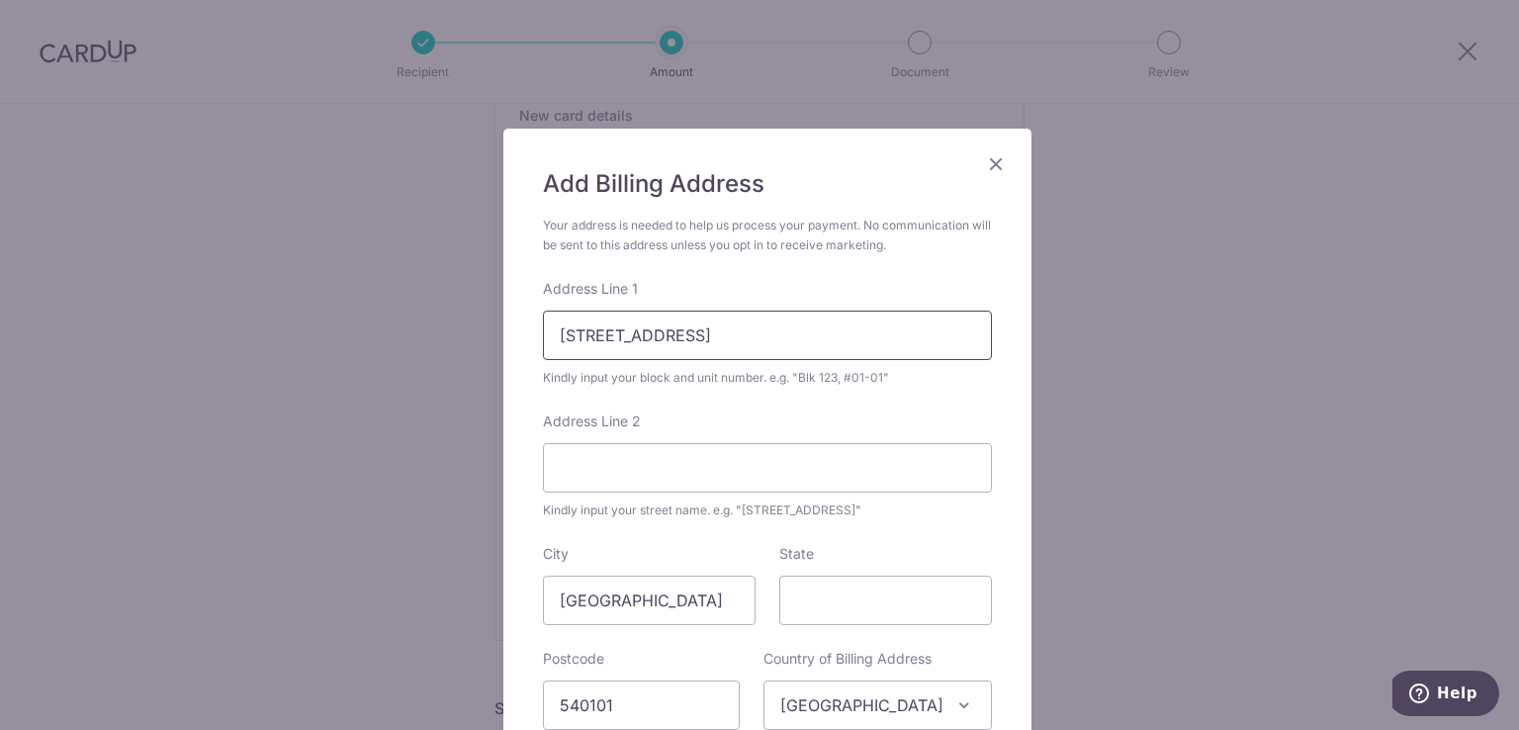
drag, startPoint x: 696, startPoint y: 337, endPoint x: 909, endPoint y: 332, distance: 212.7
click at [909, 332] on input "101 Rivervale Walk, Singapore 540101" at bounding box center [767, 335] width 449 height 49
type input "101 Rivervale Walk"
click at [795, 235] on div "Your address is needed to help us process your payment. No communication will b…" at bounding box center [767, 236] width 449 height 40
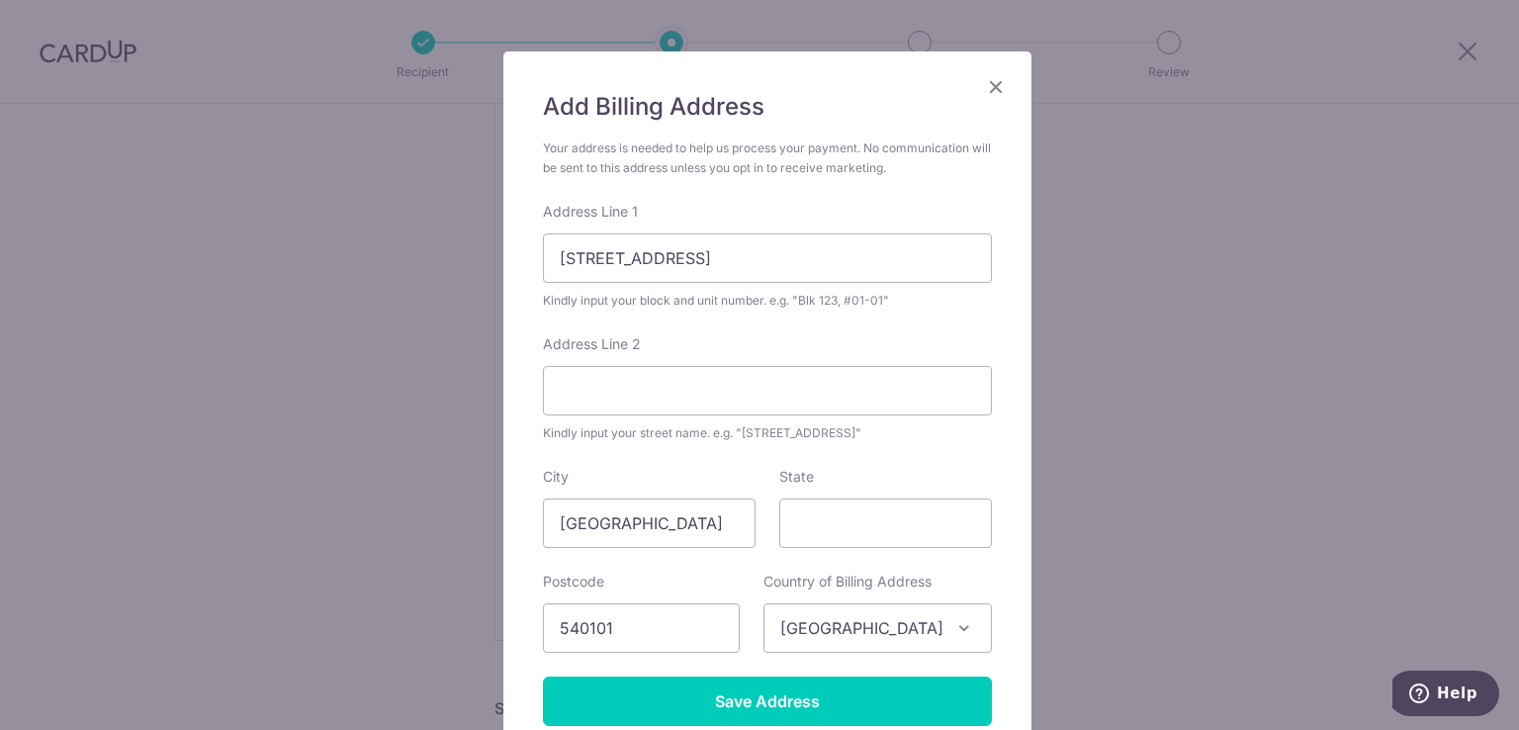
scroll to position [213, 0]
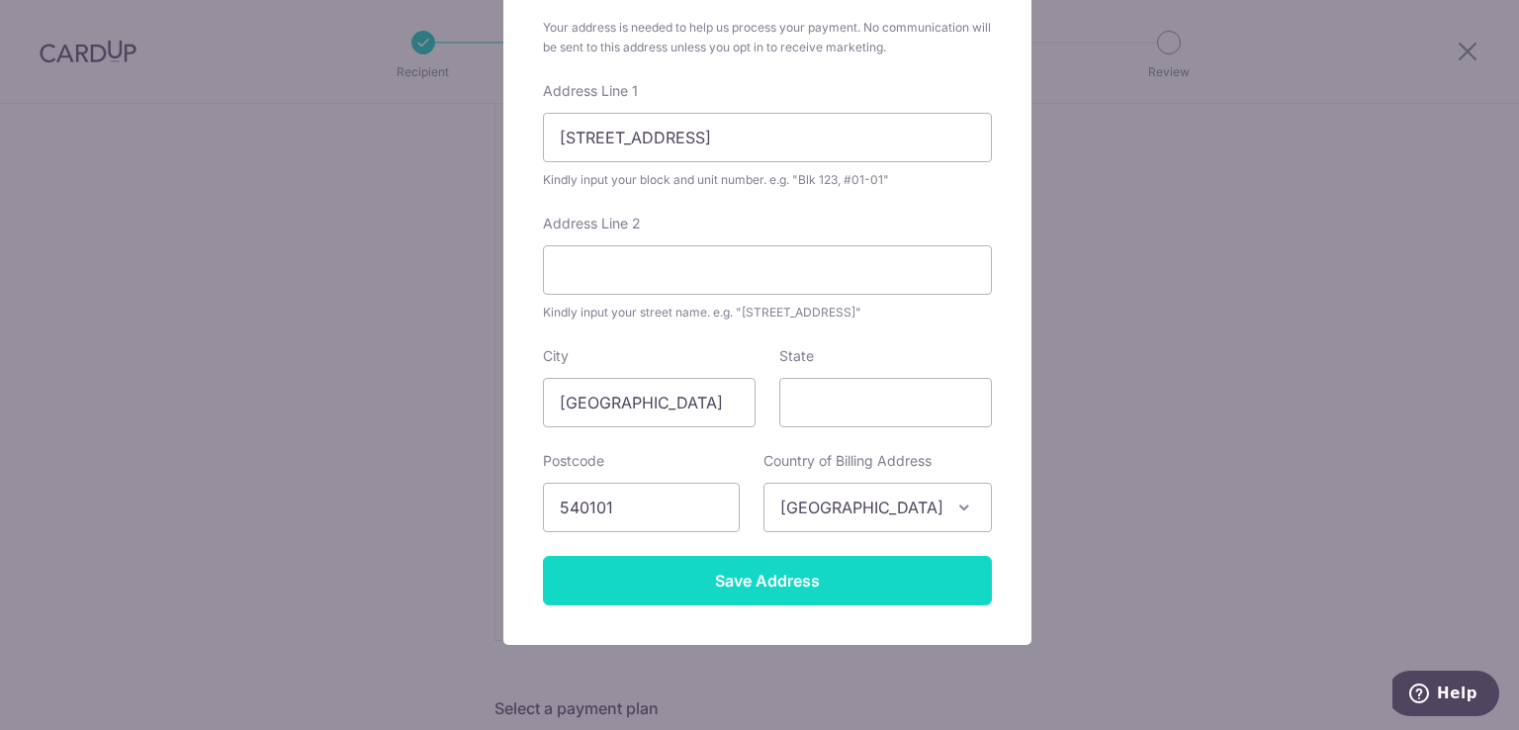
click at [720, 571] on input "Save Address" at bounding box center [767, 580] width 449 height 49
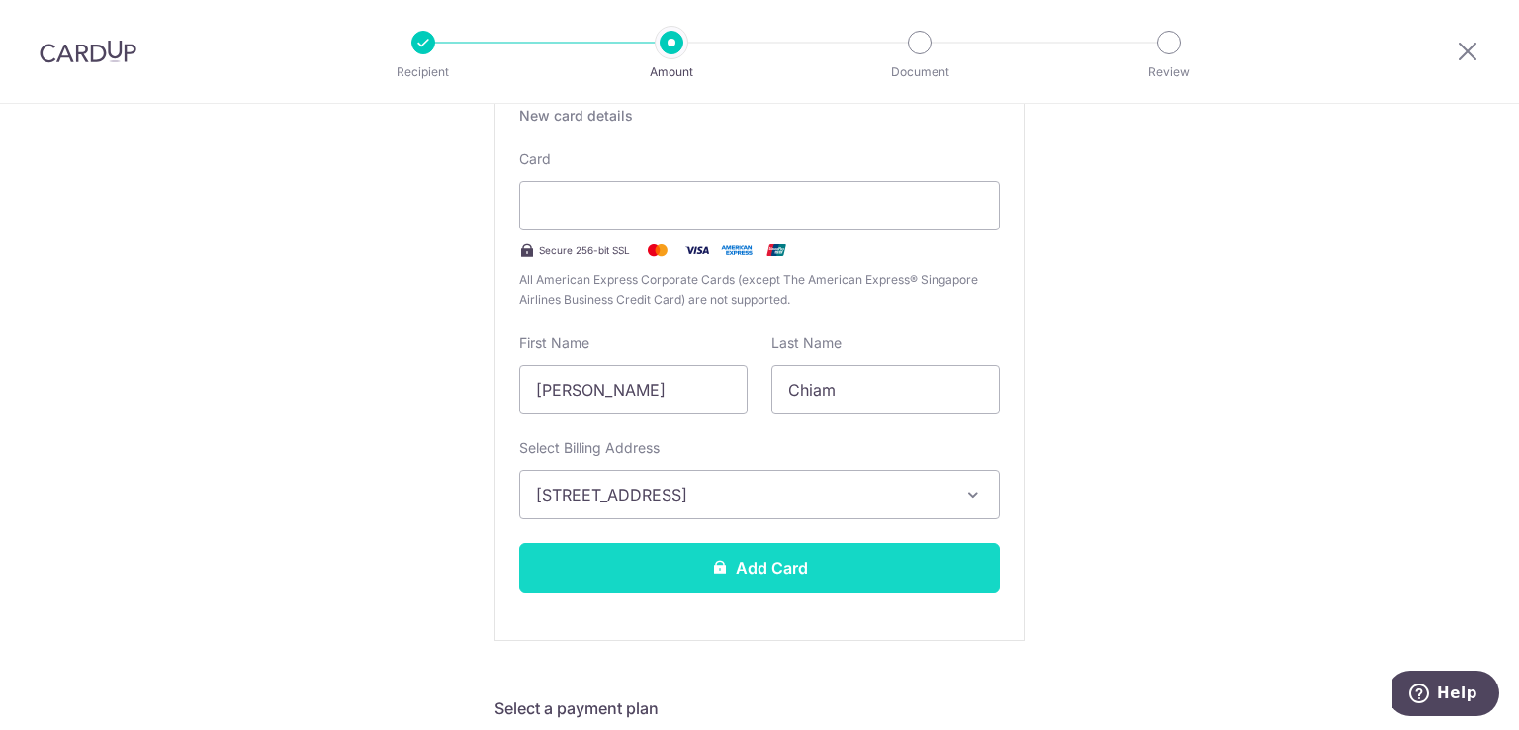
click at [767, 564] on button "Add Card" at bounding box center [759, 567] width 481 height 49
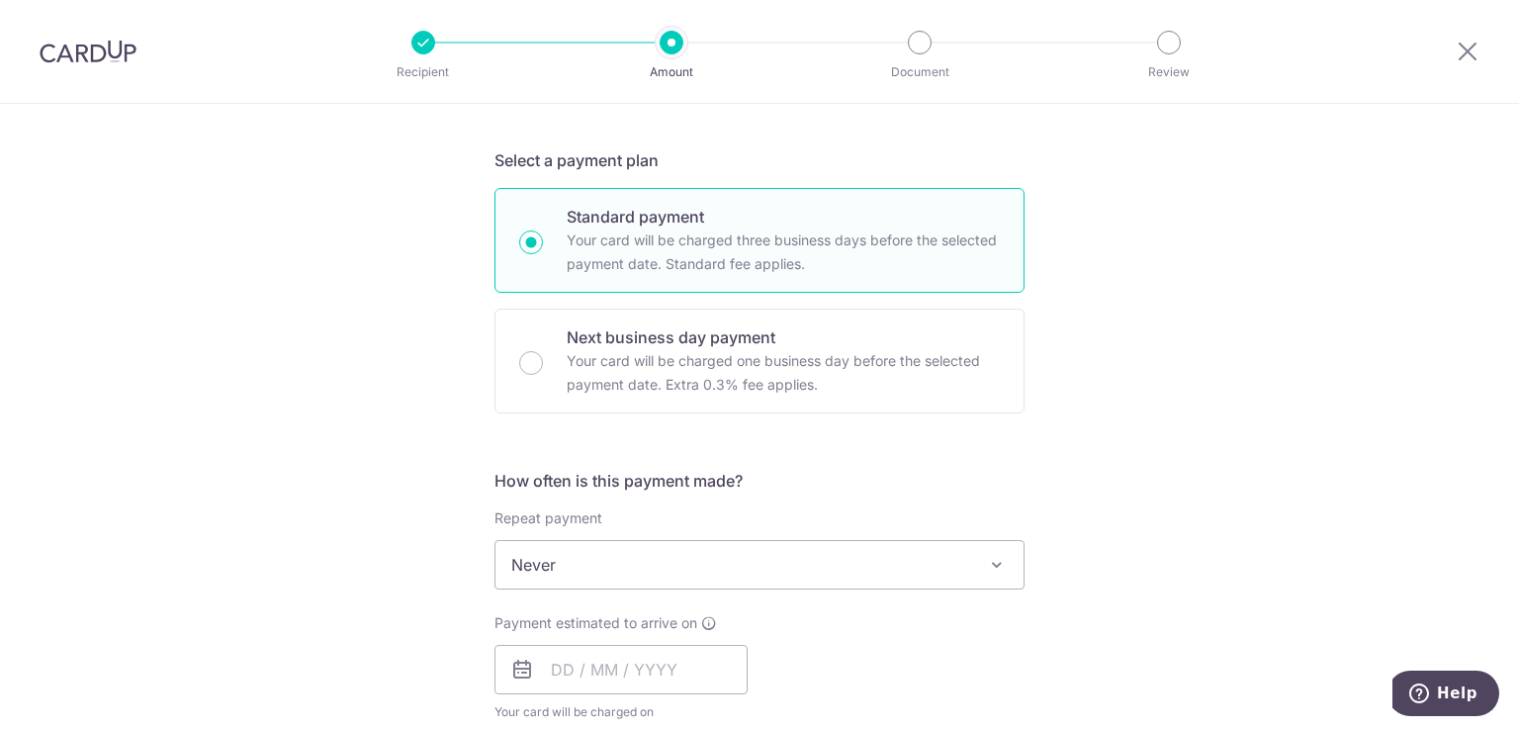
scroll to position [593, 0]
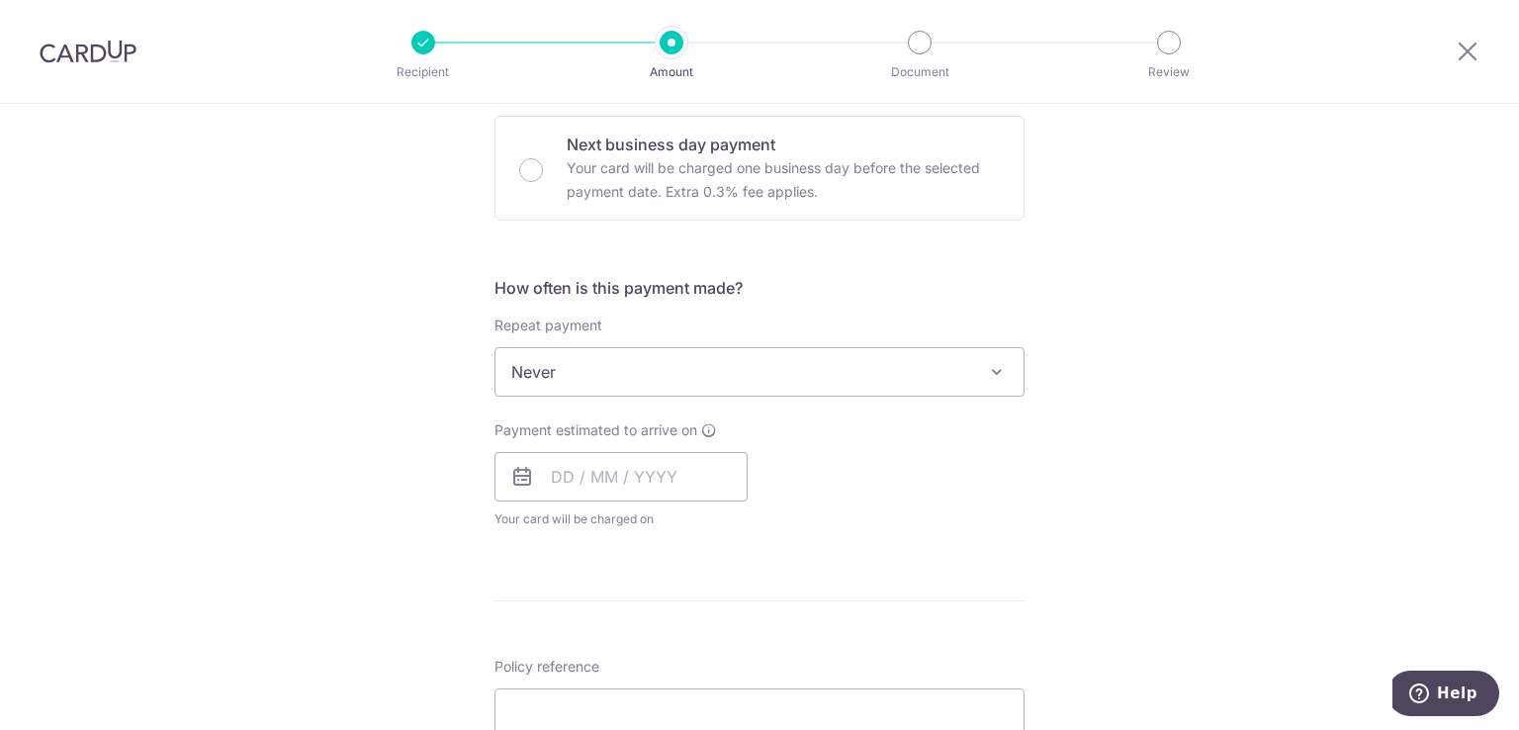
click at [997, 367] on span at bounding box center [997, 372] width 24 height 24
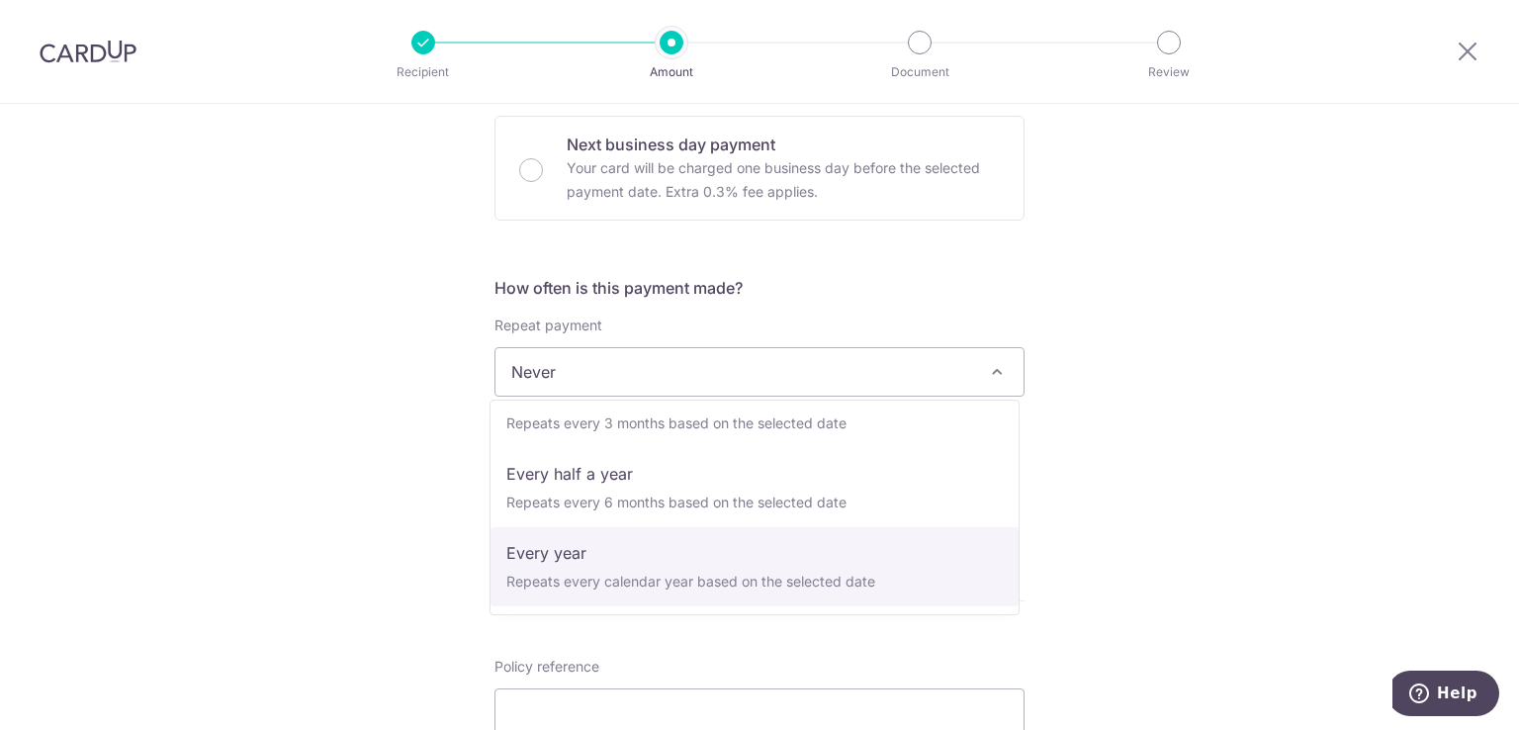
scroll to position [0, 0]
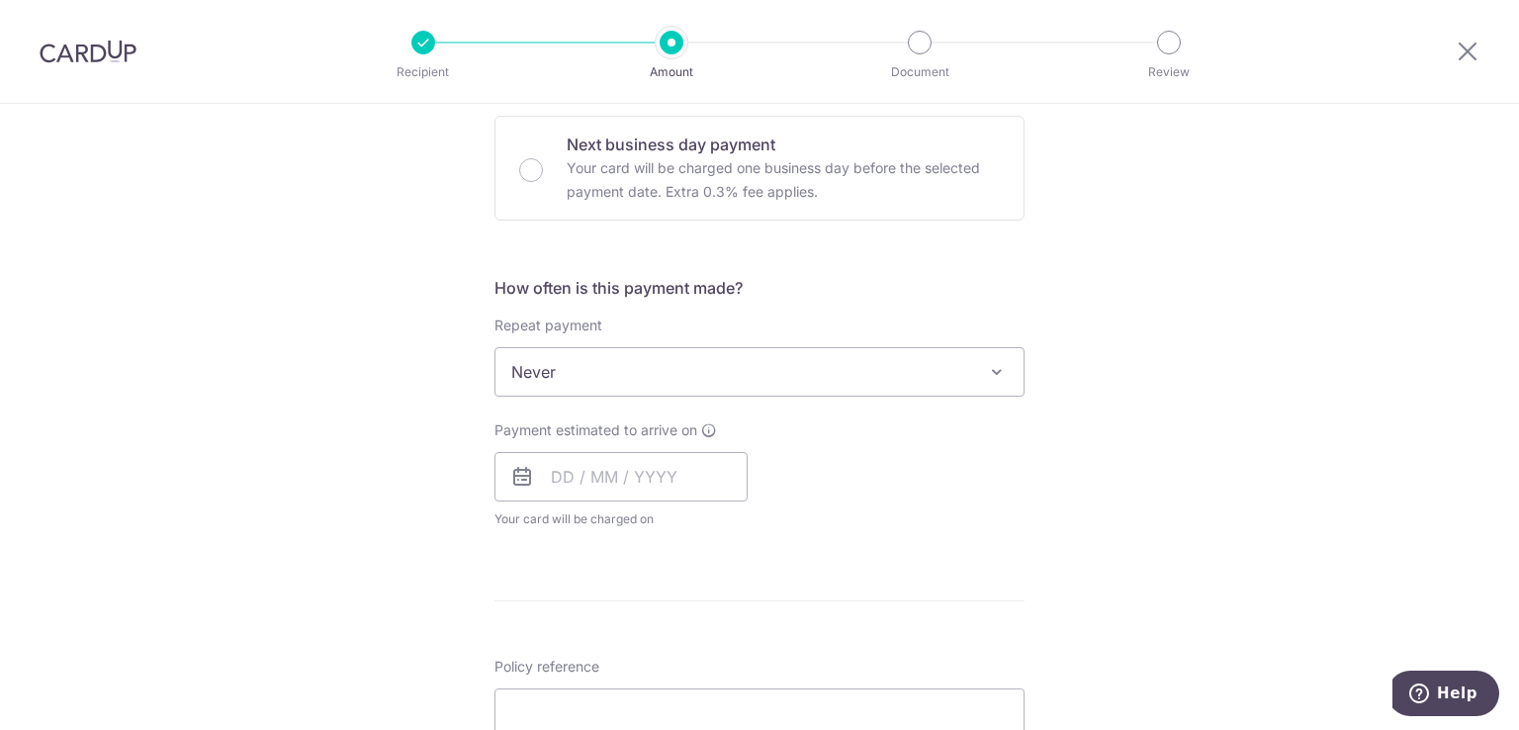
click at [368, 398] on div "Tell us more about your payment Enter payment amount SGD 1,156.00 1156.00 Card …" at bounding box center [759, 404] width 1519 height 1789
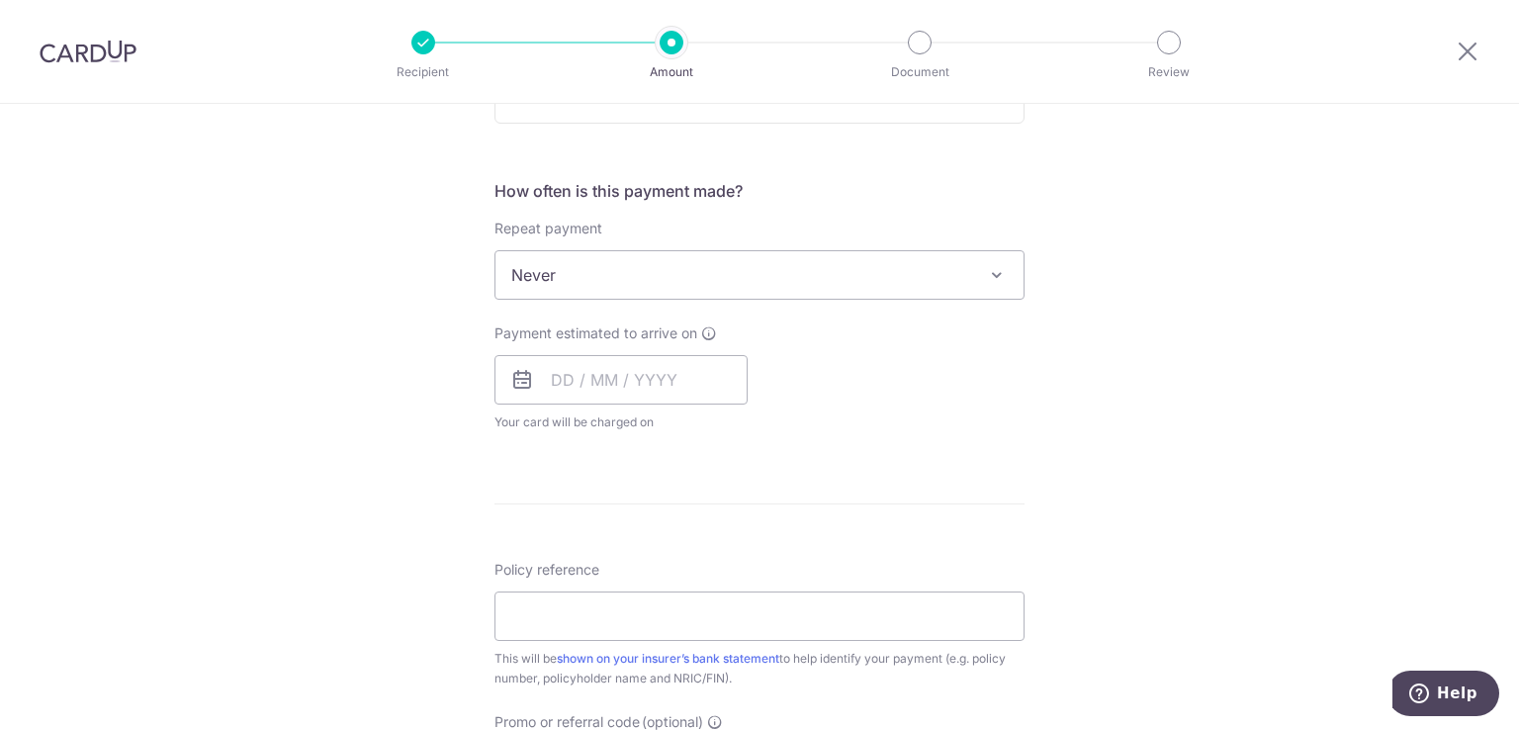
scroll to position [692, 0]
click at [529, 598] on input "Policy reference" at bounding box center [760, 613] width 530 height 49
type input "00090456"
click at [729, 428] on span "Your card will be charged on for the first payment" at bounding box center [621, 420] width 253 height 20
click at [582, 388] on input "text" at bounding box center [621, 377] width 253 height 49
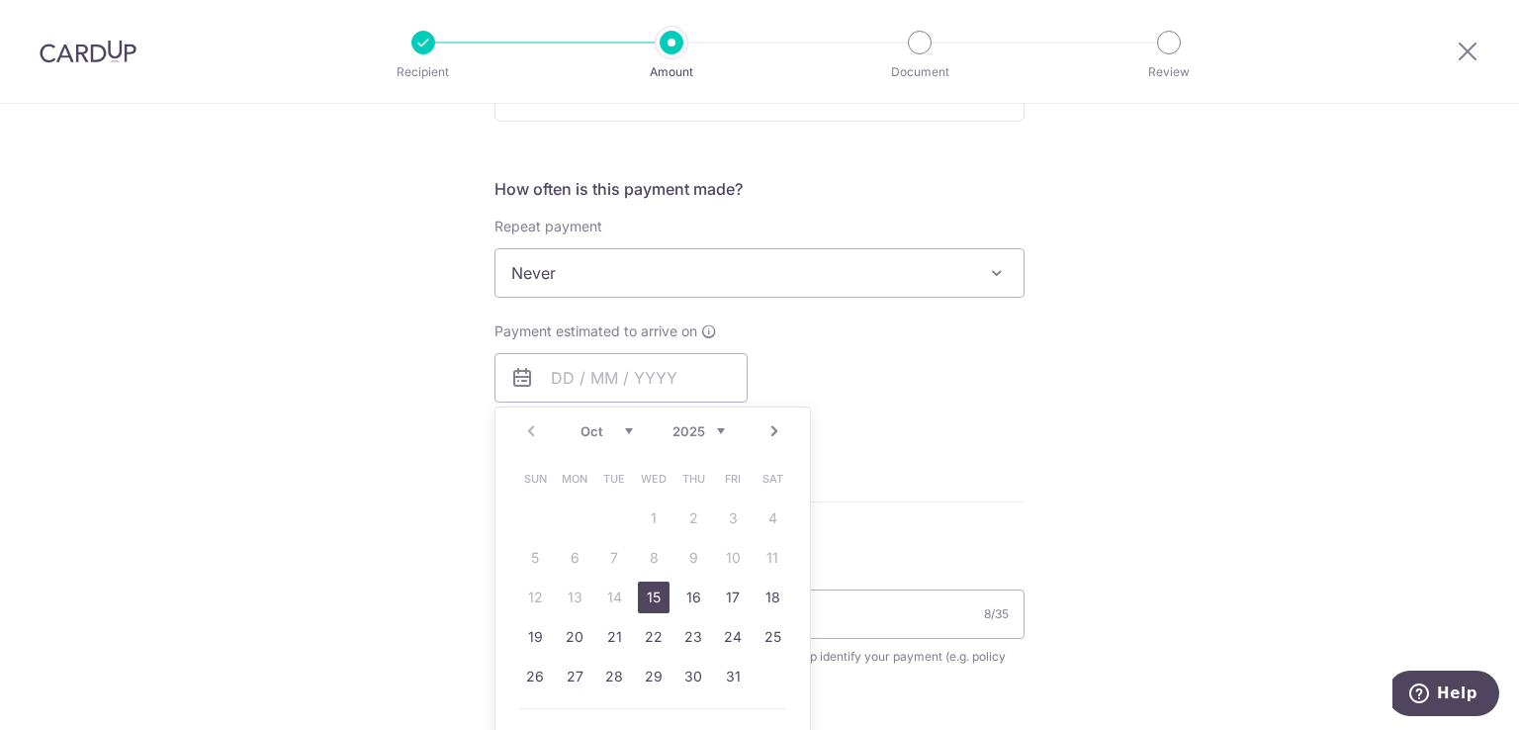
click at [886, 366] on div "Payment estimated to arrive on Prev Next Oct Nov Dec 2025 2026 2027 2028 2029 2…" at bounding box center [760, 375] width 554 height 109
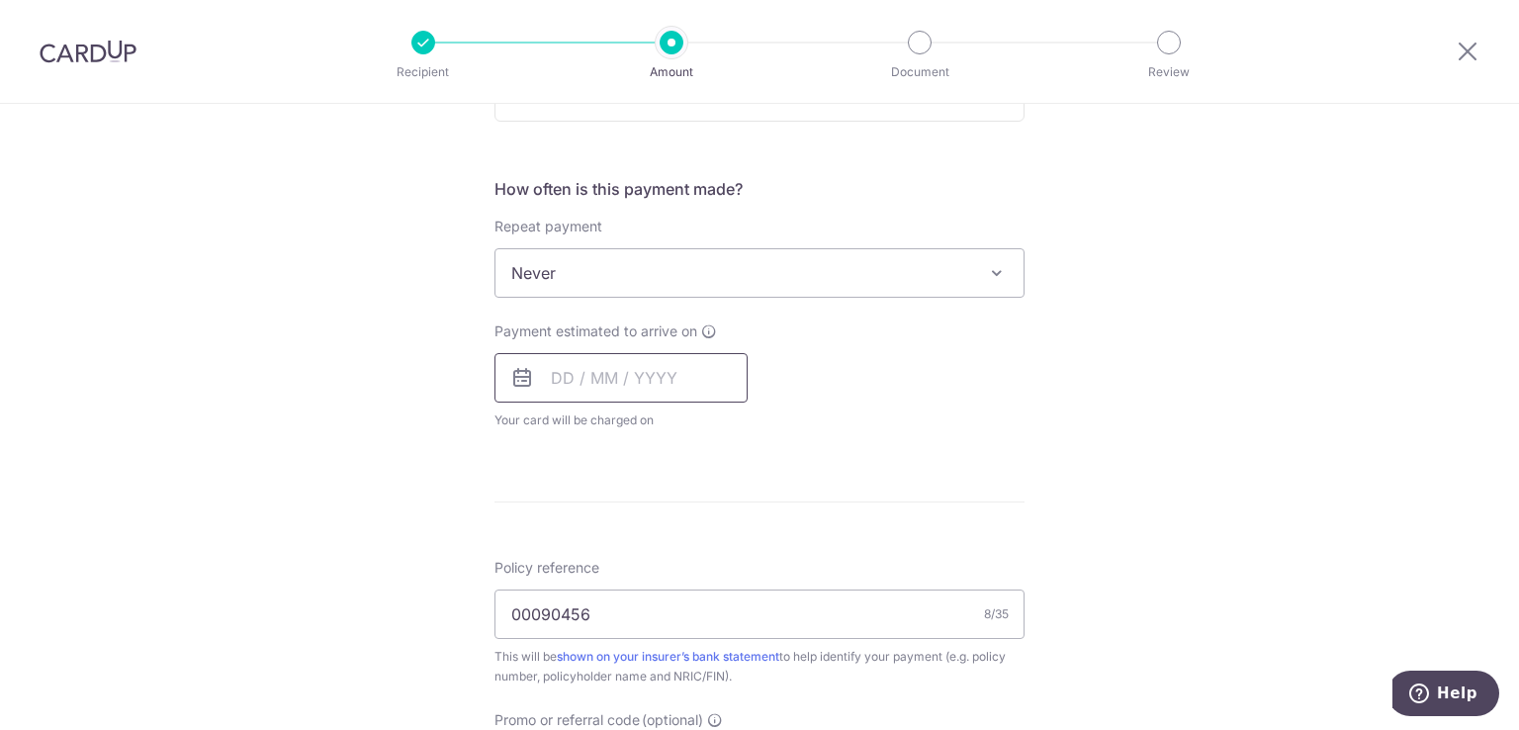
click at [634, 365] on input "text" at bounding box center [621, 377] width 253 height 49
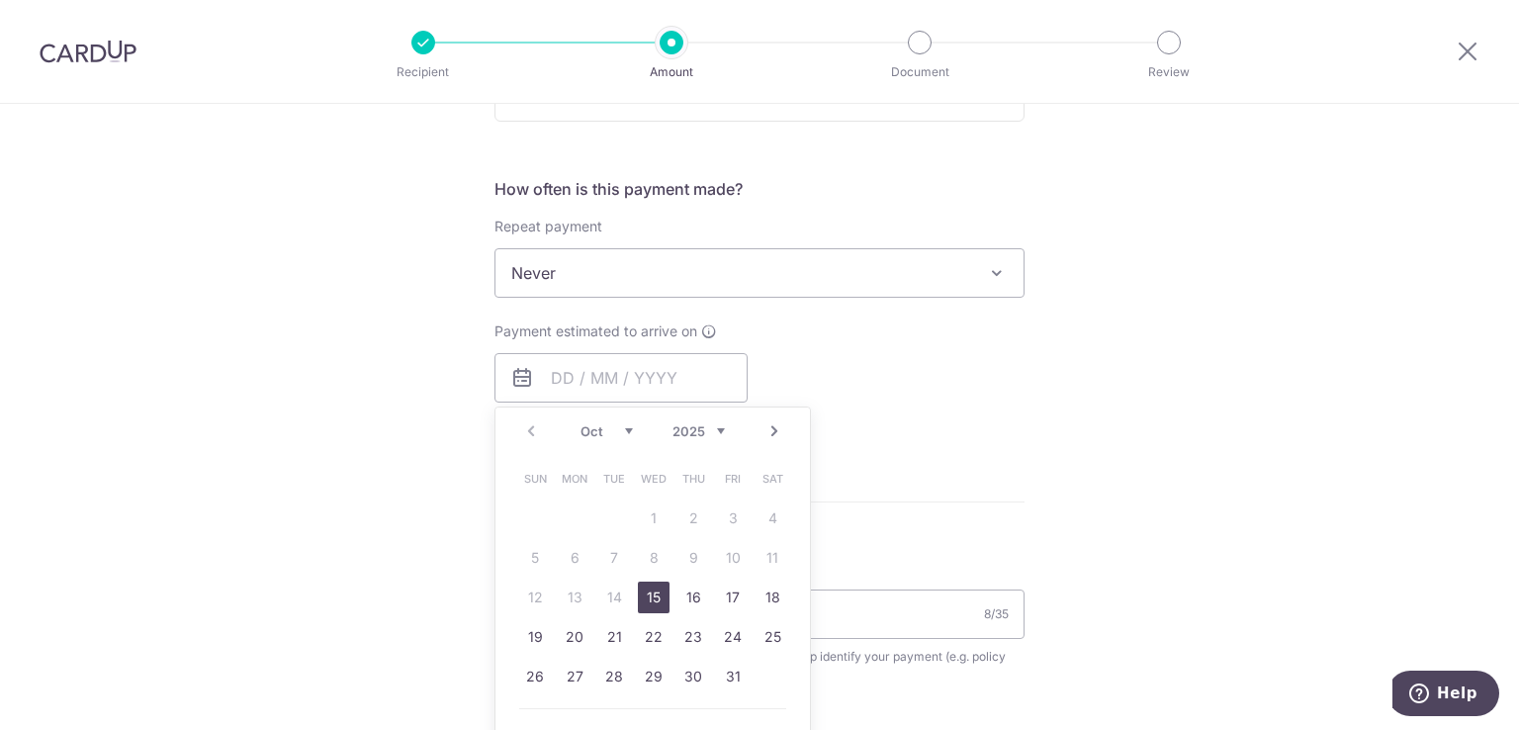
click at [647, 597] on link "15" at bounding box center [654, 598] width 32 height 32
type input "[DATE]"
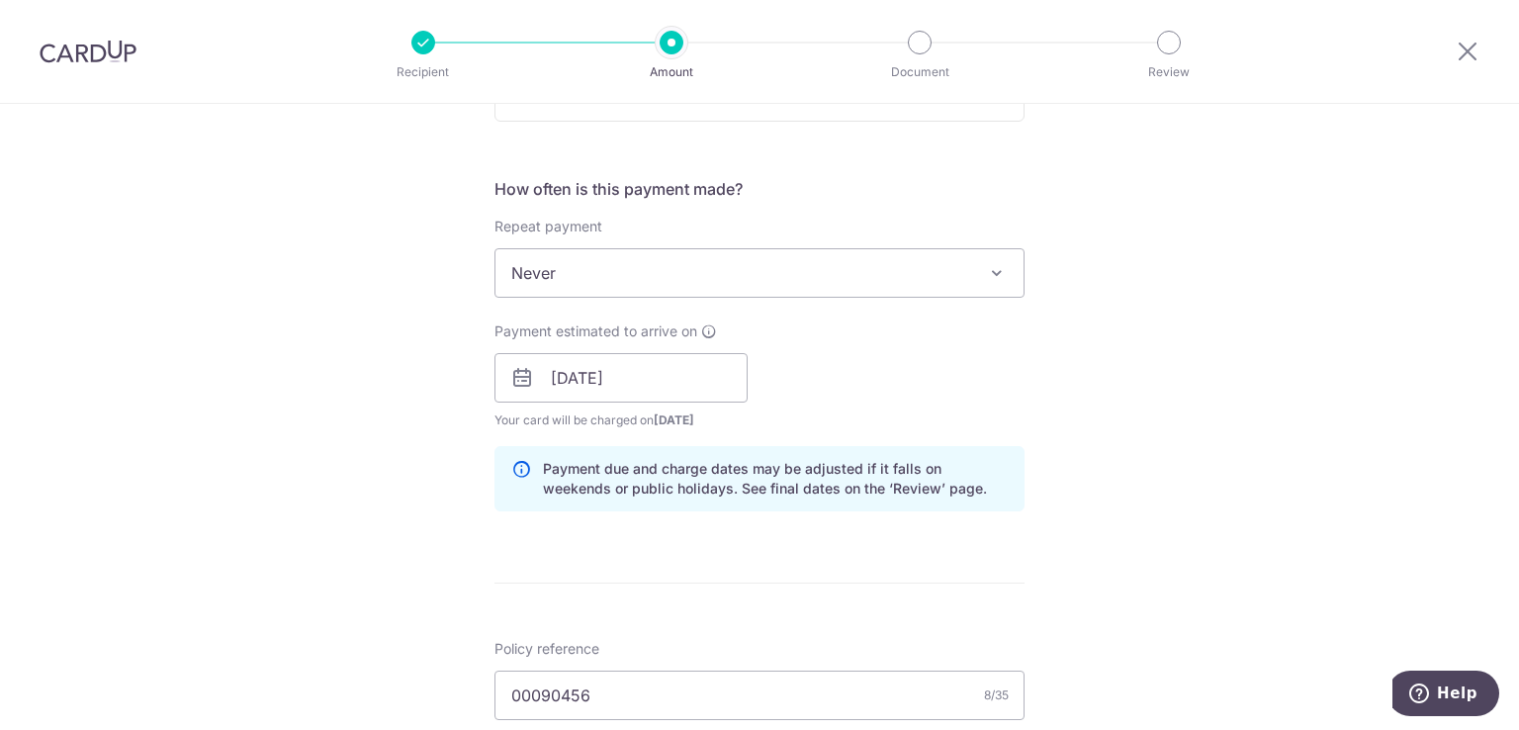
click at [1175, 377] on div "Tell us more about your payment Enter payment amount SGD 1,156.00 1156.00 Card …" at bounding box center [759, 347] width 1519 height 1870
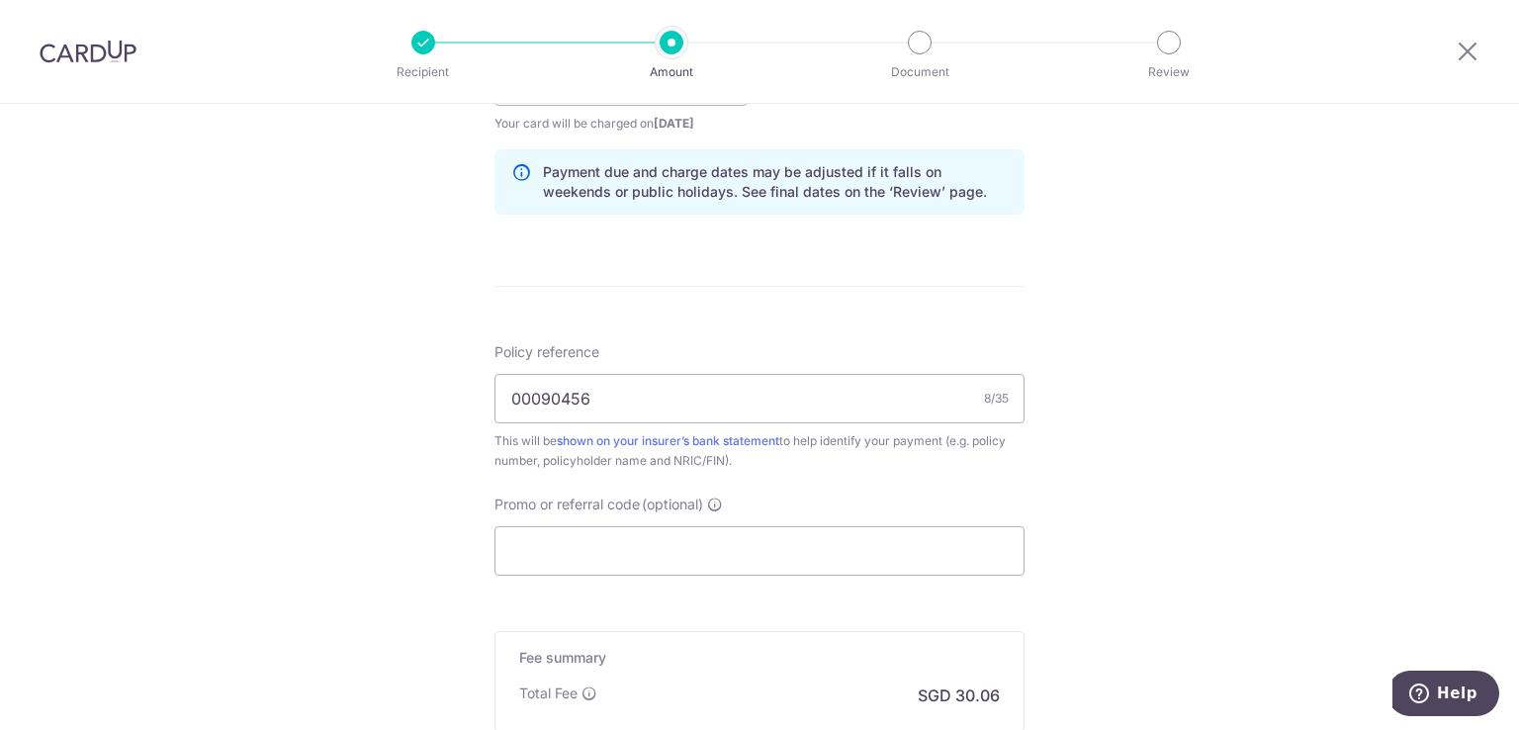
scroll to position [1187, 0]
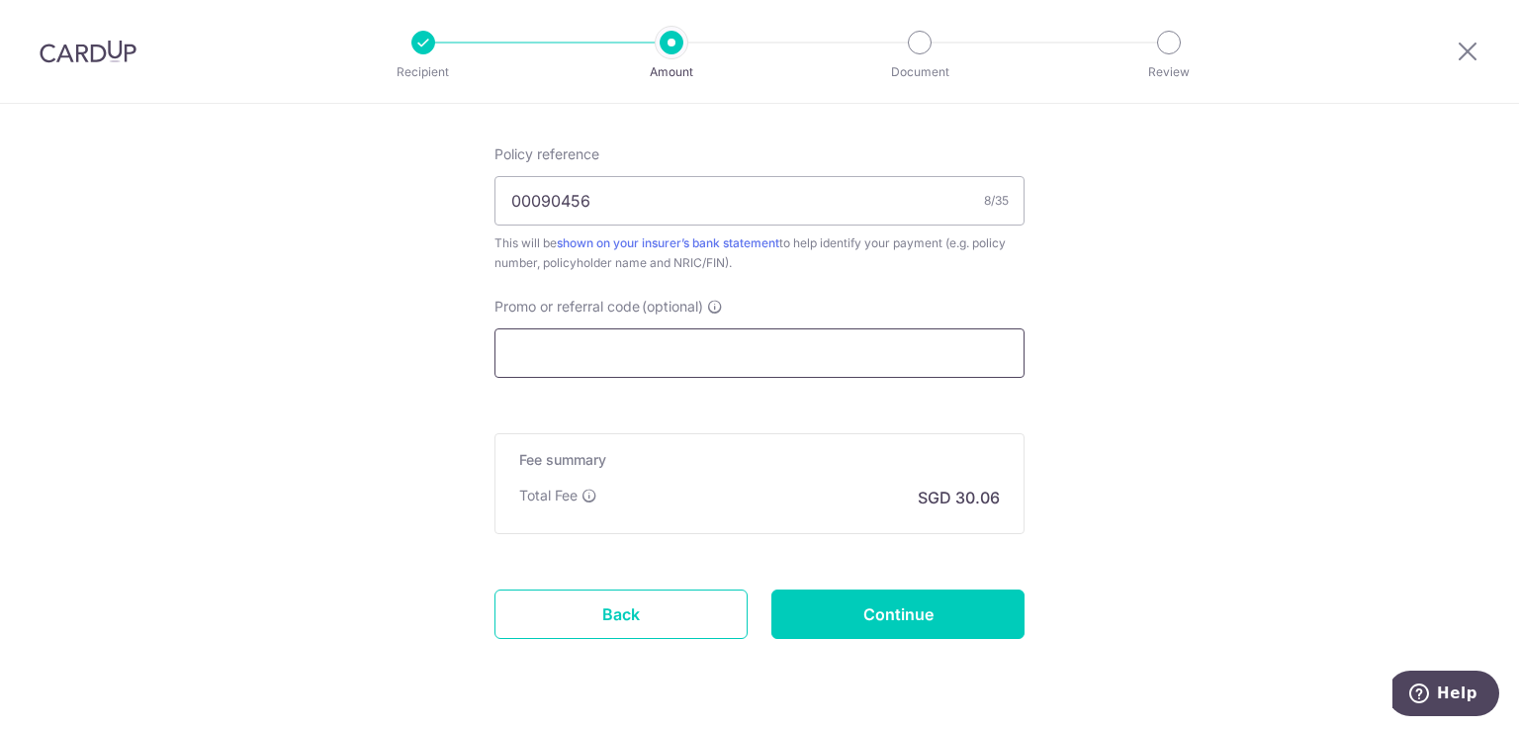
click at [588, 337] on input "Promo or referral code (optional)" at bounding box center [760, 352] width 530 height 49
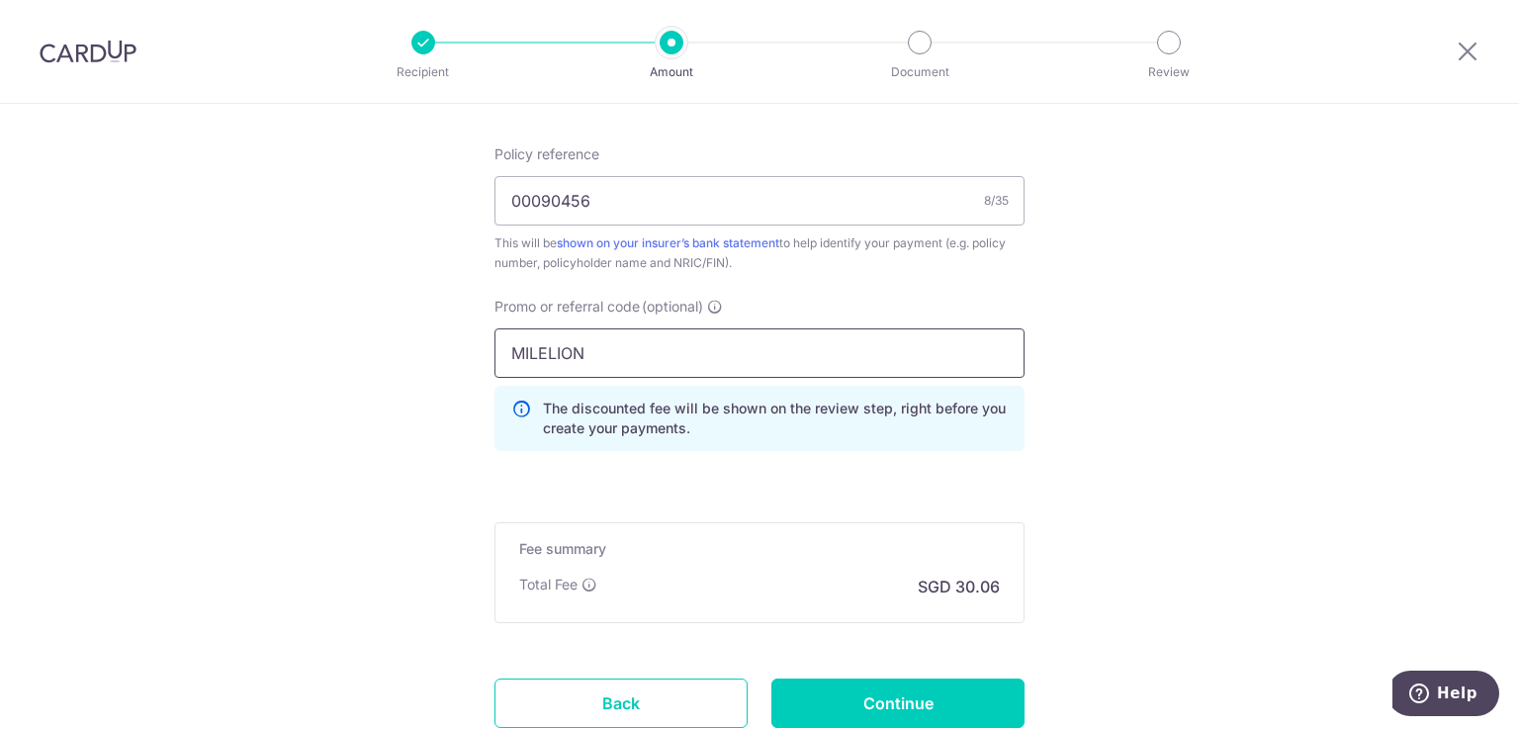
type input "MILELION"
click at [513, 408] on icon at bounding box center [521, 419] width 20 height 40
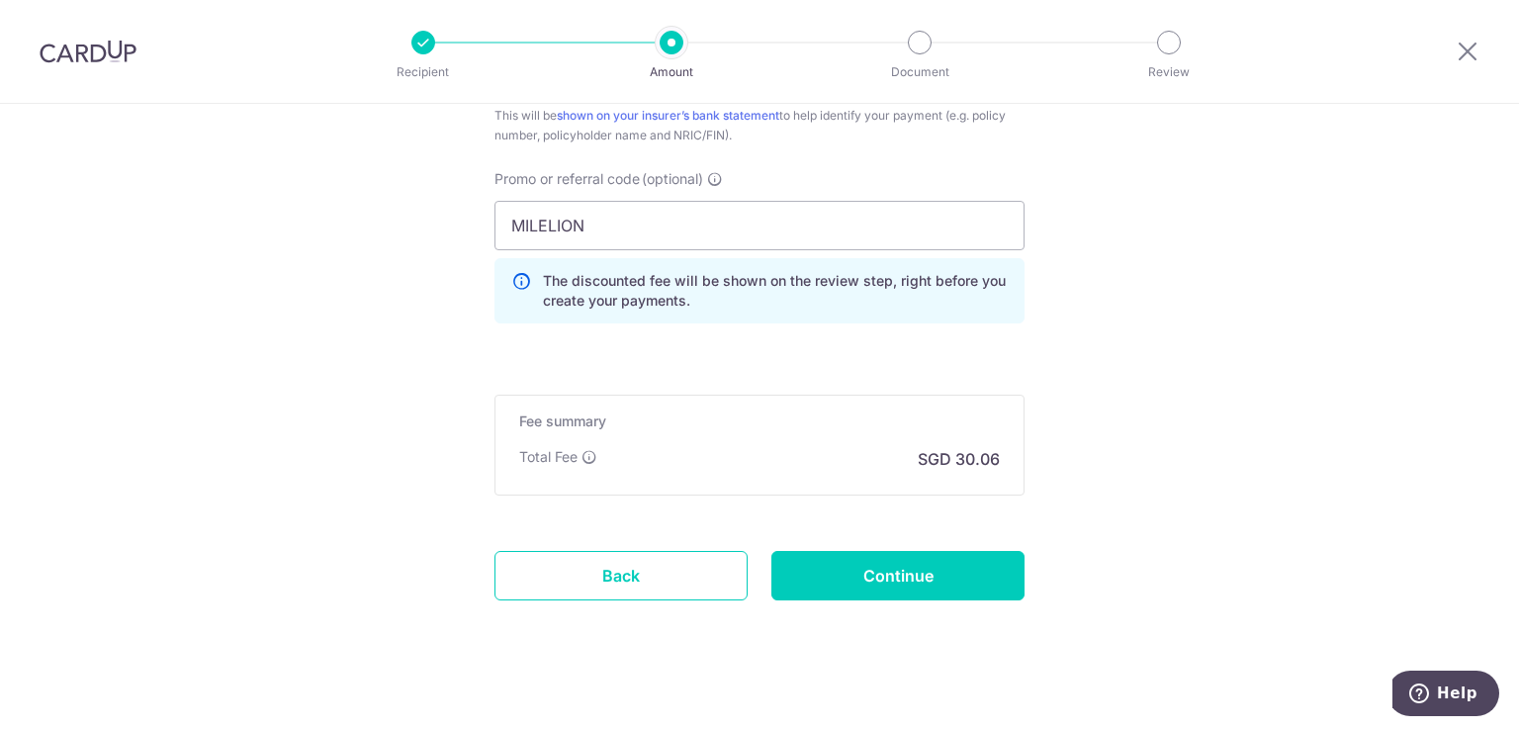
scroll to position [1330, 0]
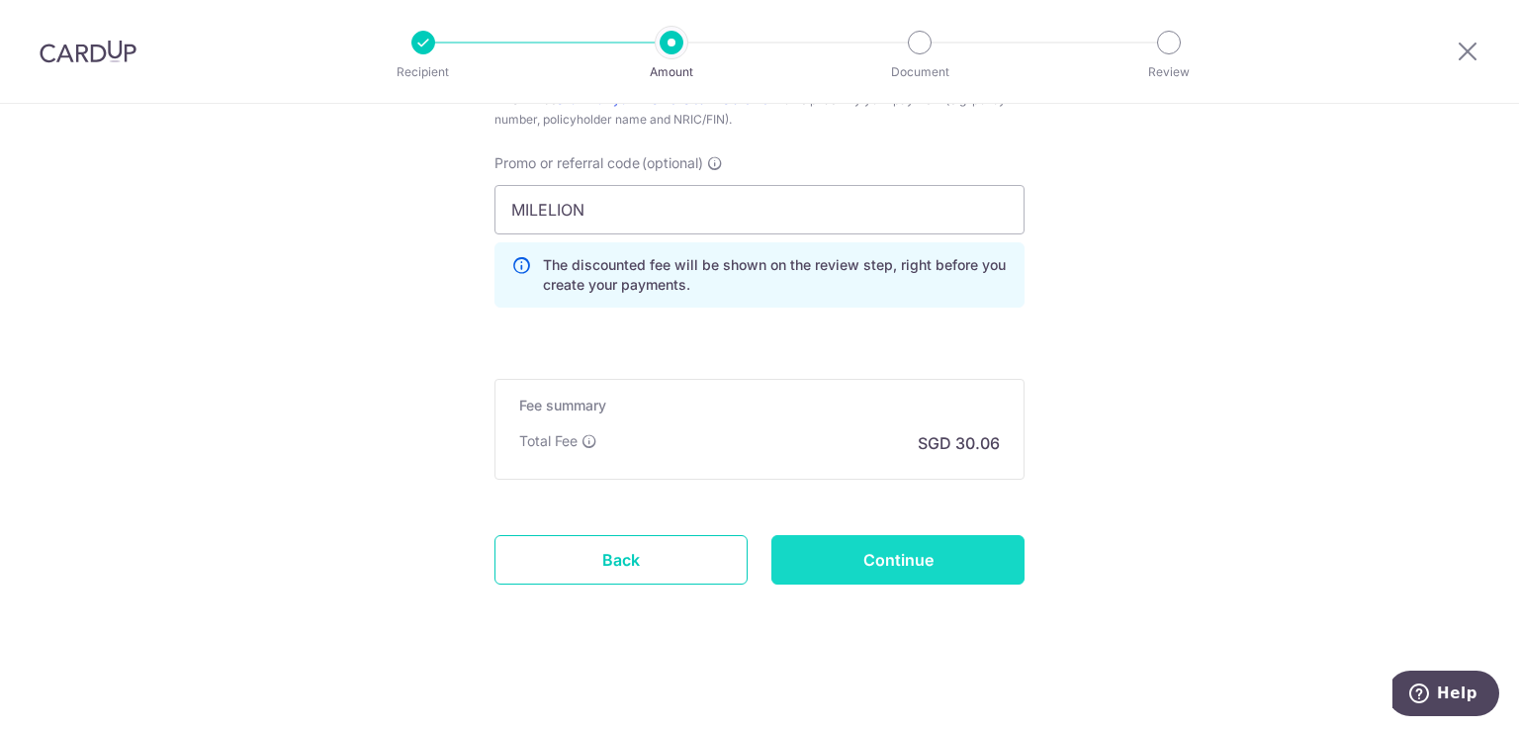
click at [926, 545] on input "Continue" at bounding box center [897, 559] width 253 height 49
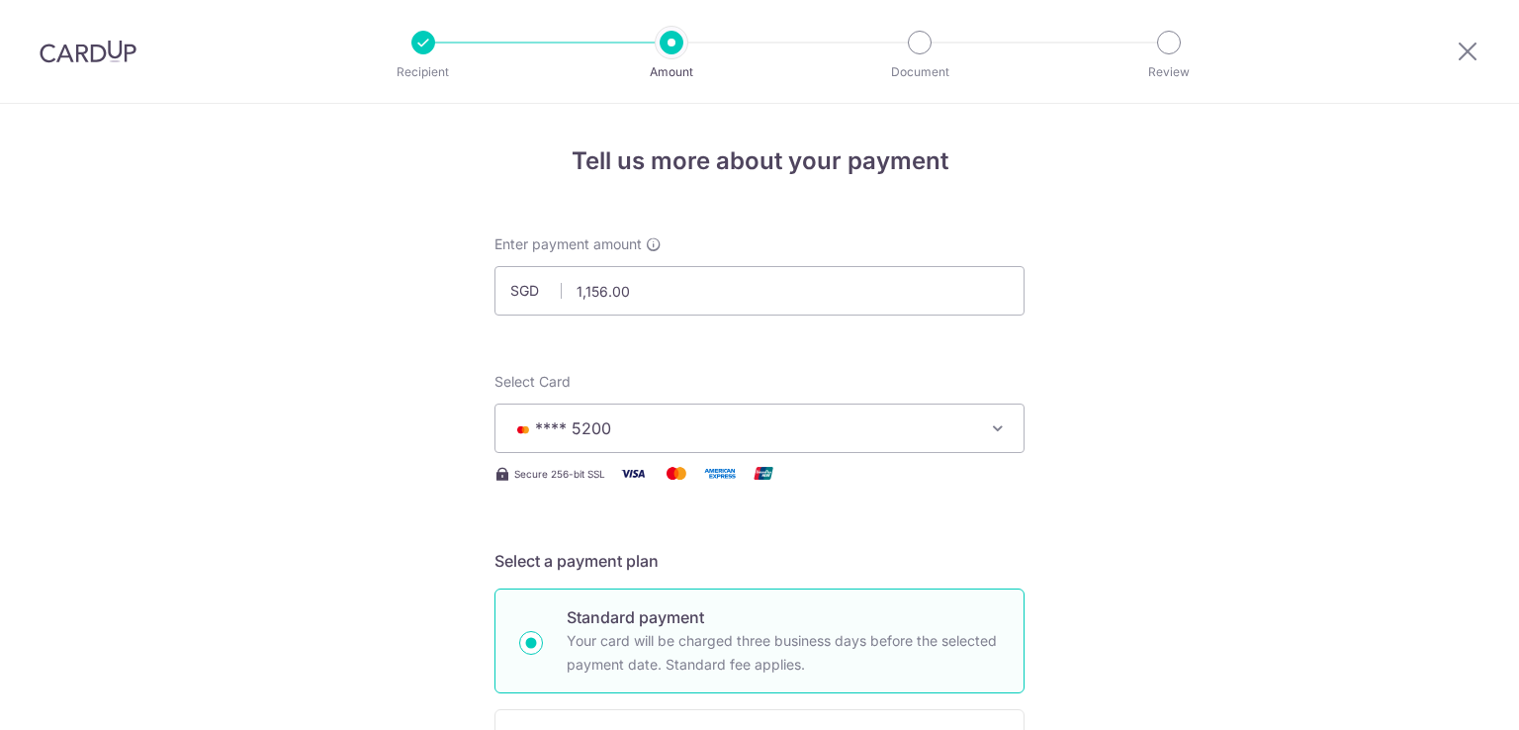
scroll to position [1358, 0]
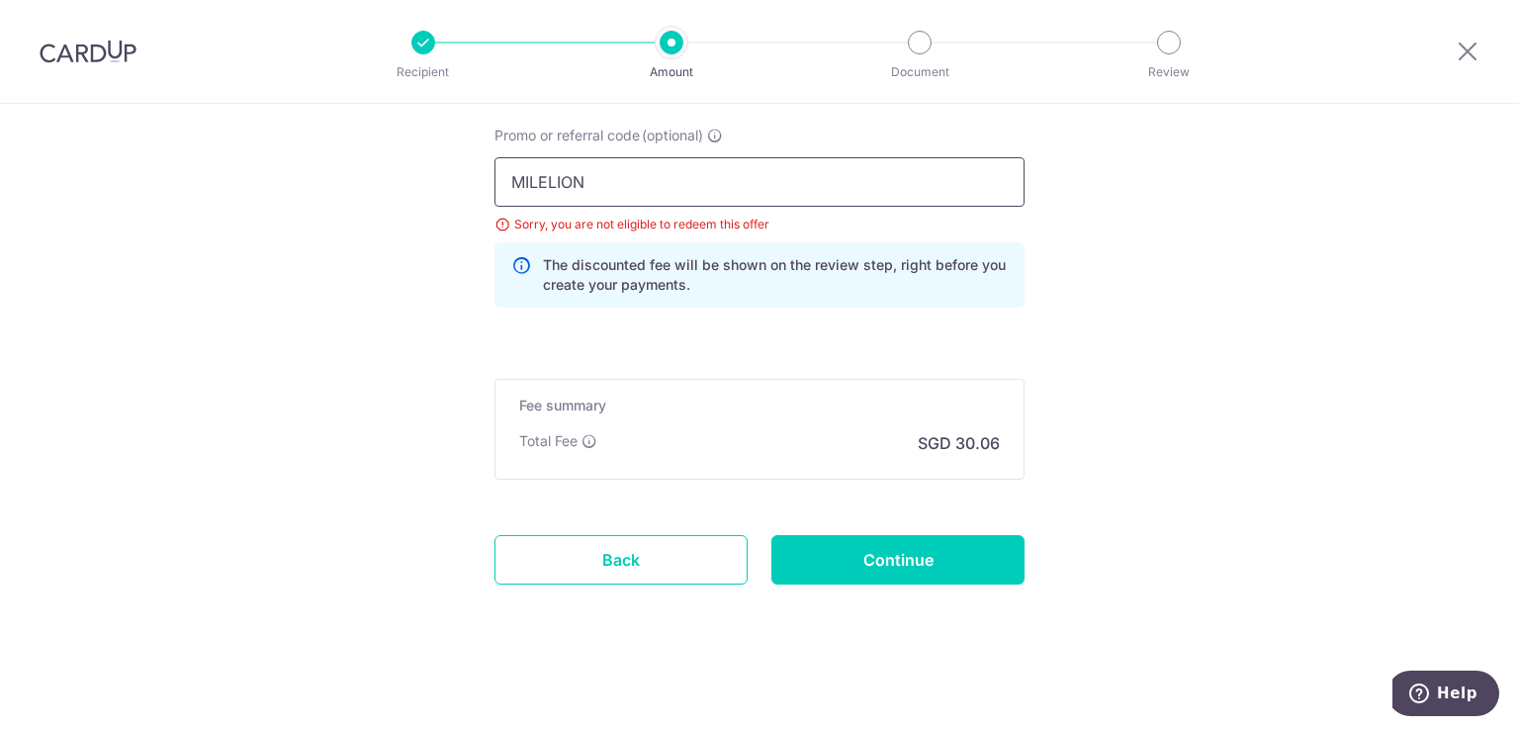
drag, startPoint x: 631, startPoint y: 175, endPoint x: 340, endPoint y: 173, distance: 290.8
type input "OFF225"
click at [883, 540] on input "Continue" at bounding box center [897, 559] width 253 height 49
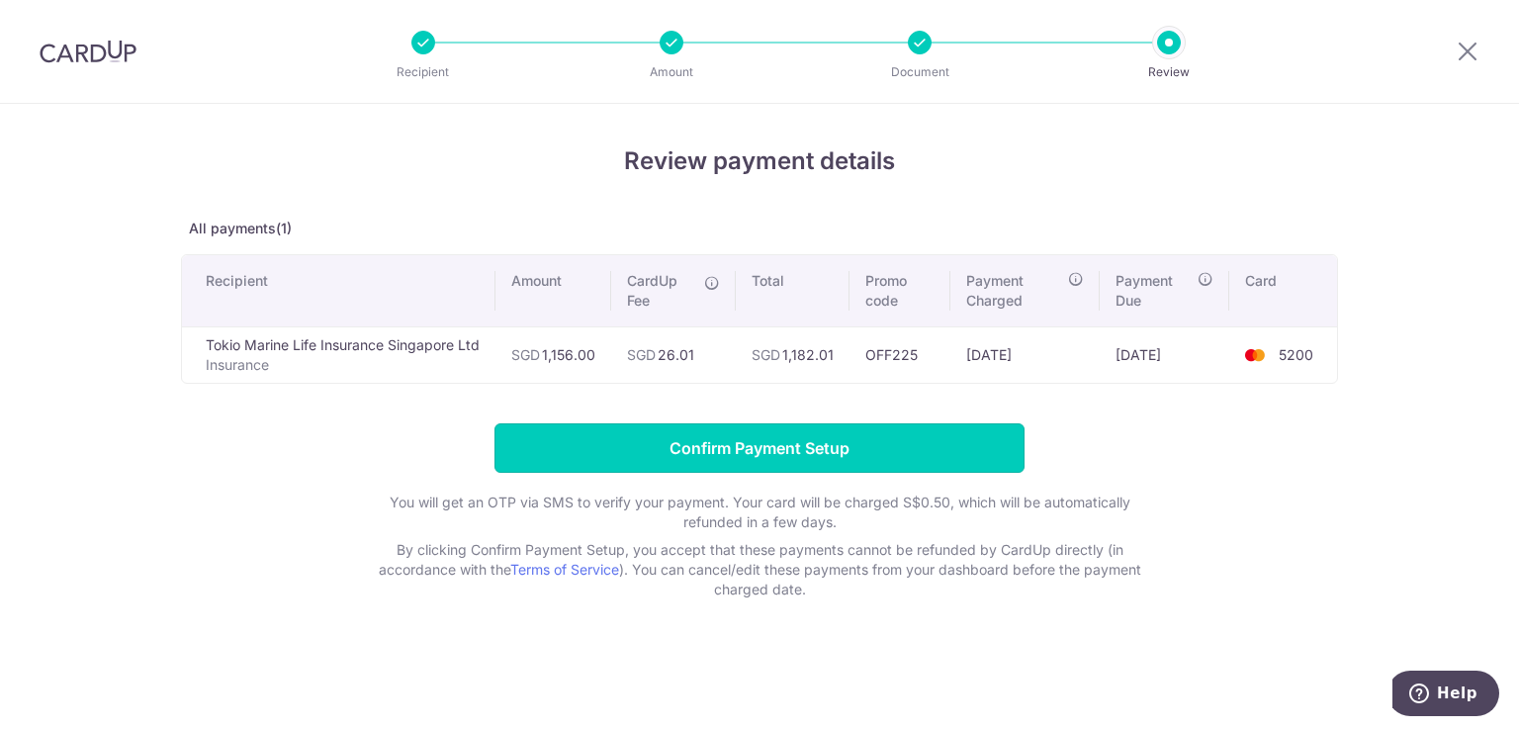
click at [837, 443] on input "Confirm Payment Setup" at bounding box center [760, 447] width 530 height 49
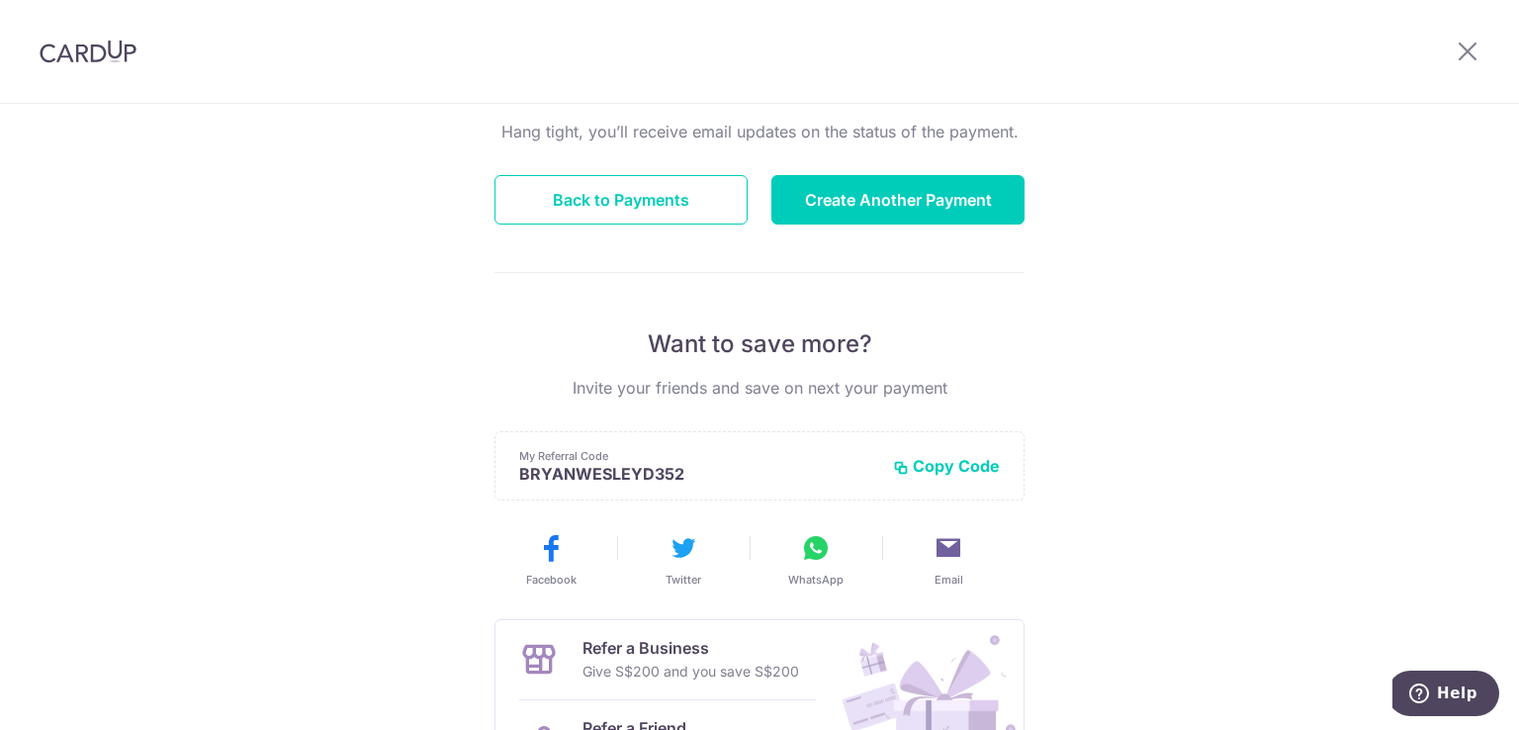
scroll to position [297, 0]
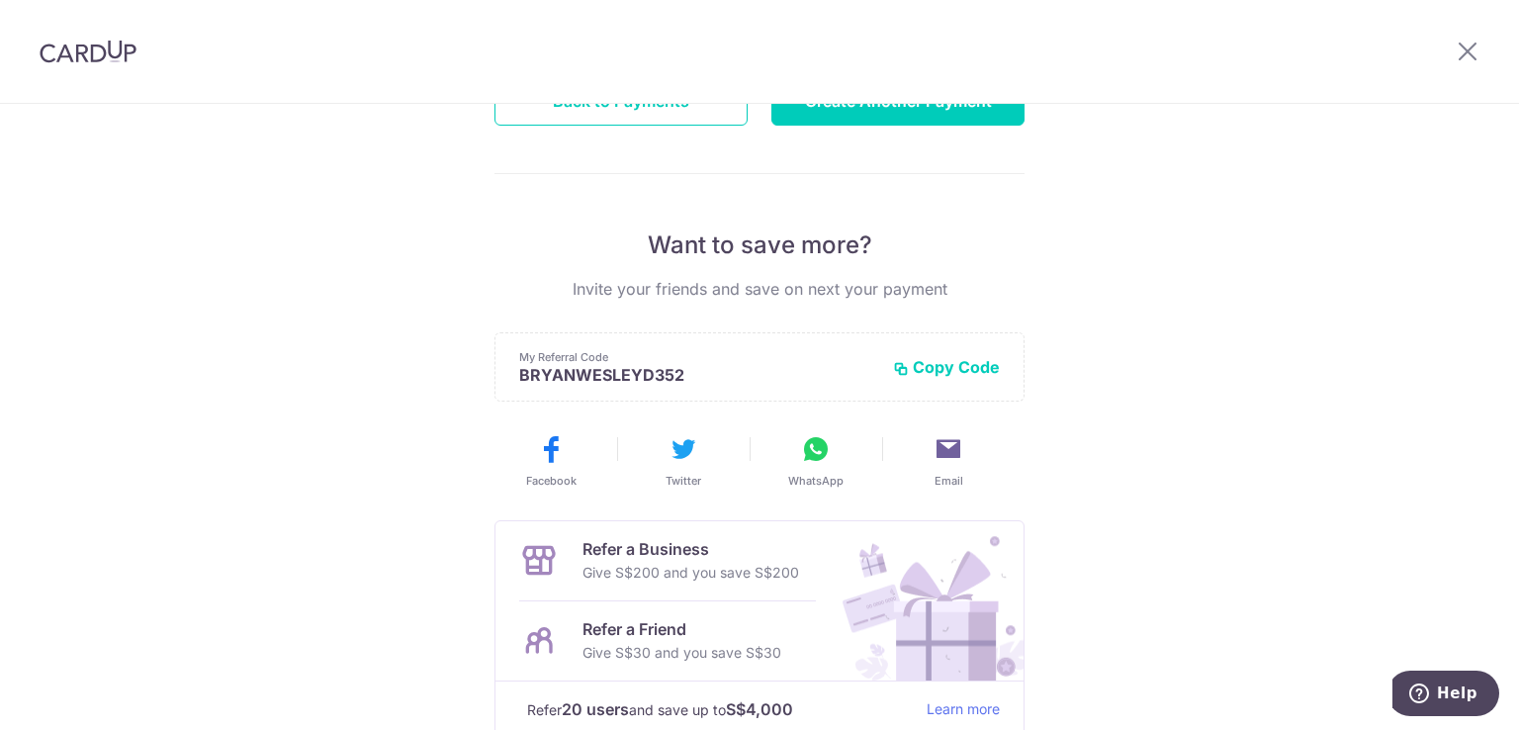
drag, startPoint x: 1279, startPoint y: 300, endPoint x: 1255, endPoint y: 280, distance: 30.9
click at [1278, 298] on div "Payment created! Hang tight, you’ll receive email updates on the status of the …" at bounding box center [759, 335] width 1519 height 1056
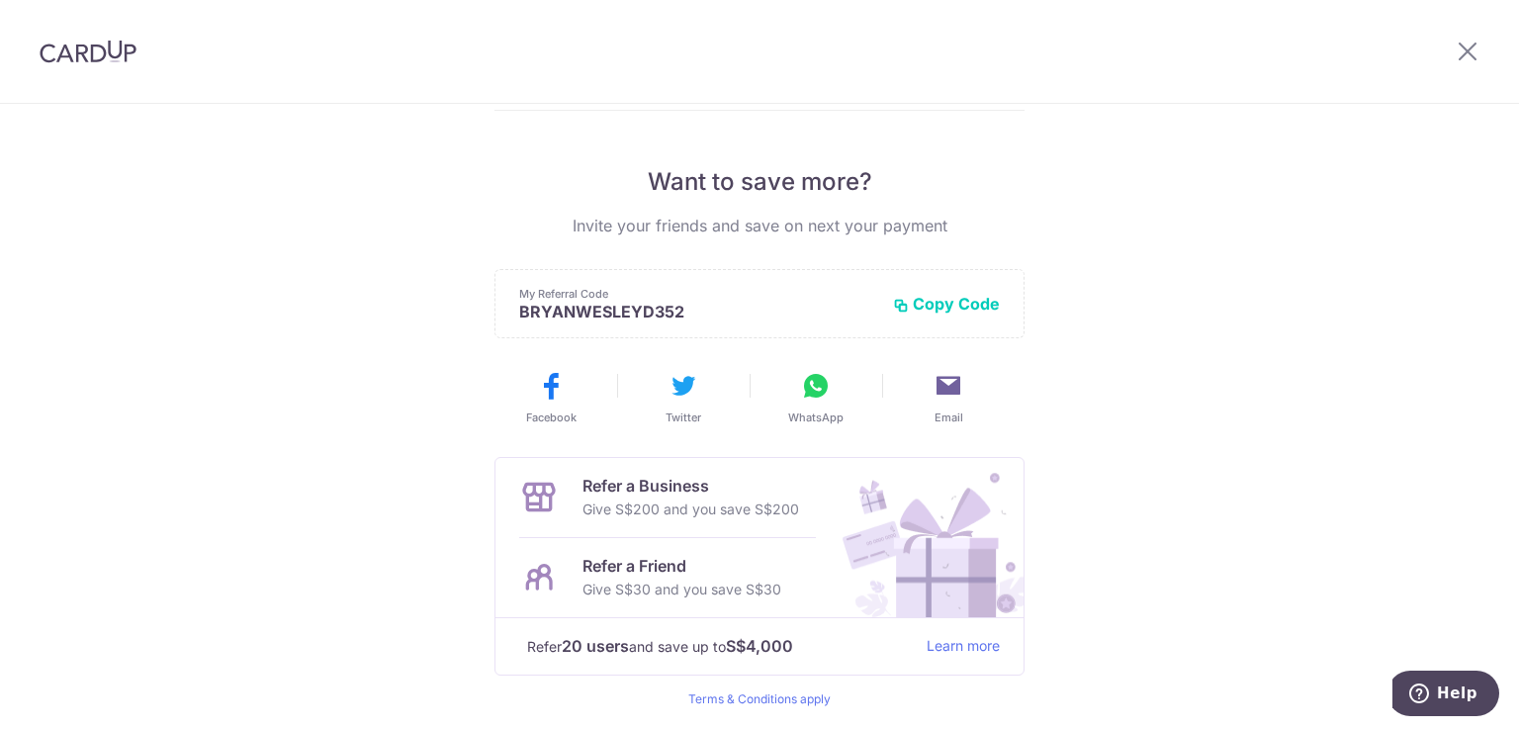
scroll to position [428, 0]
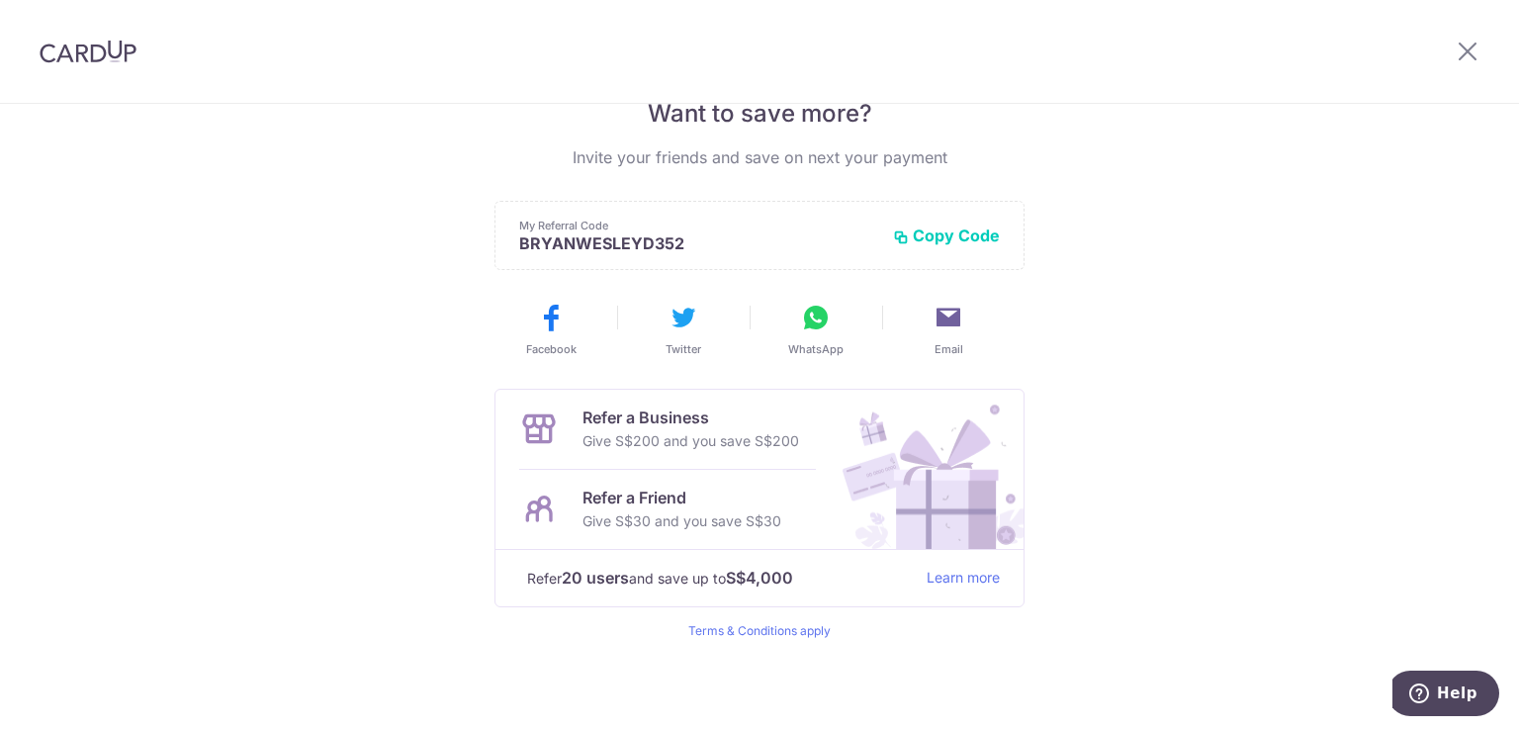
click at [963, 232] on button "Copy Code" at bounding box center [946, 235] width 107 height 20
click at [1436, 312] on div "Payment created! Hang tight, you’ll receive email updates on the status of the …" at bounding box center [759, 204] width 1519 height 1056
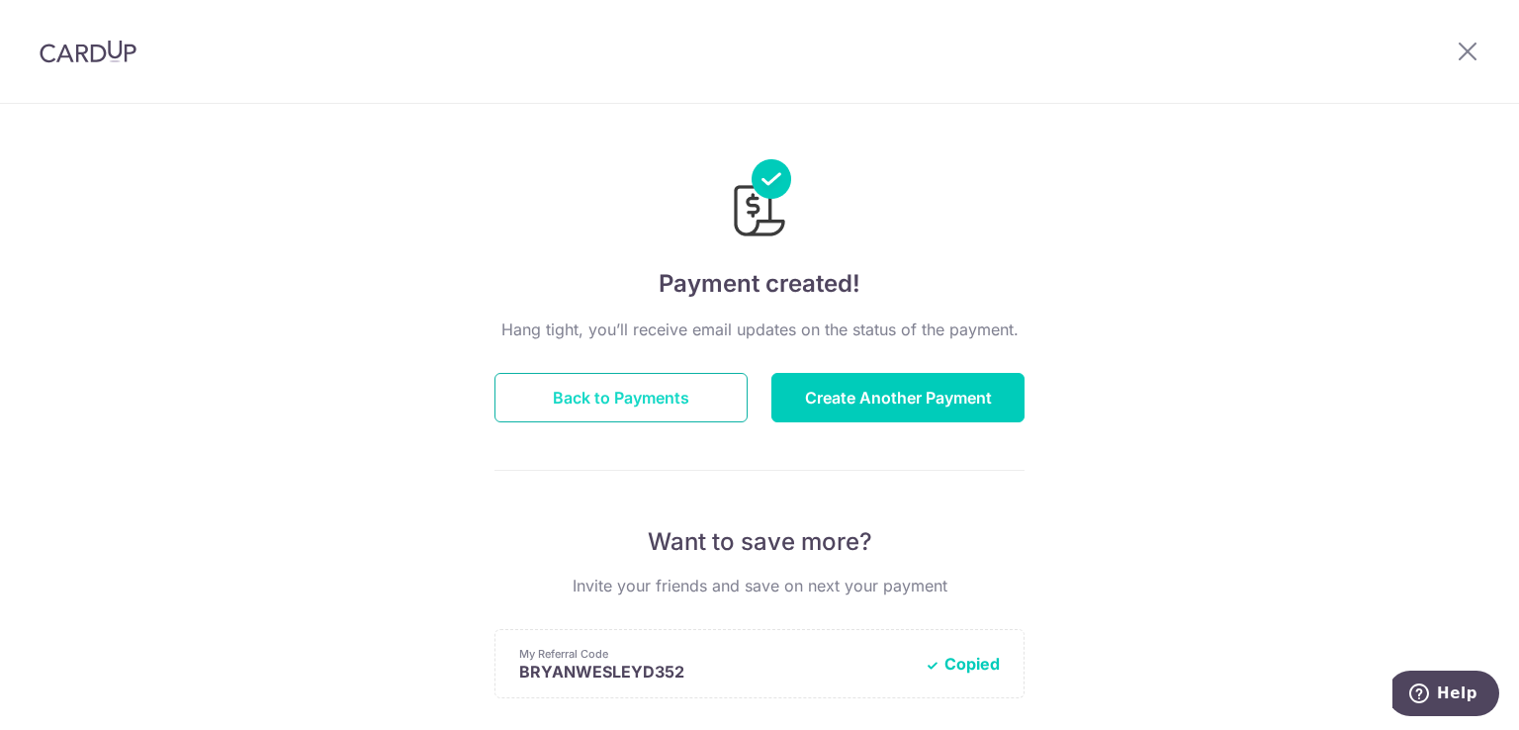
click at [622, 397] on button "Back to Payments" at bounding box center [621, 397] width 253 height 49
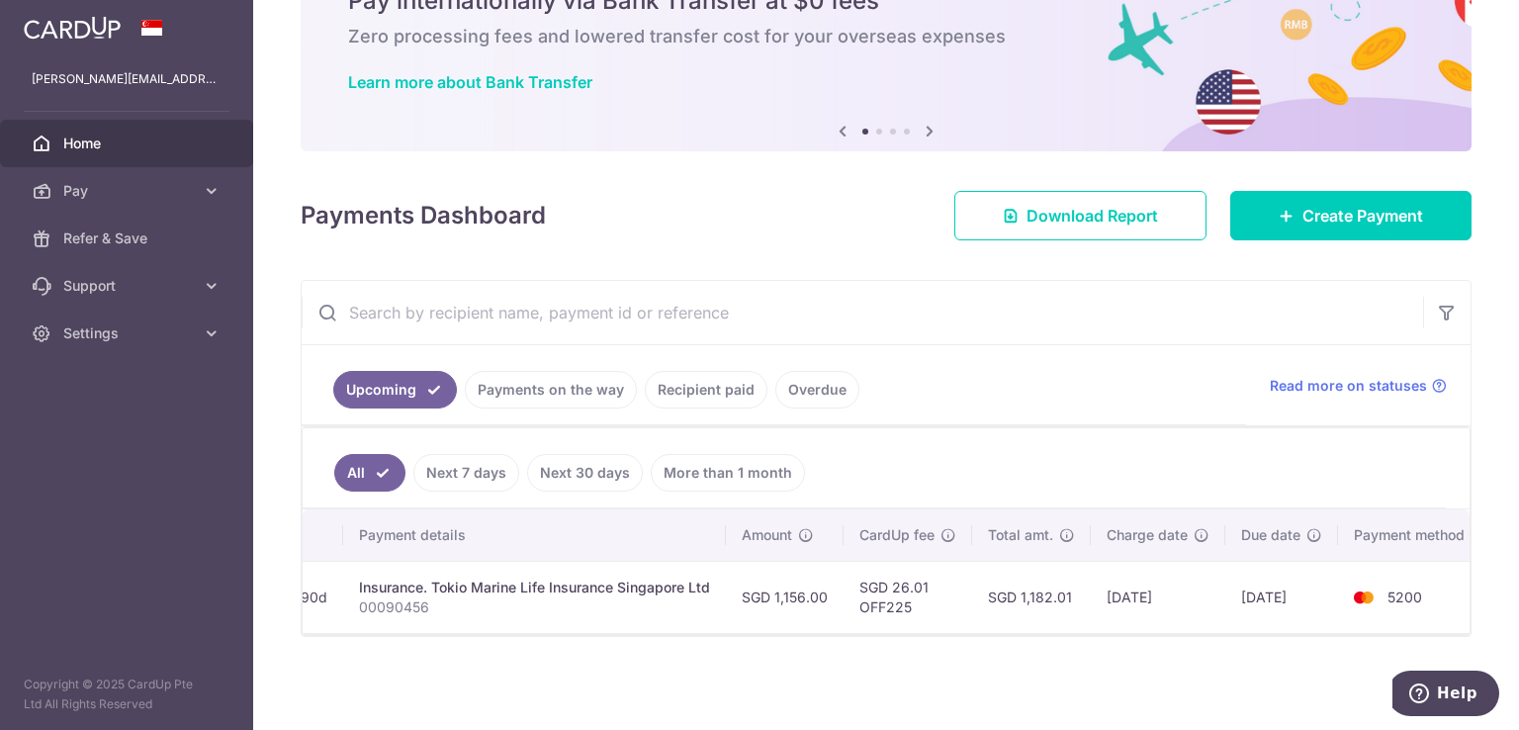
scroll to position [0, 365]
